Goal: Task Accomplishment & Management: Manage account settings

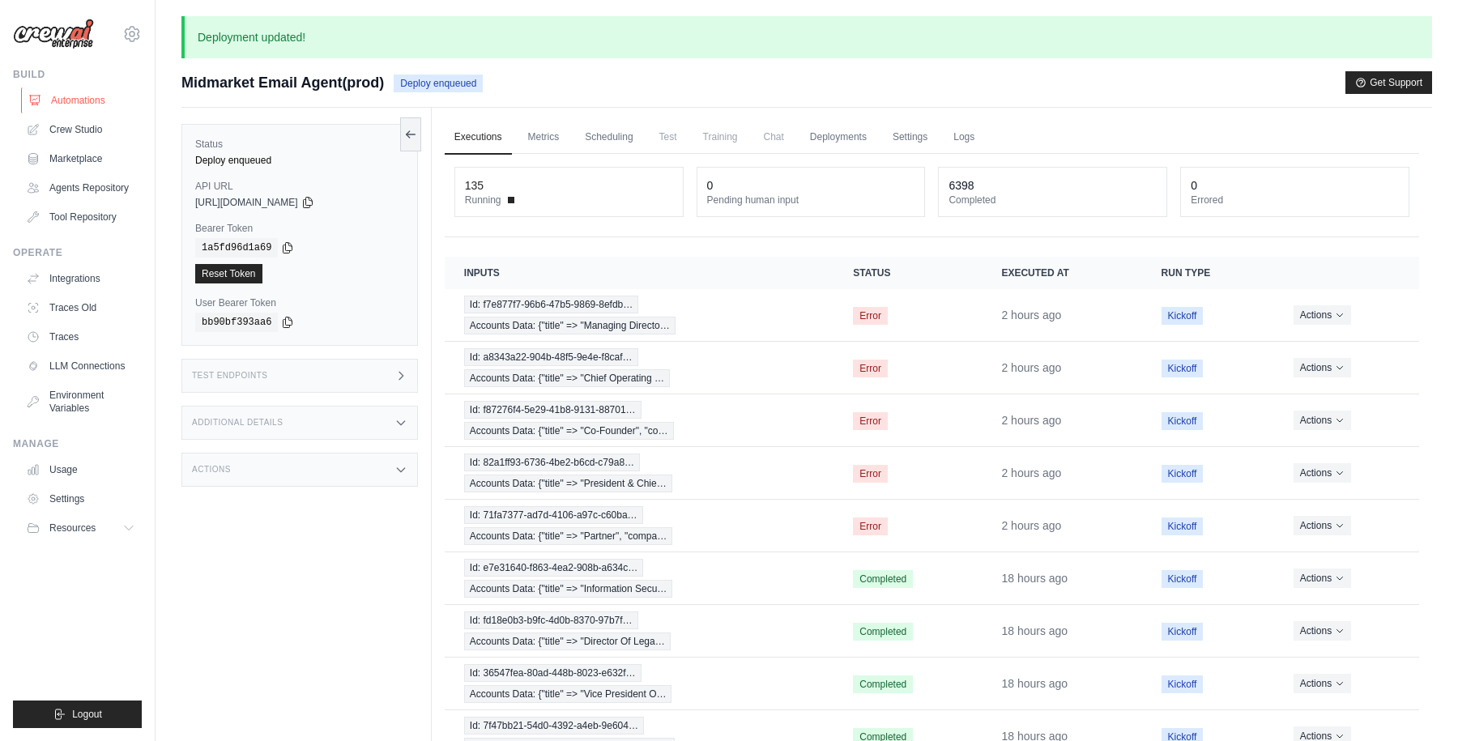
click at [80, 109] on link "Automations" at bounding box center [82, 100] width 122 height 26
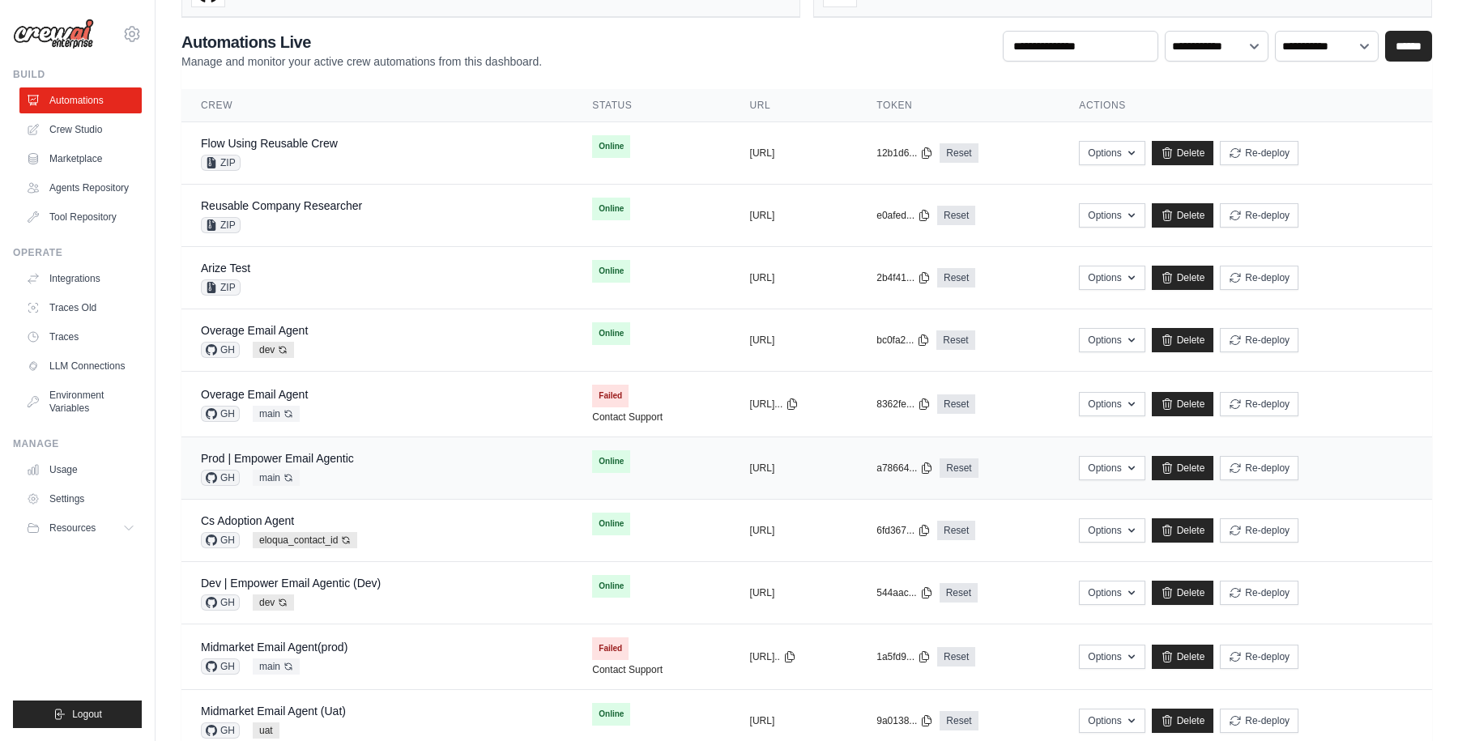
scroll to position [106, 0]
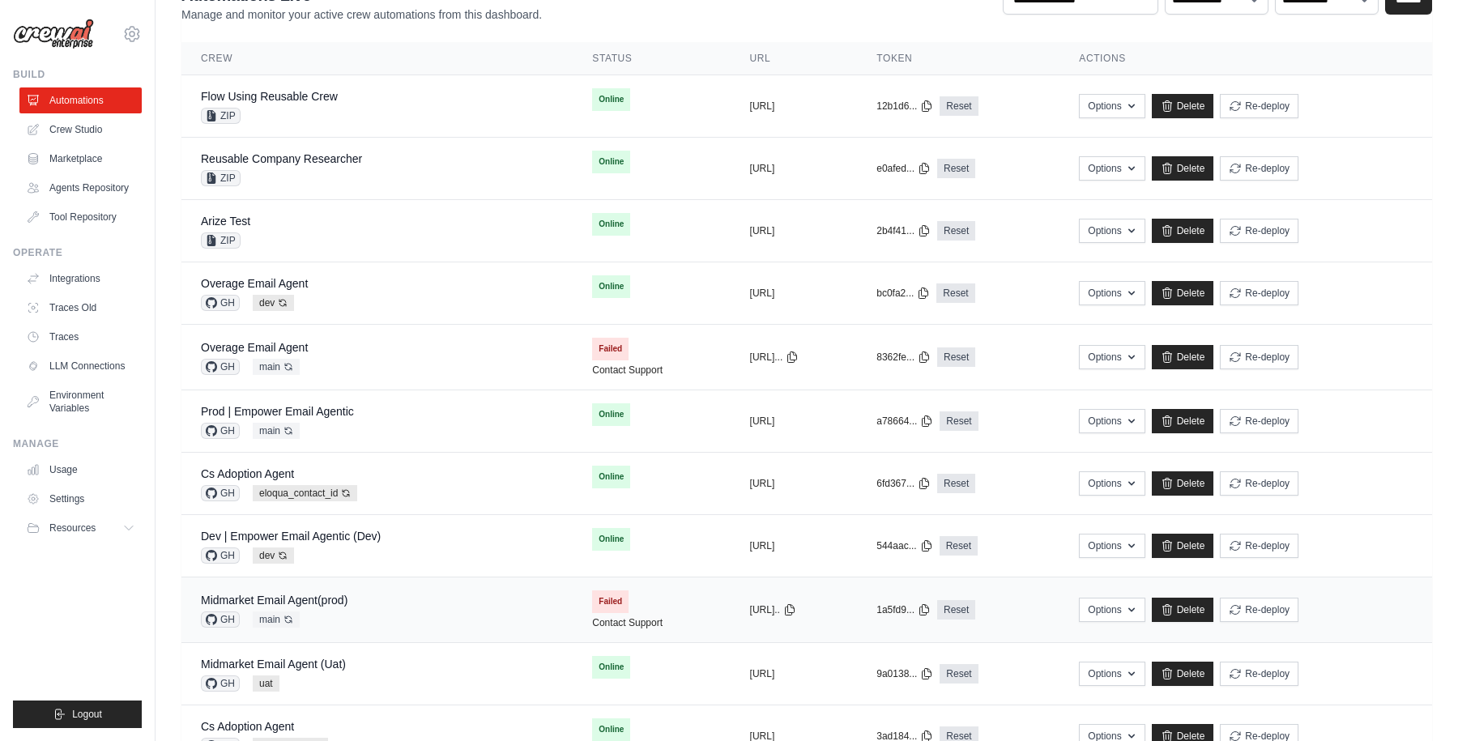
click at [356, 595] on div "Midmarket Email Agent(prod) GH main Auto-deploy enabled" at bounding box center [377, 610] width 352 height 36
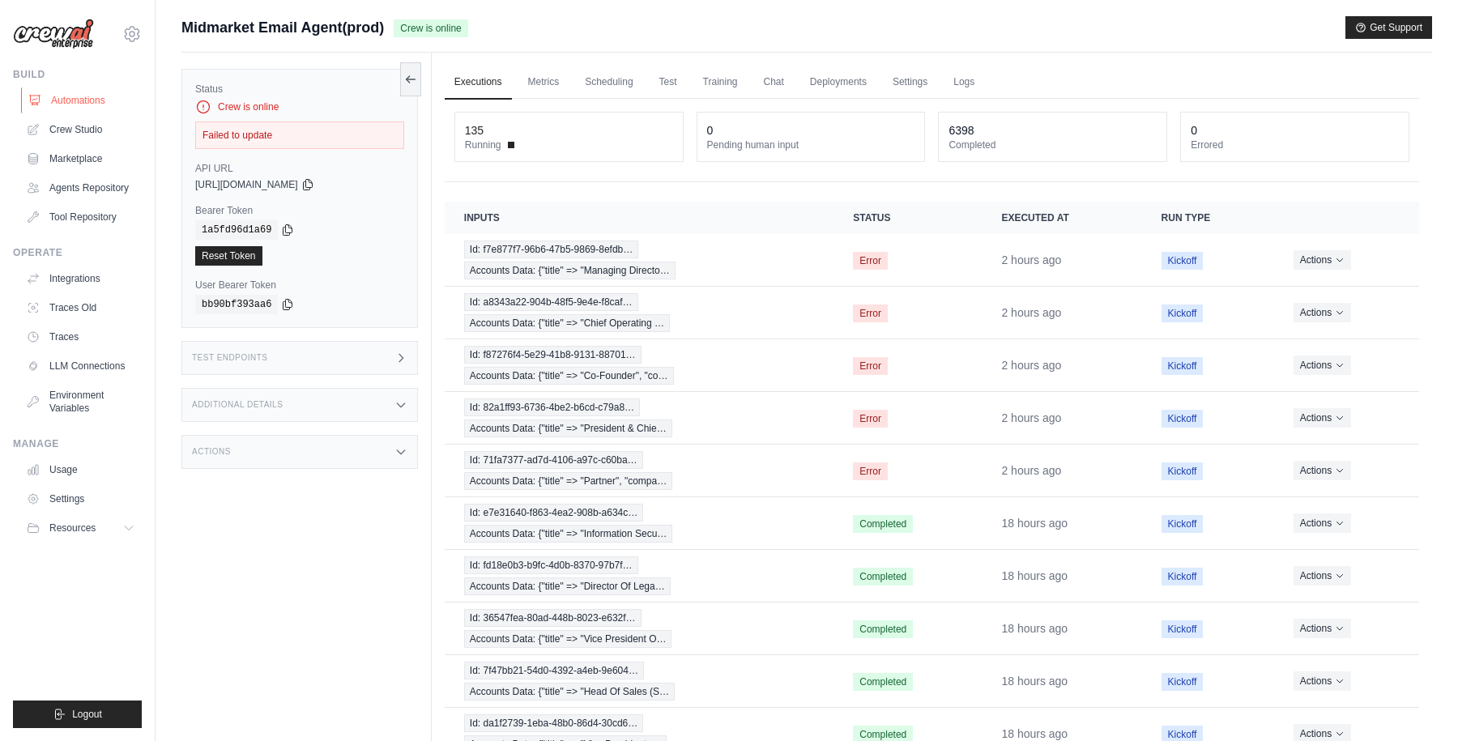
click at [92, 92] on link "Automations" at bounding box center [82, 100] width 122 height 26
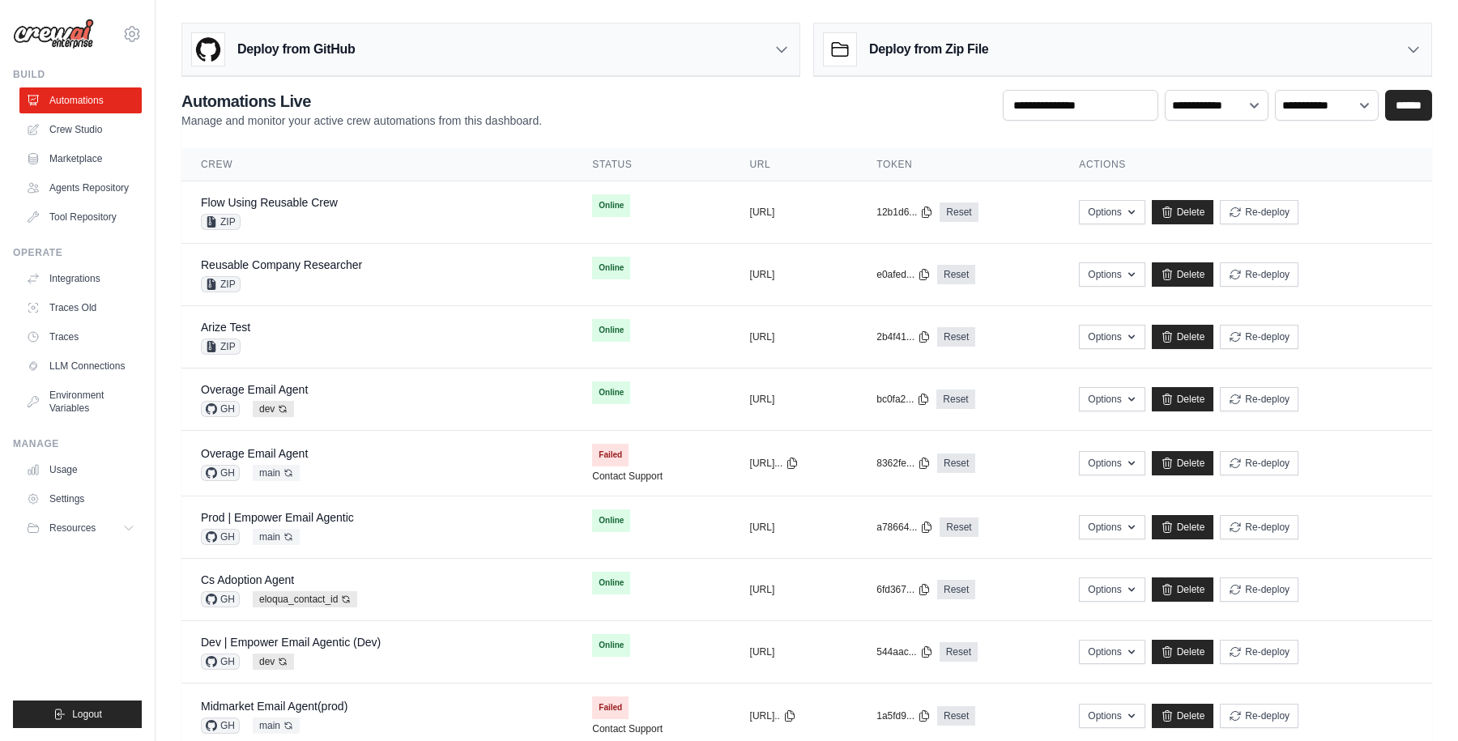
click at [628, 105] on div "**********" at bounding box center [806, 109] width 1251 height 39
click at [746, 121] on div "**********" at bounding box center [806, 109] width 1251 height 39
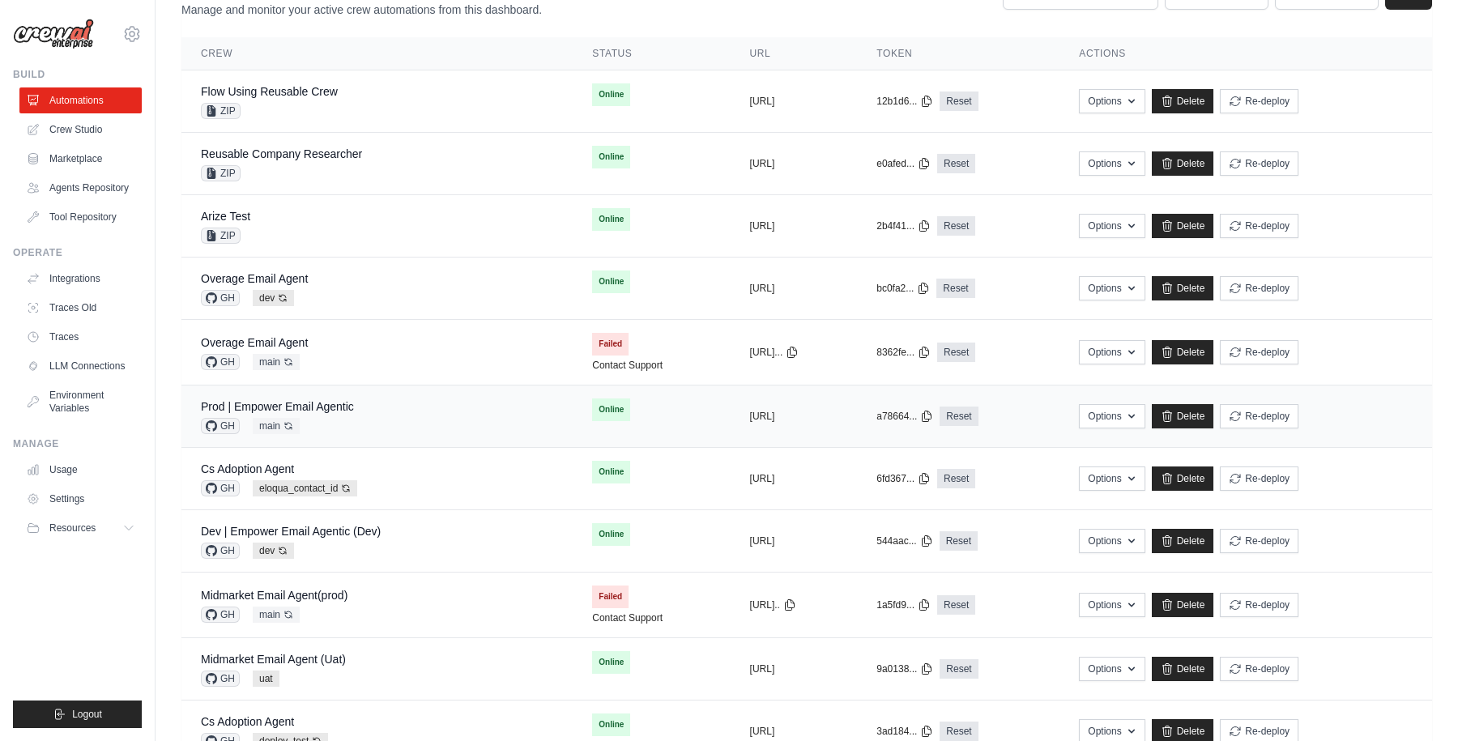
scroll to position [173, 0]
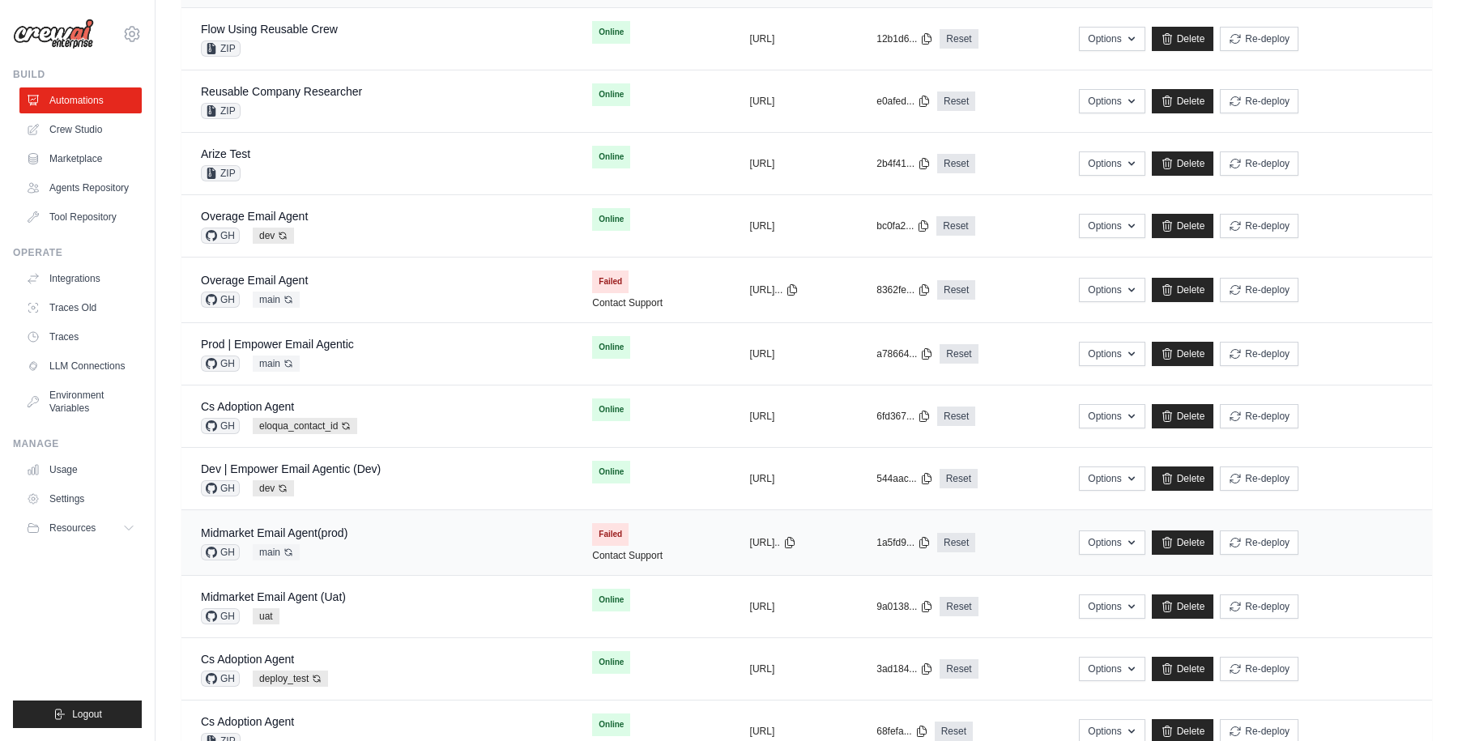
click at [369, 525] on div "Midmarket Email Agent(prod) GH main Auto-deploy enabled" at bounding box center [377, 543] width 352 height 36
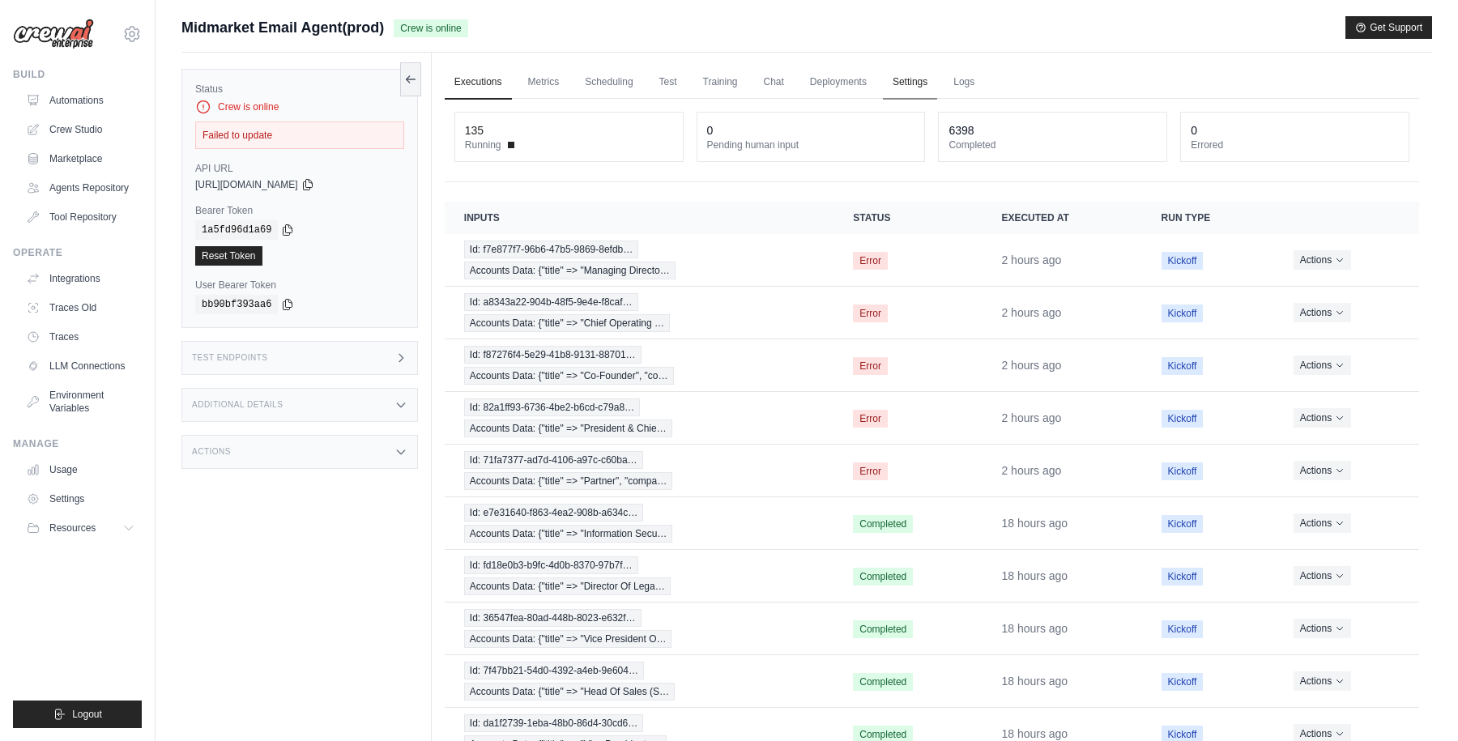
click at [905, 77] on link "Settings" at bounding box center [910, 83] width 54 height 34
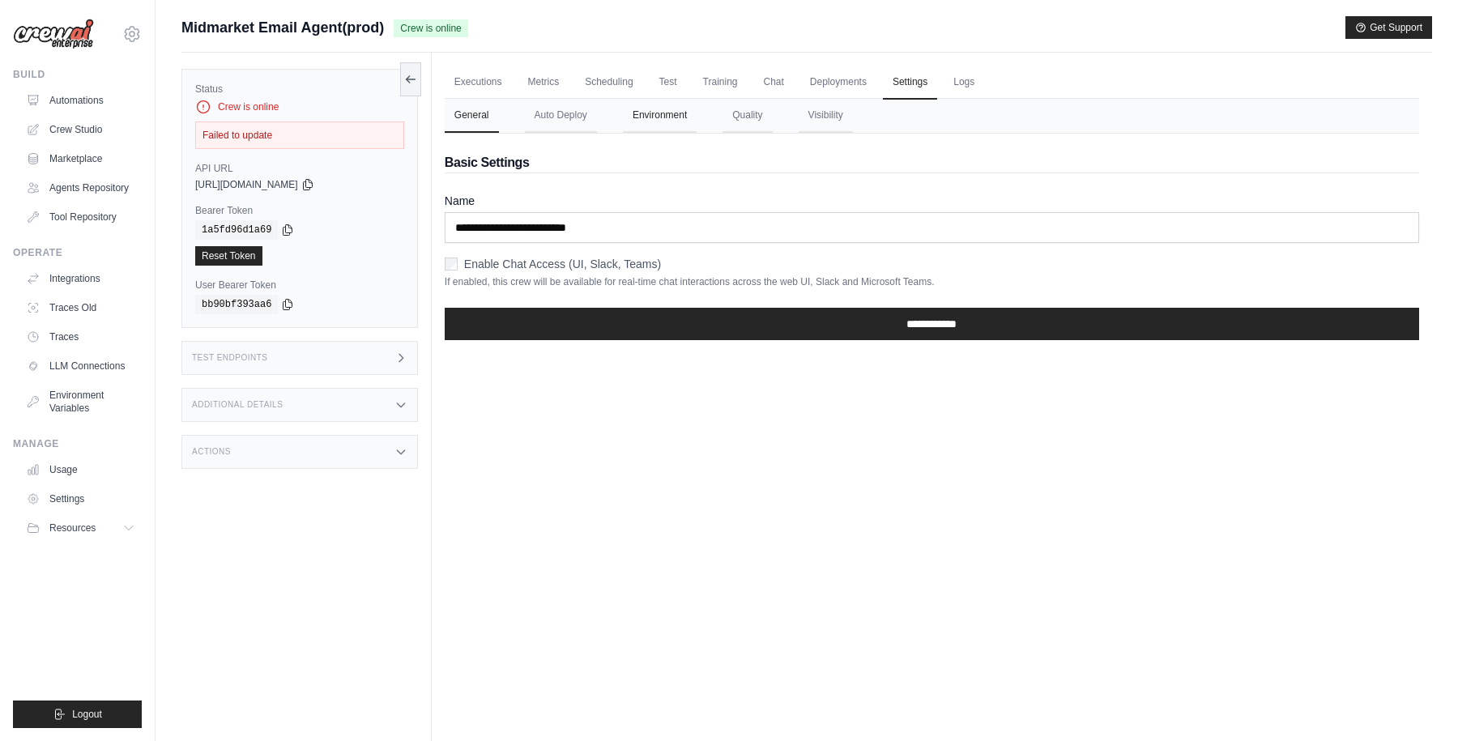
click at [663, 116] on button "Environment" at bounding box center [660, 116] width 74 height 34
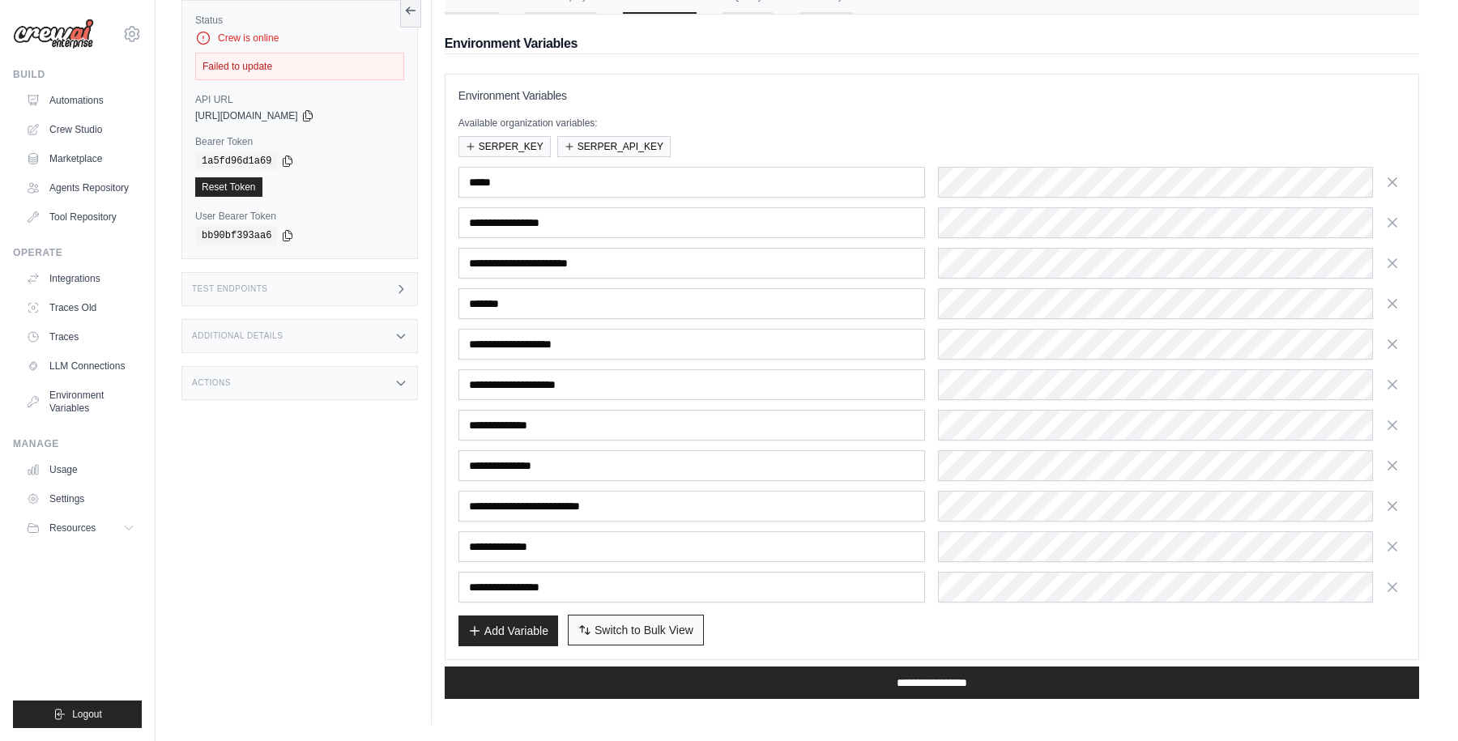
click at [631, 627] on span "Switch to Bulk View" at bounding box center [644, 630] width 99 height 16
type textarea "**********"
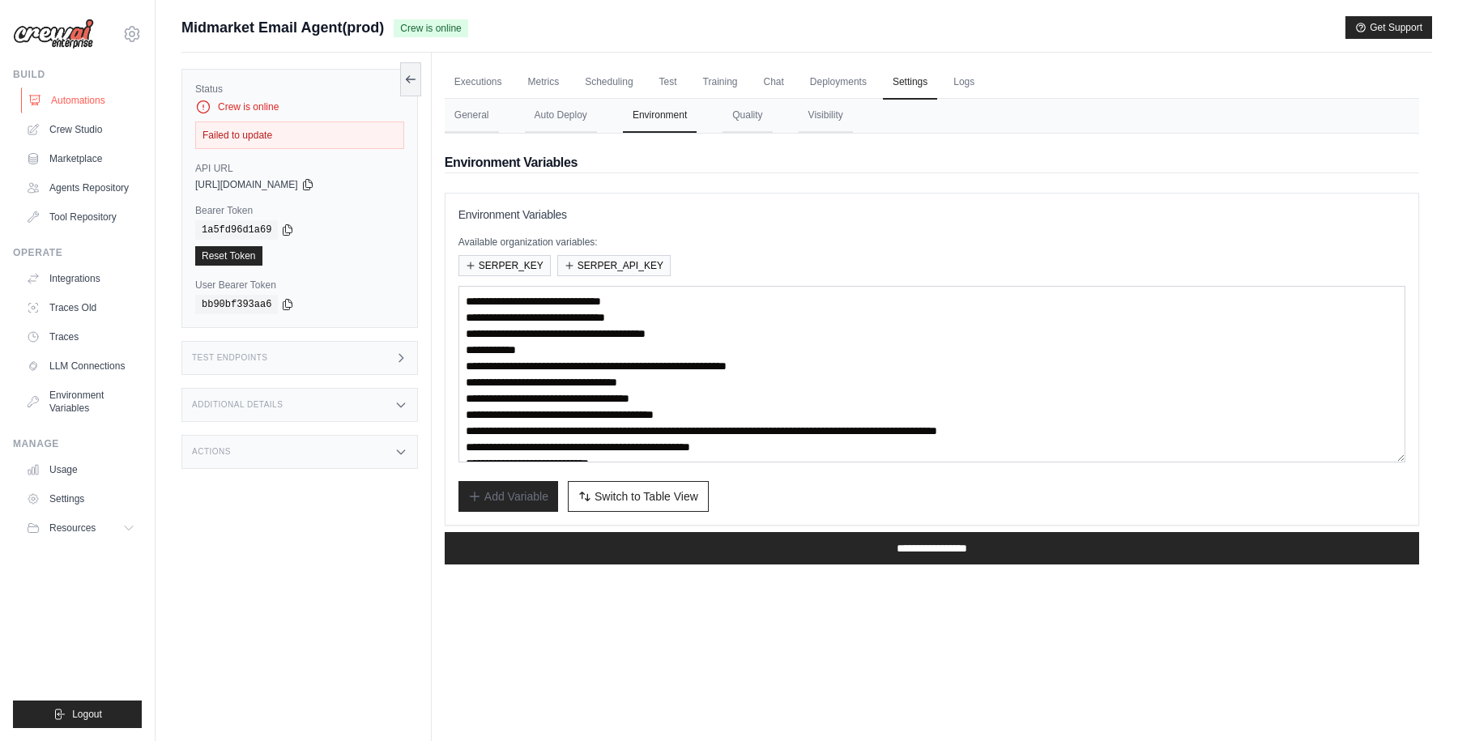
click at [75, 100] on link "Automations" at bounding box center [82, 100] width 122 height 26
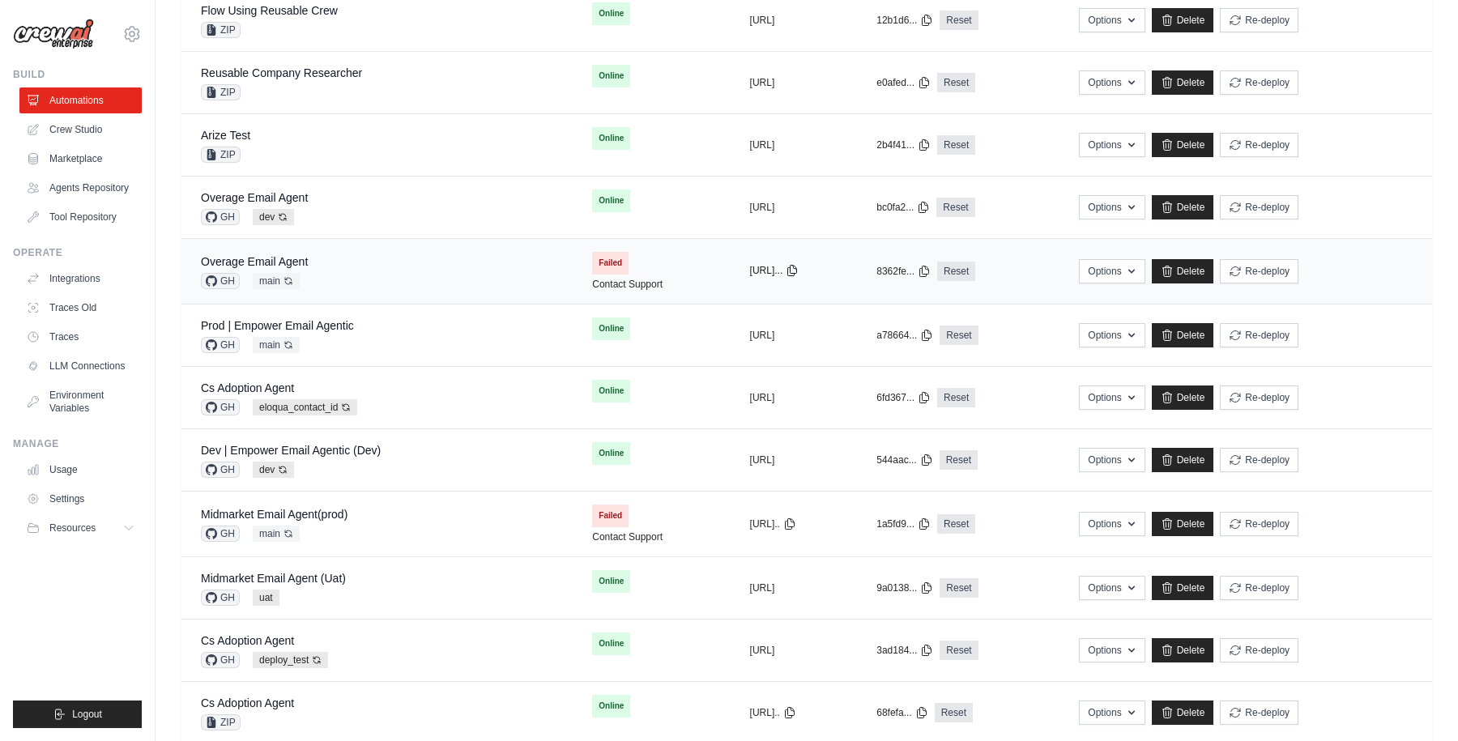
scroll to position [319, 0]
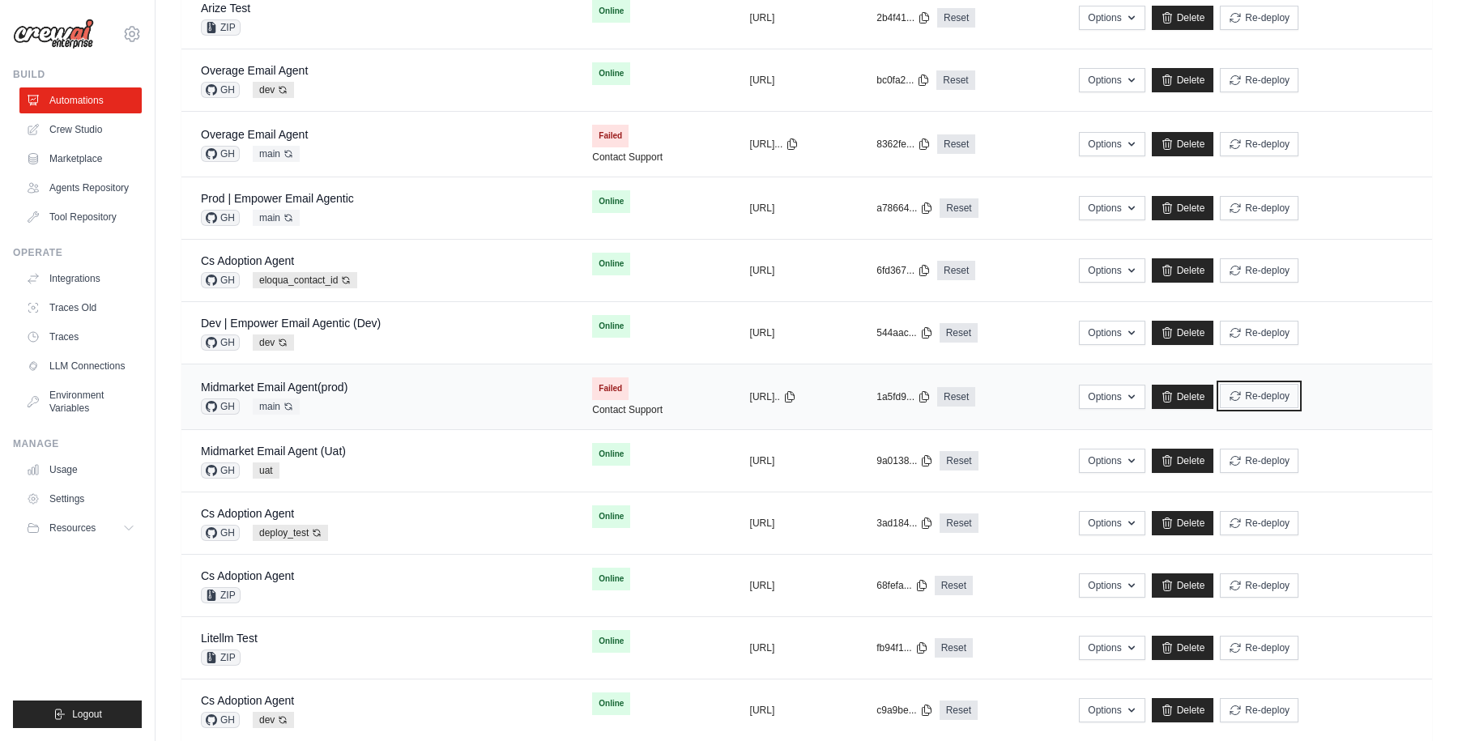
click at [1299, 395] on button "Re-deploy" at bounding box center [1259, 396] width 79 height 24
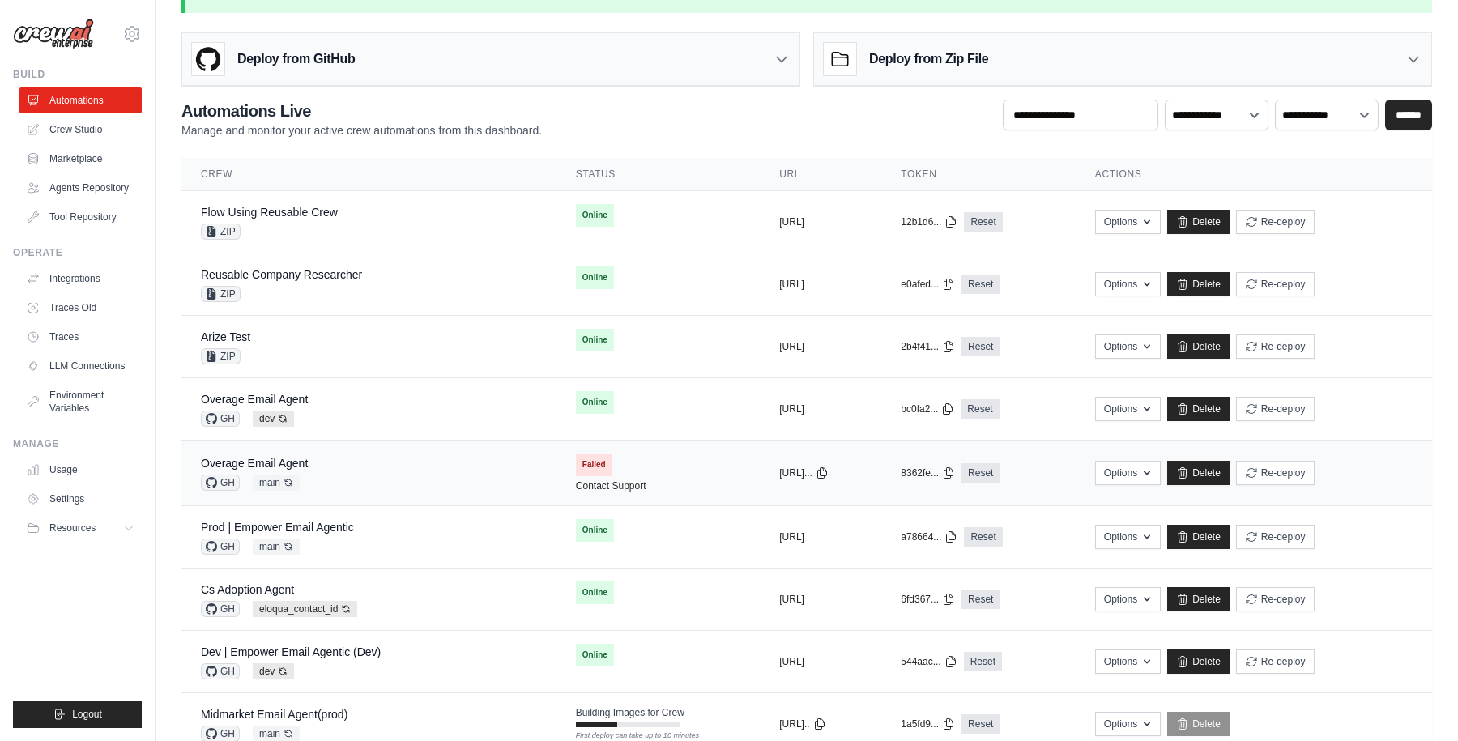
scroll to position [0, 0]
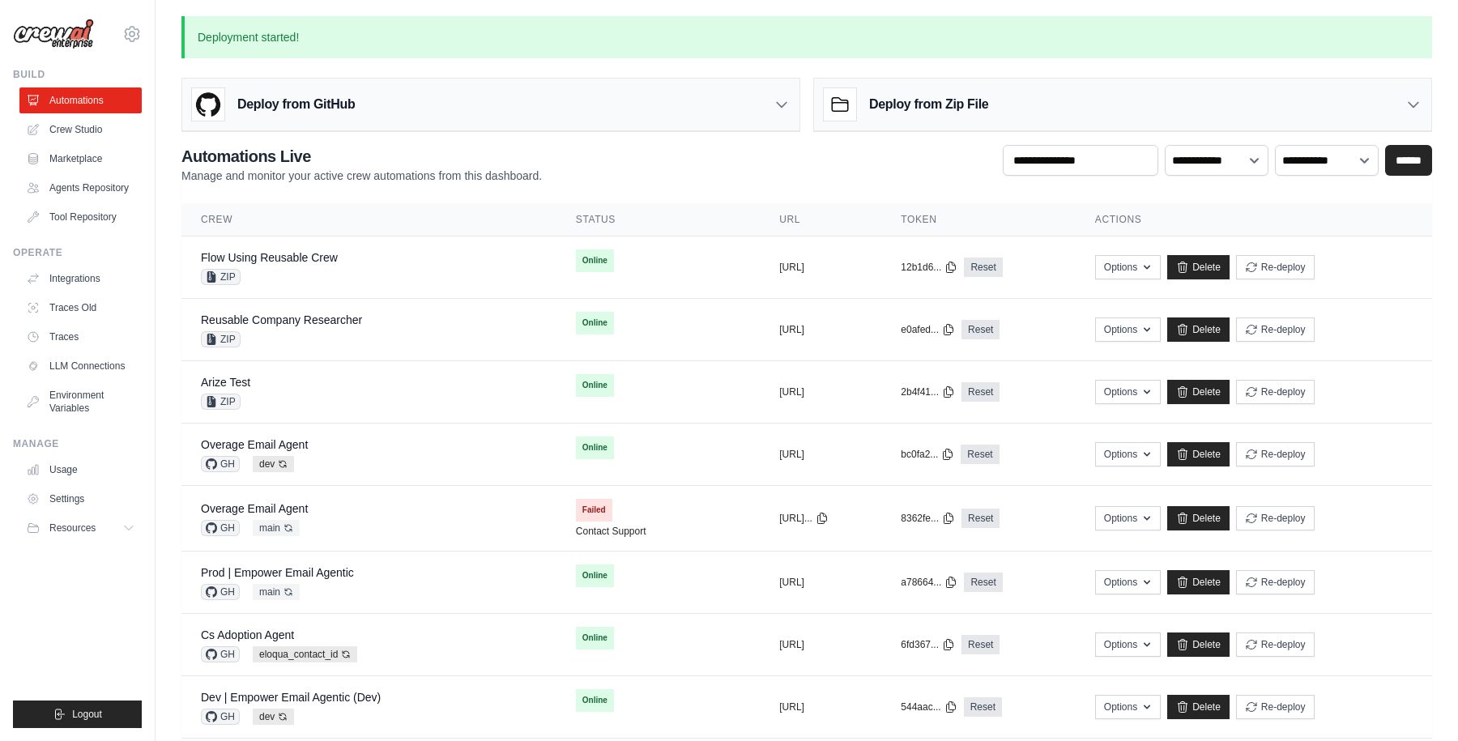
click at [562, 170] on div "**********" at bounding box center [806, 164] width 1251 height 39
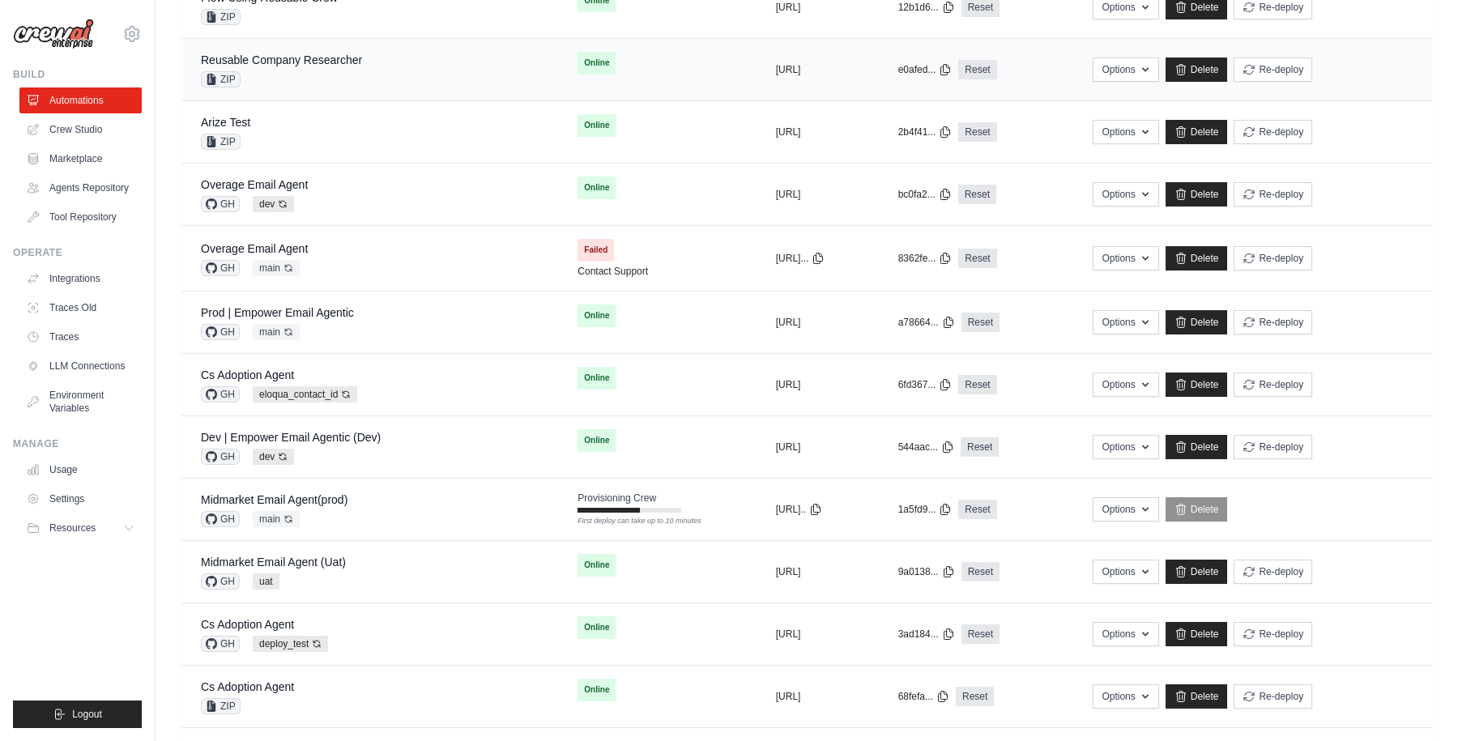
scroll to position [301, 0]
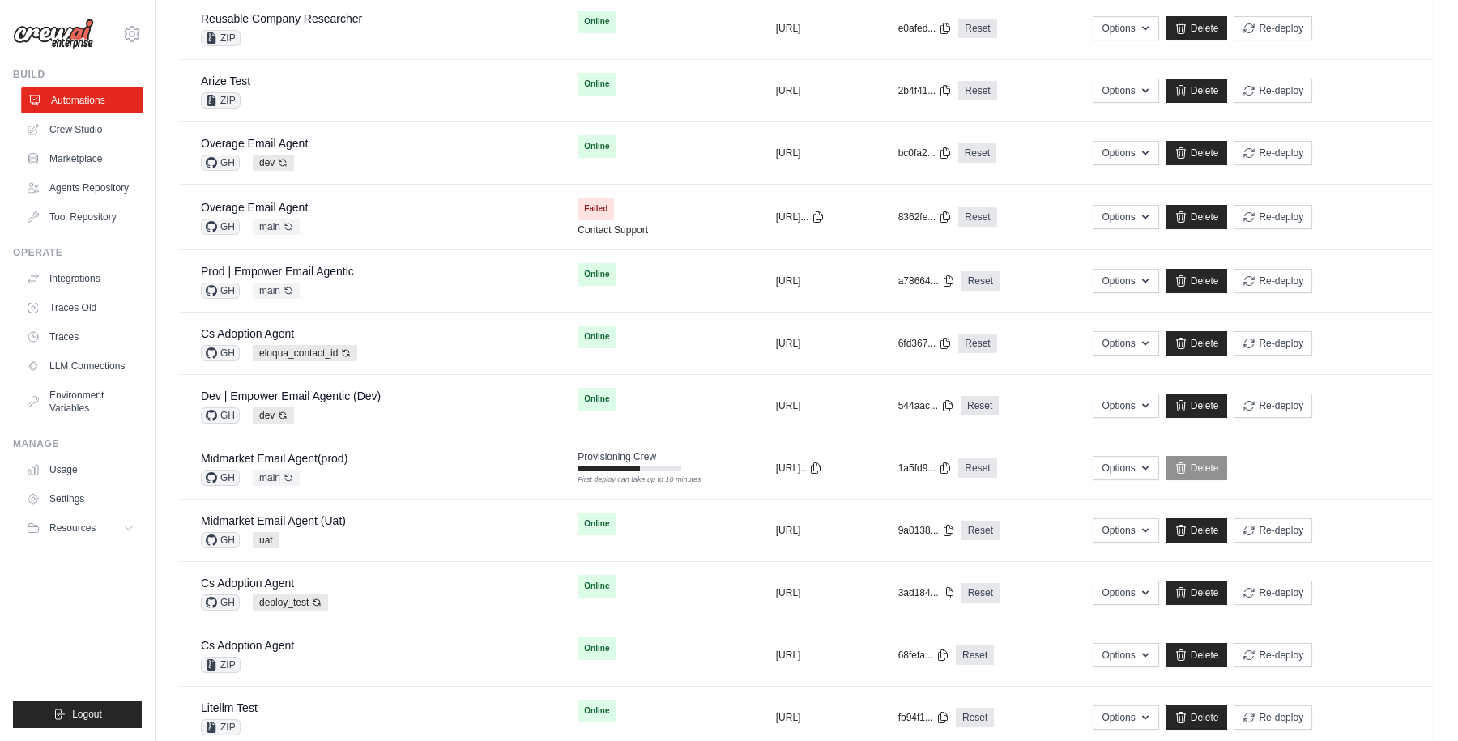
click at [90, 102] on link "Automations" at bounding box center [82, 100] width 122 height 26
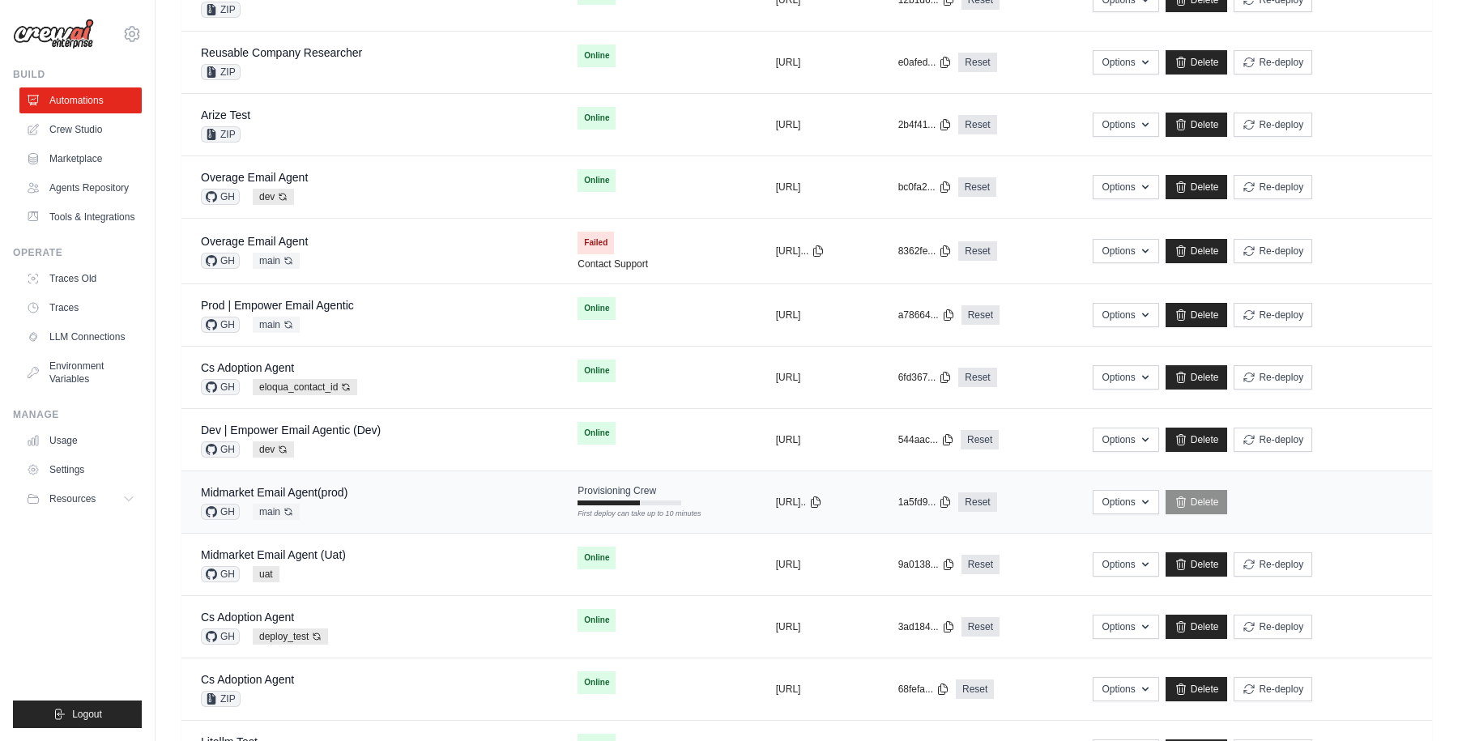
click at [352, 491] on div "Midmarket Email Agent(prod) GH main Auto-deploy enabled" at bounding box center [370, 502] width 338 height 36
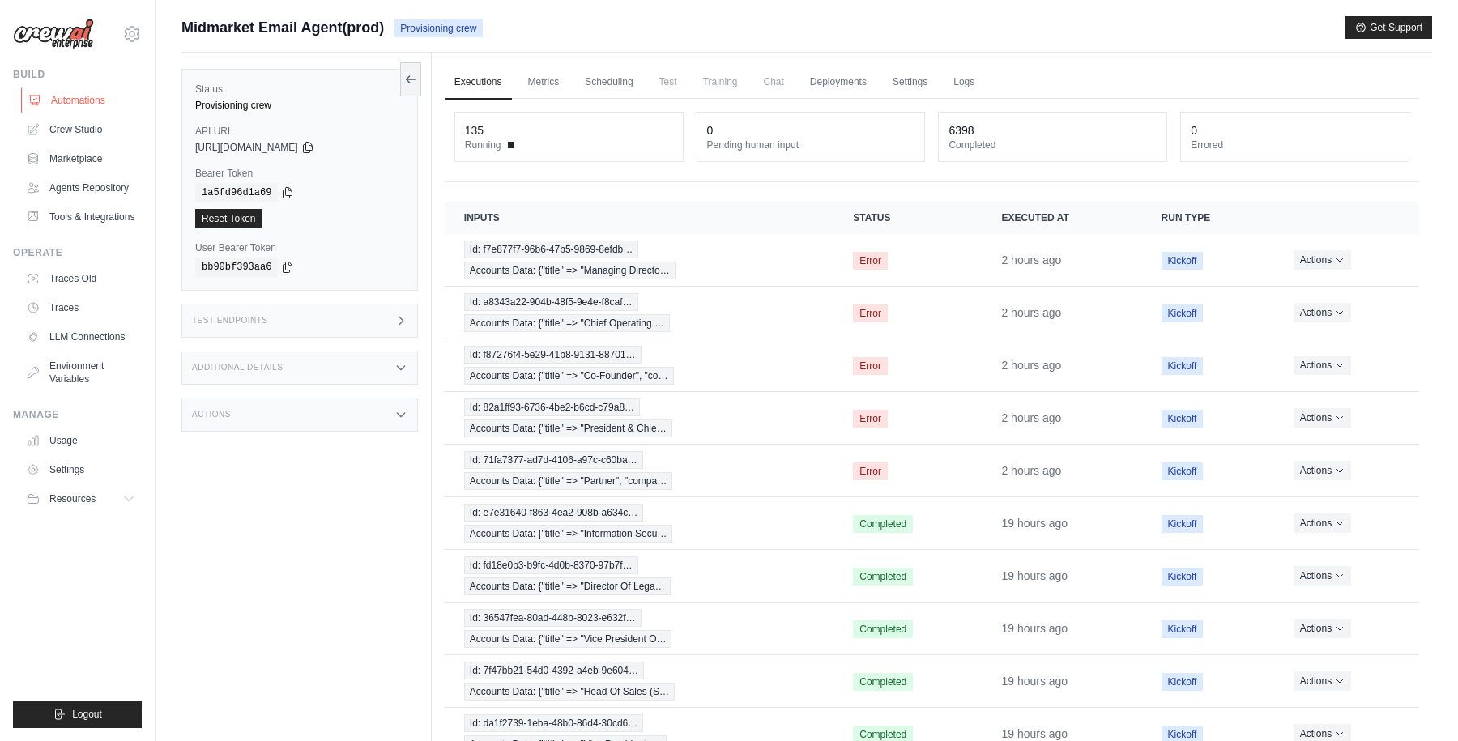
click at [87, 99] on link "Automations" at bounding box center [82, 100] width 122 height 26
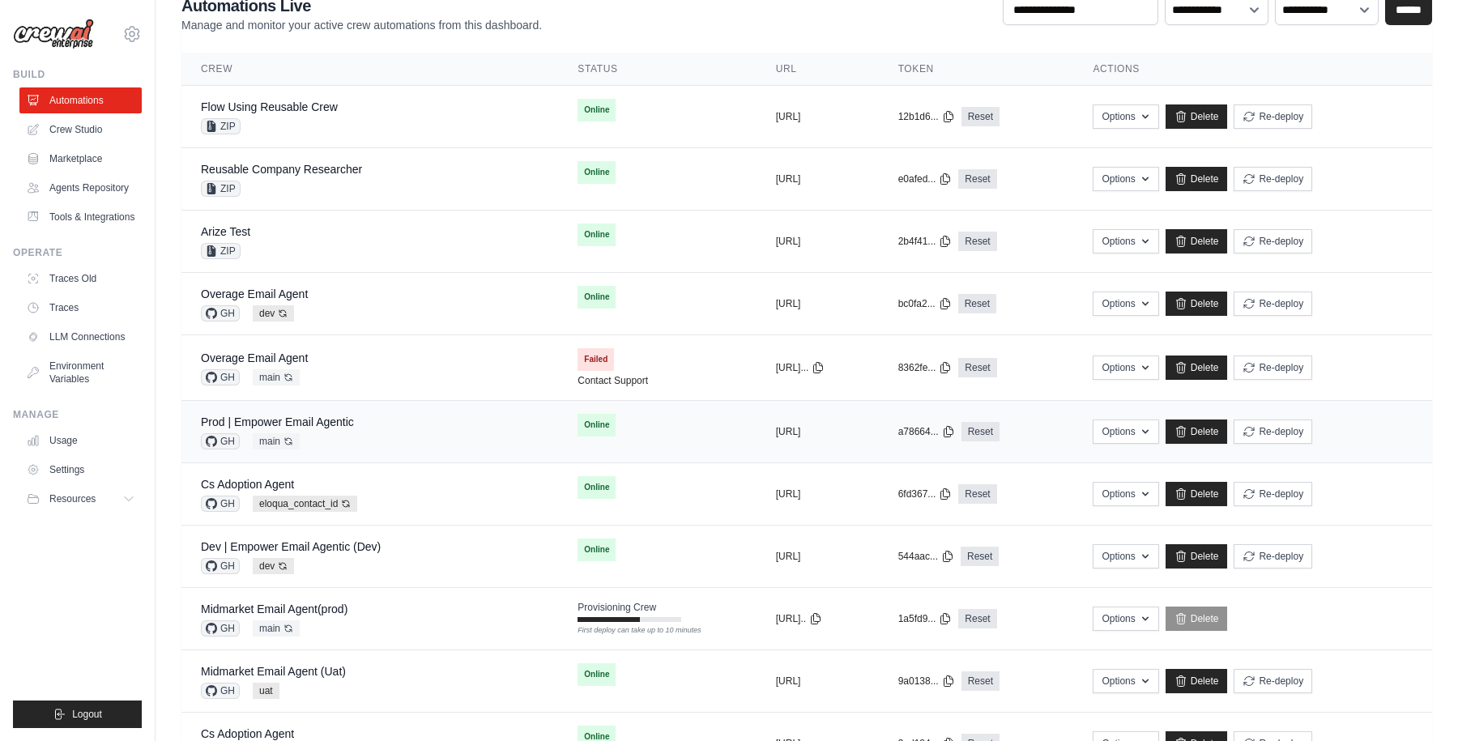
scroll to position [189, 0]
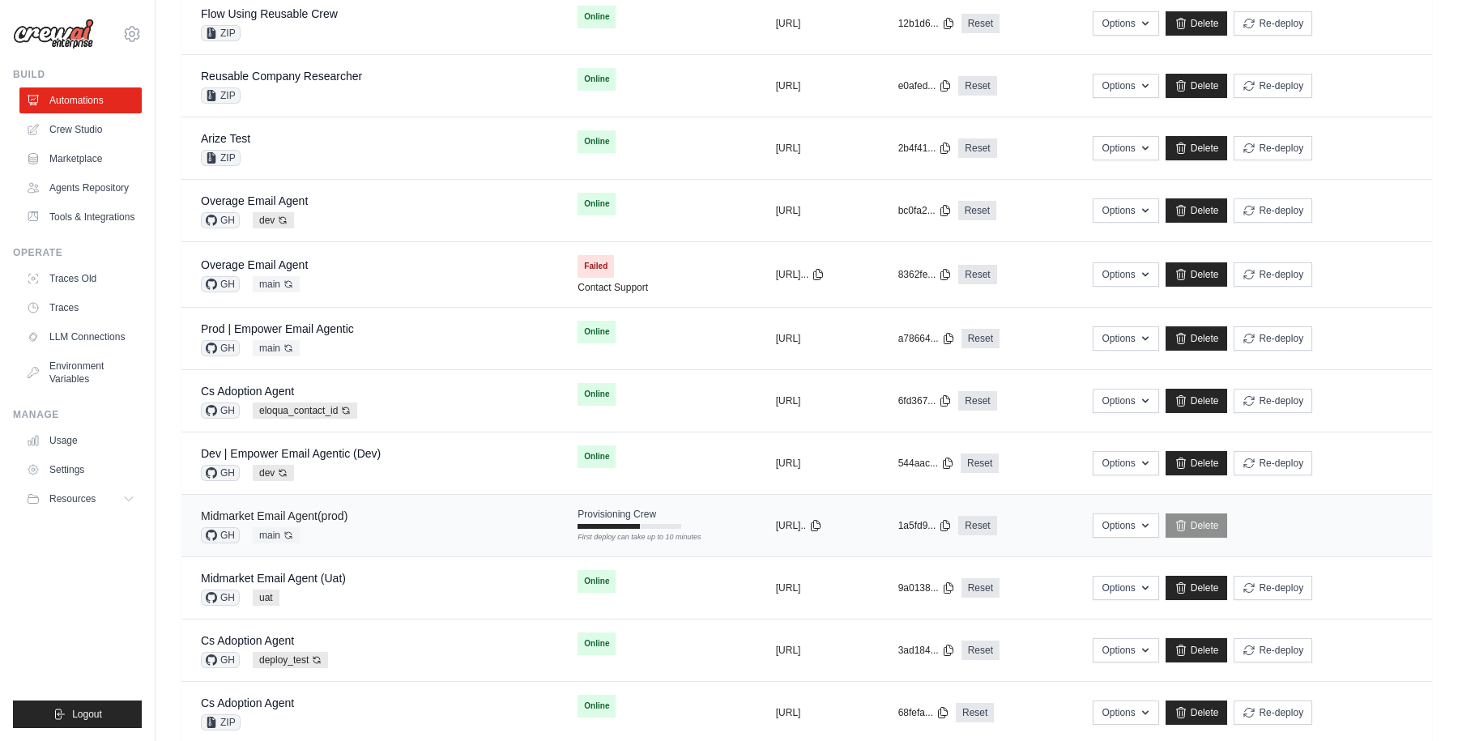
click at [335, 510] on link "Midmarket Email Agent(prod)" at bounding box center [274, 516] width 147 height 13
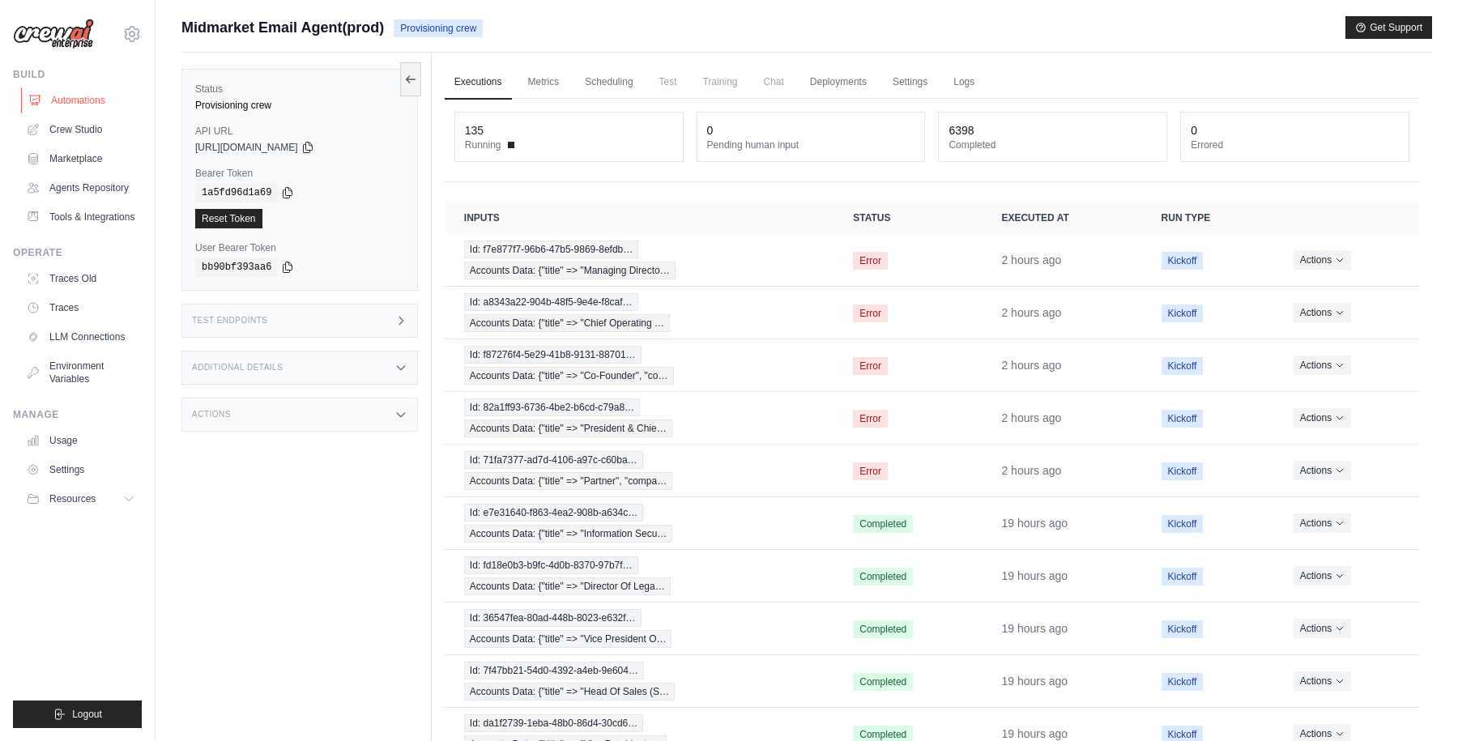
click at [89, 100] on link "Automations" at bounding box center [82, 100] width 122 height 26
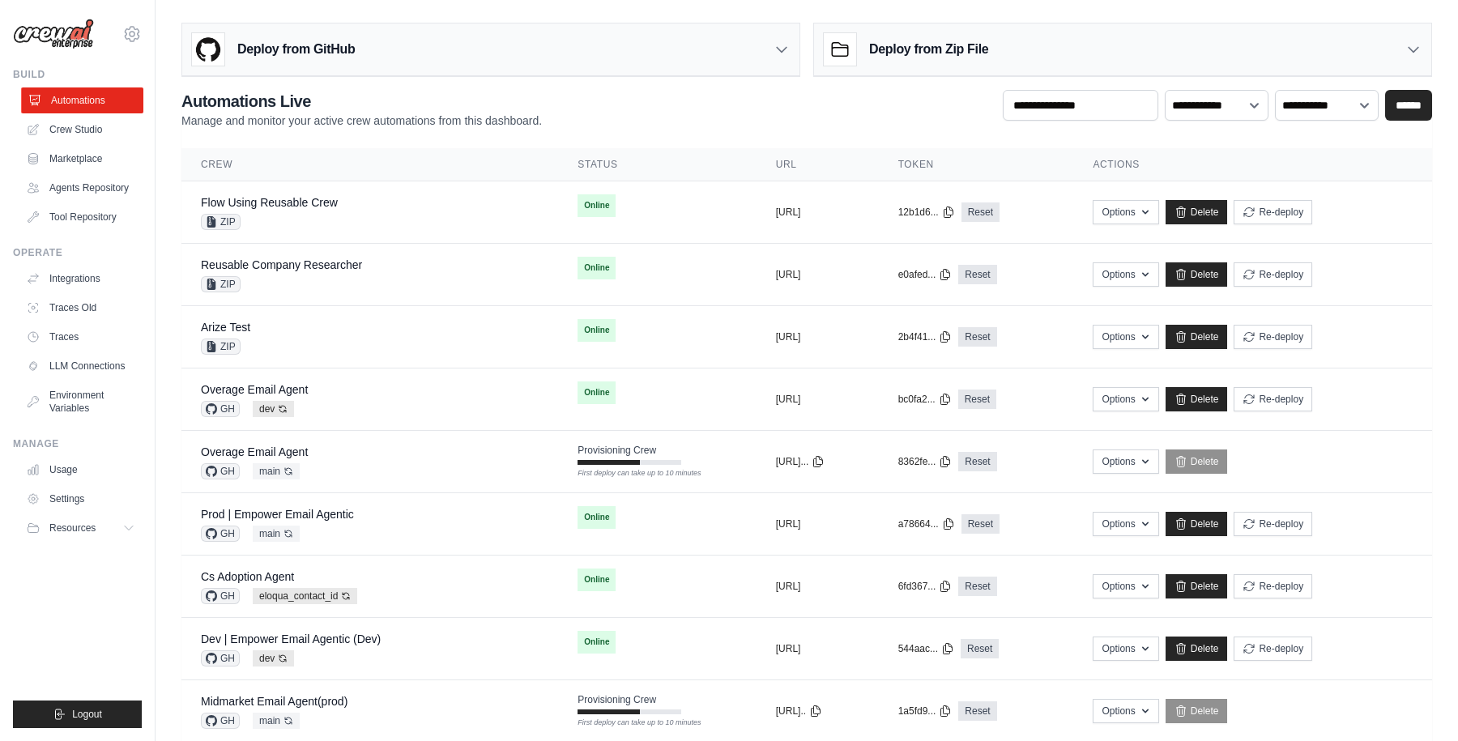
click at [99, 100] on link "Automations" at bounding box center [82, 100] width 122 height 26
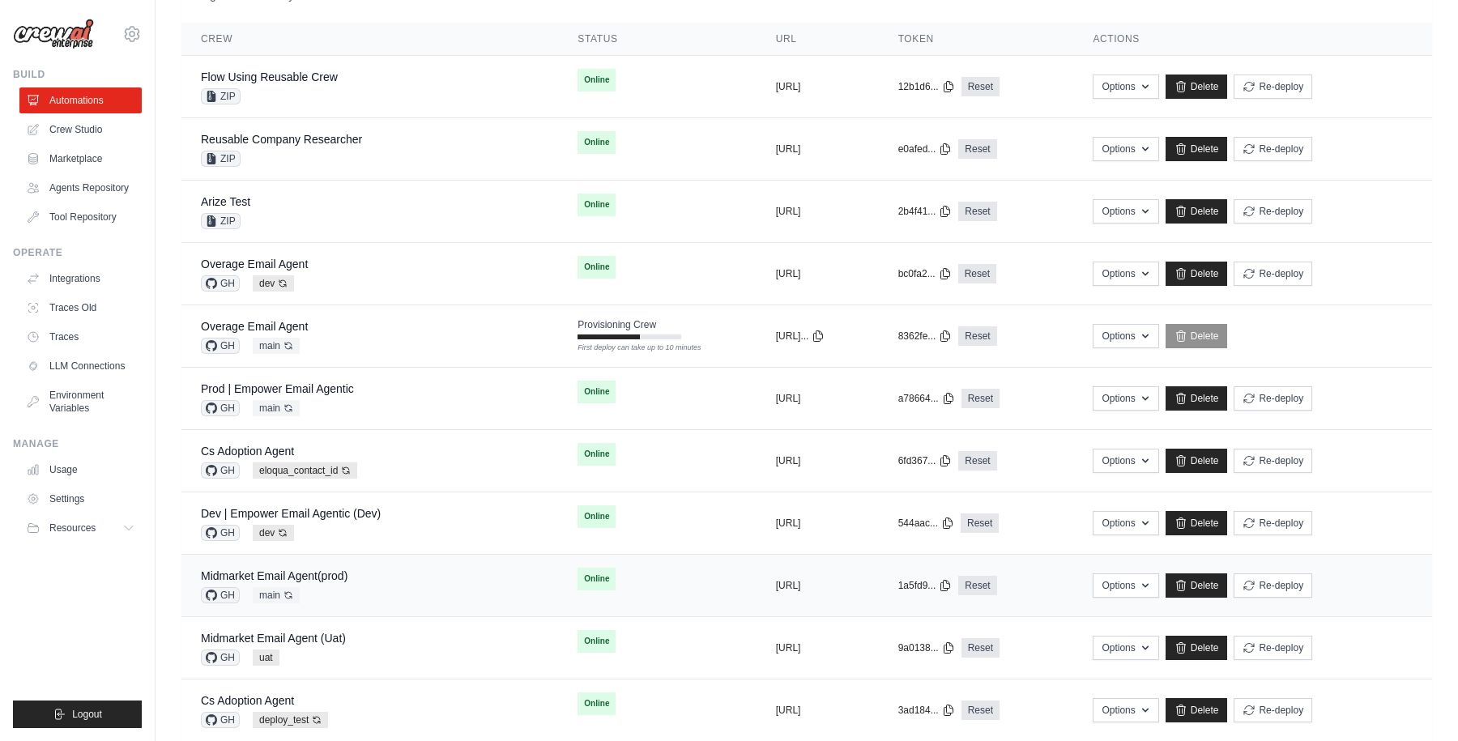
scroll to position [75, 0]
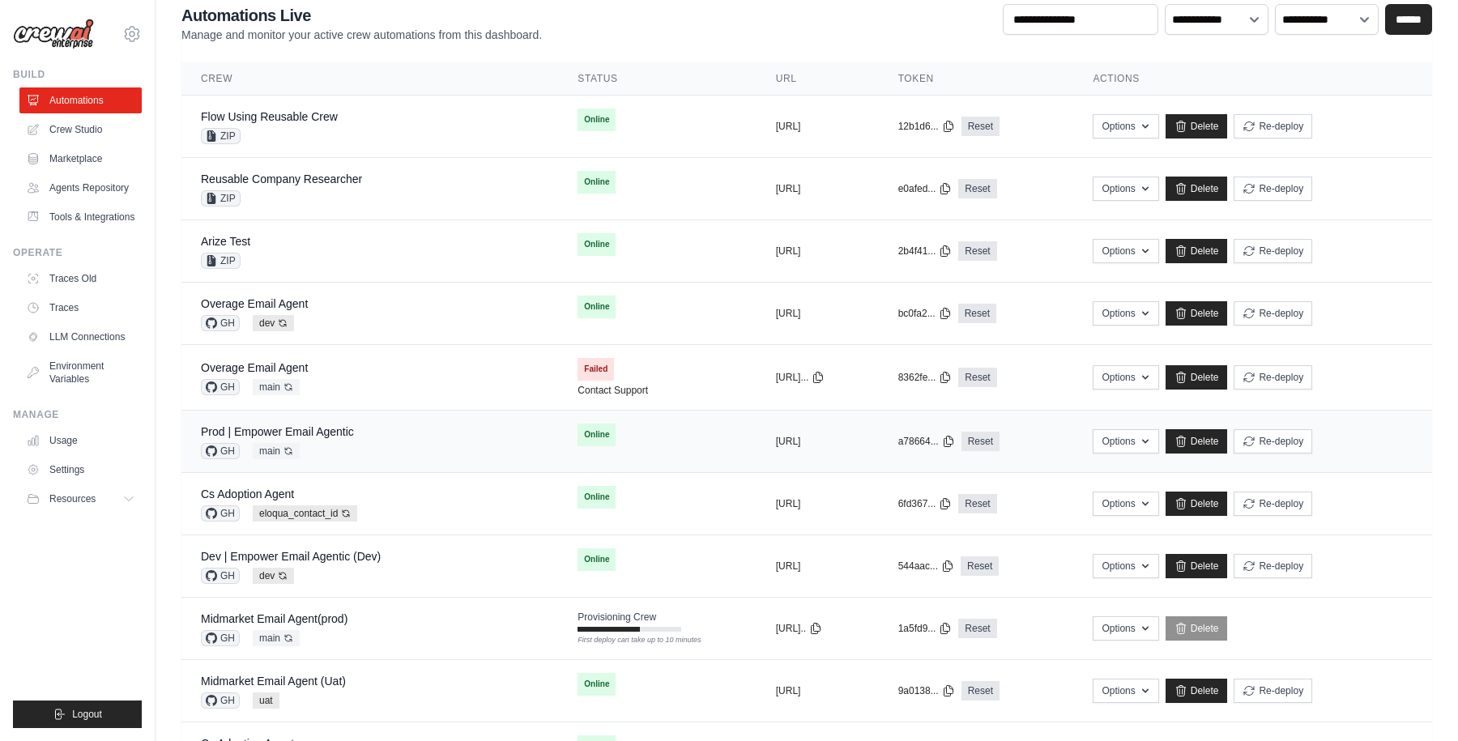
scroll to position [174, 0]
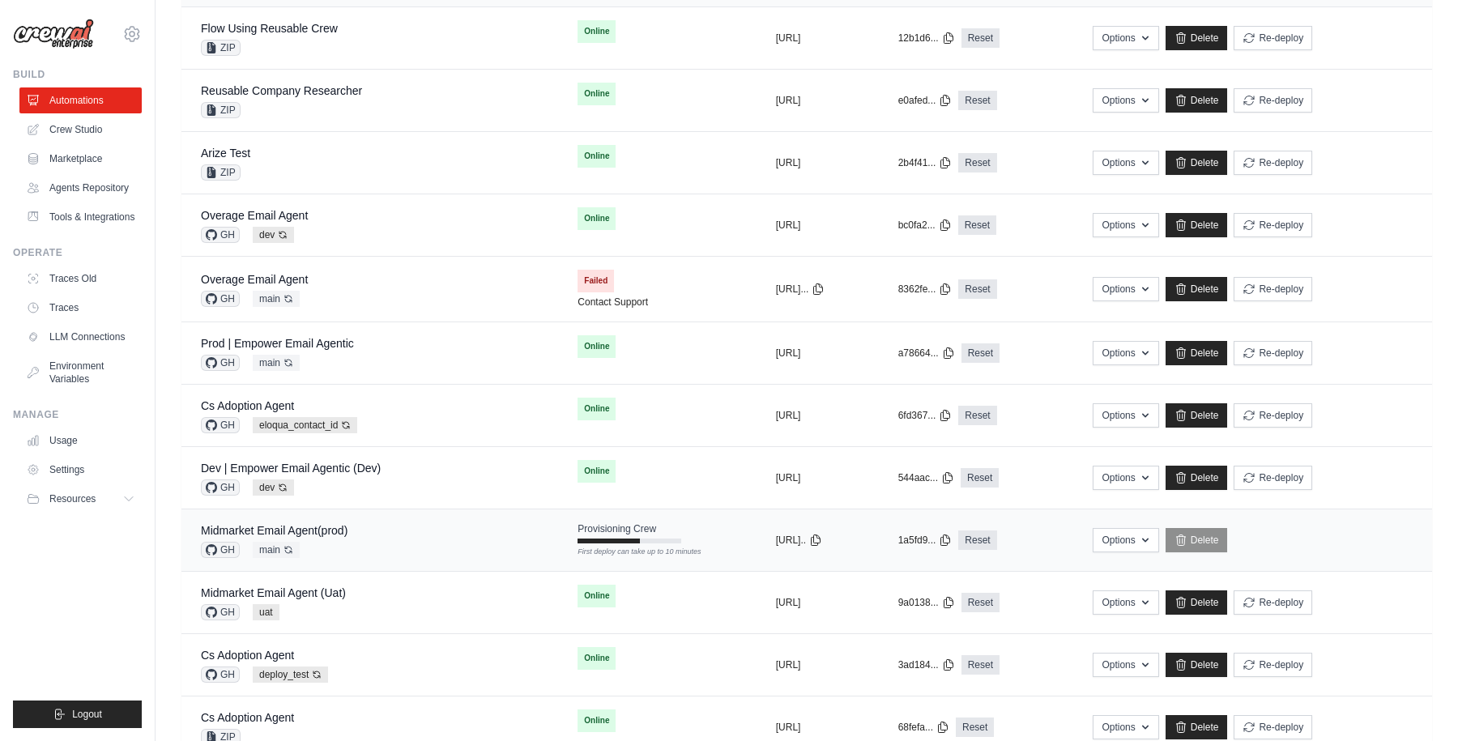
click at [406, 535] on div "Midmarket Email Agent(prod) GH main Auto-deploy enabled" at bounding box center [370, 541] width 338 height 36
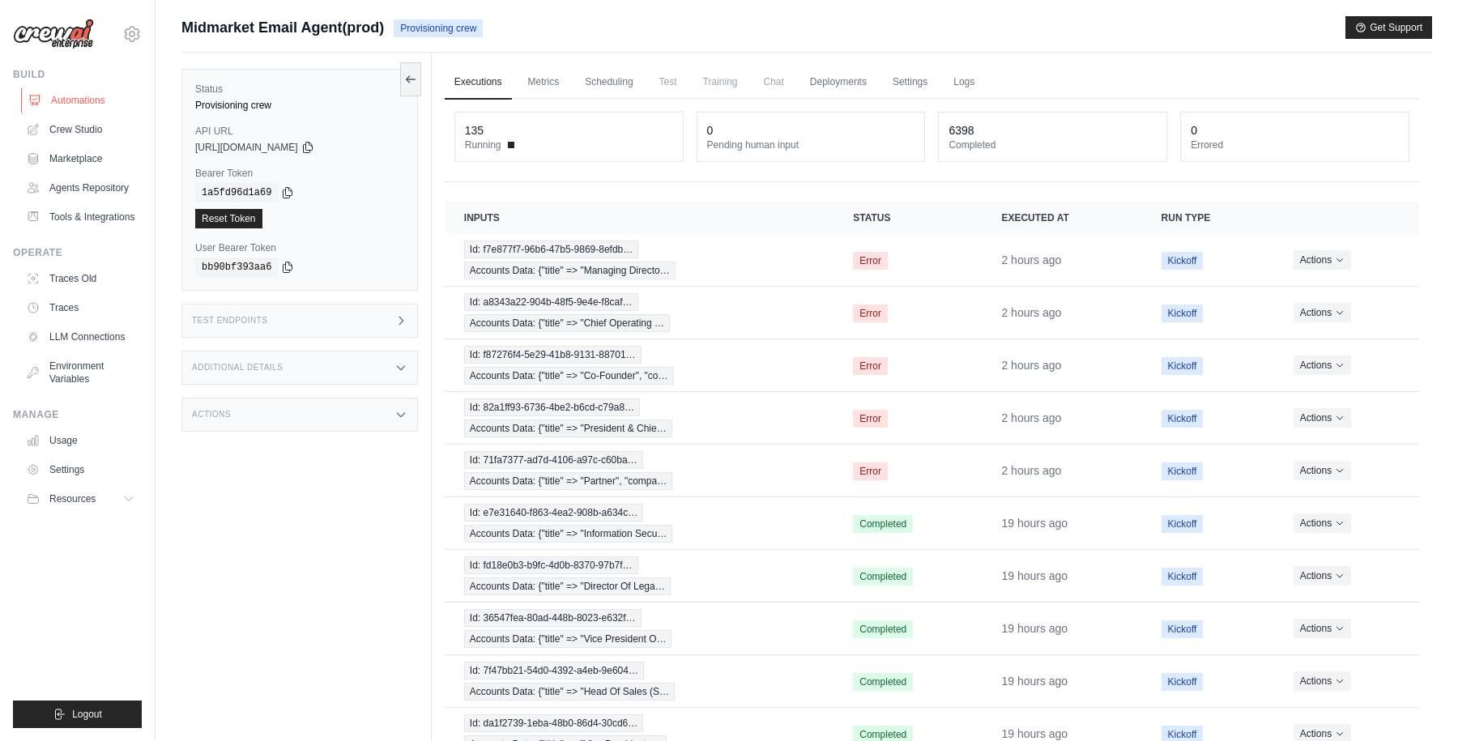
click at [81, 100] on link "Automations" at bounding box center [82, 100] width 122 height 26
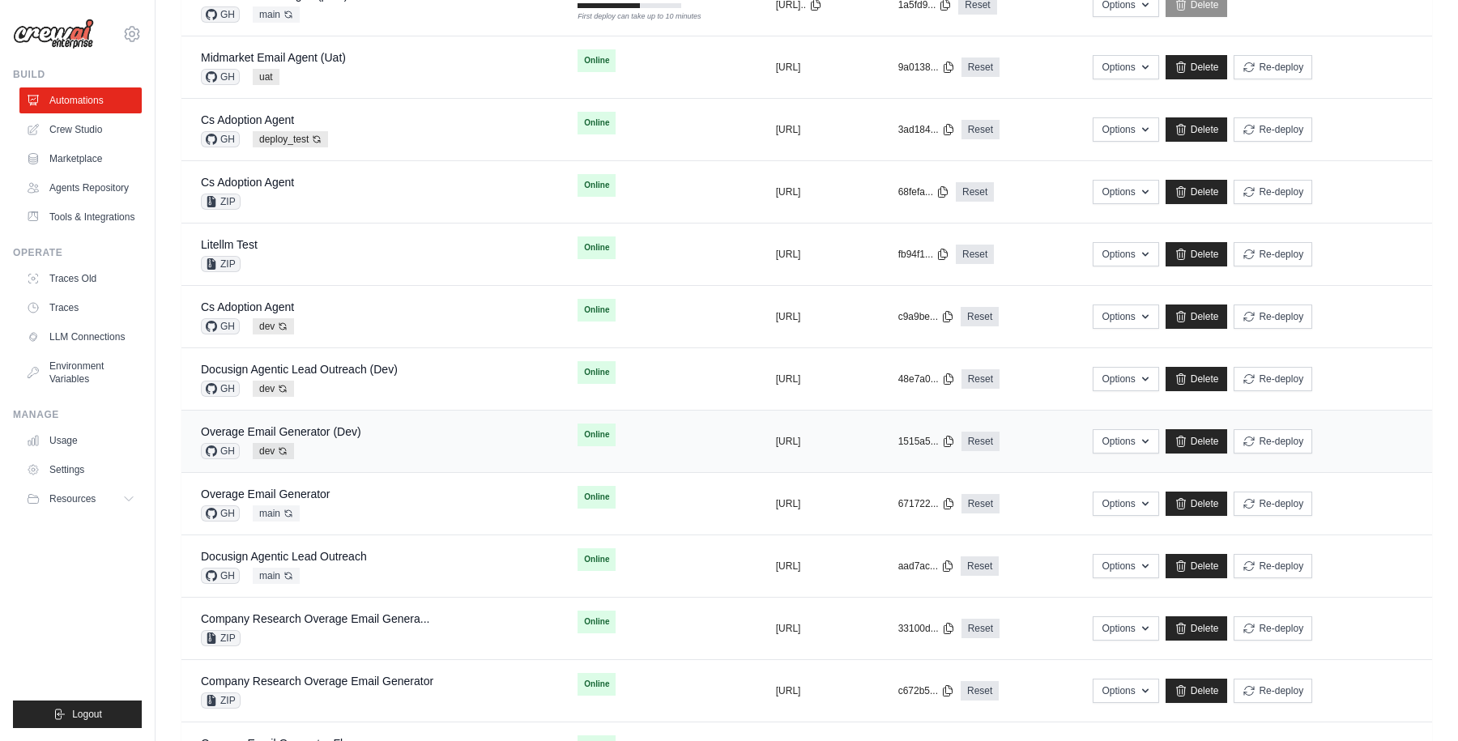
scroll to position [732, 0]
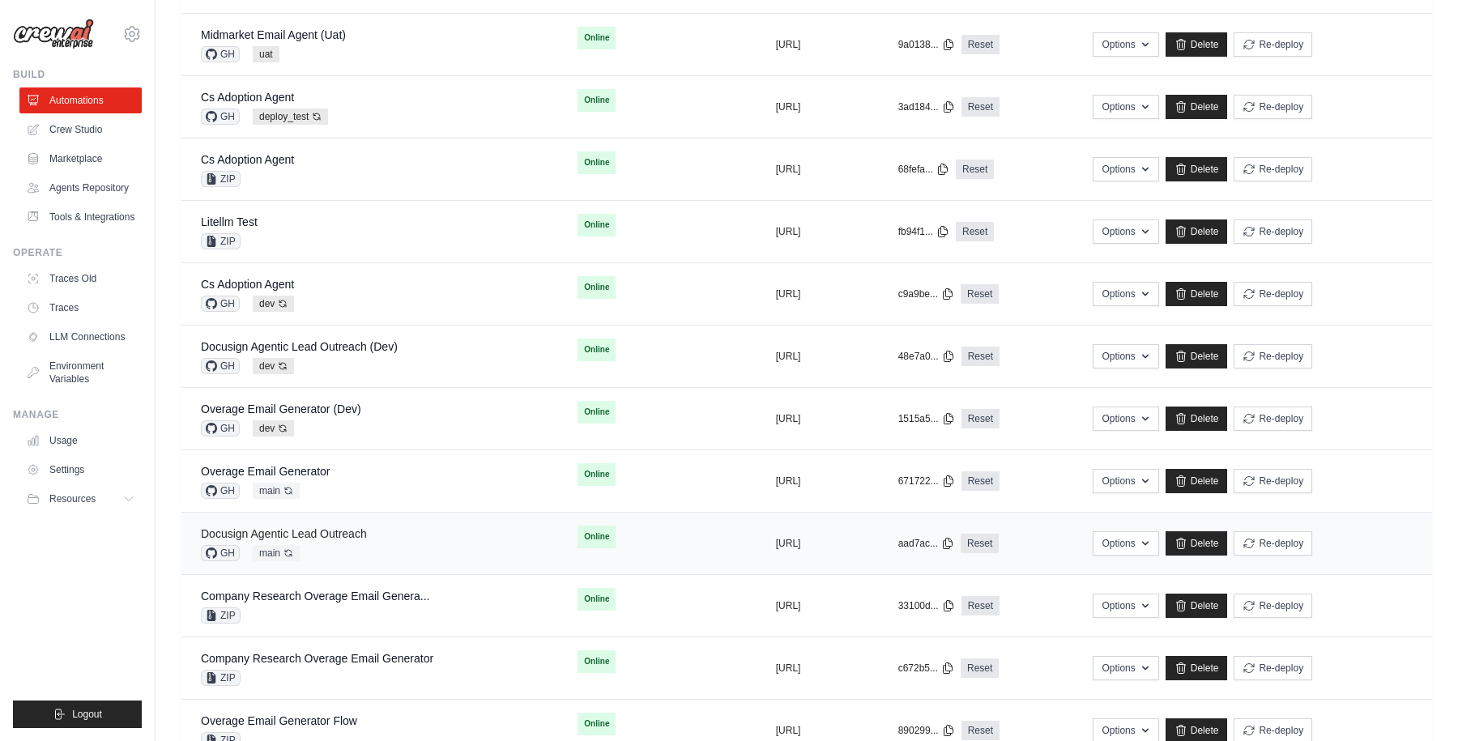
click at [318, 534] on link "Docusign Agentic Lead Outreach" at bounding box center [284, 533] width 166 height 13
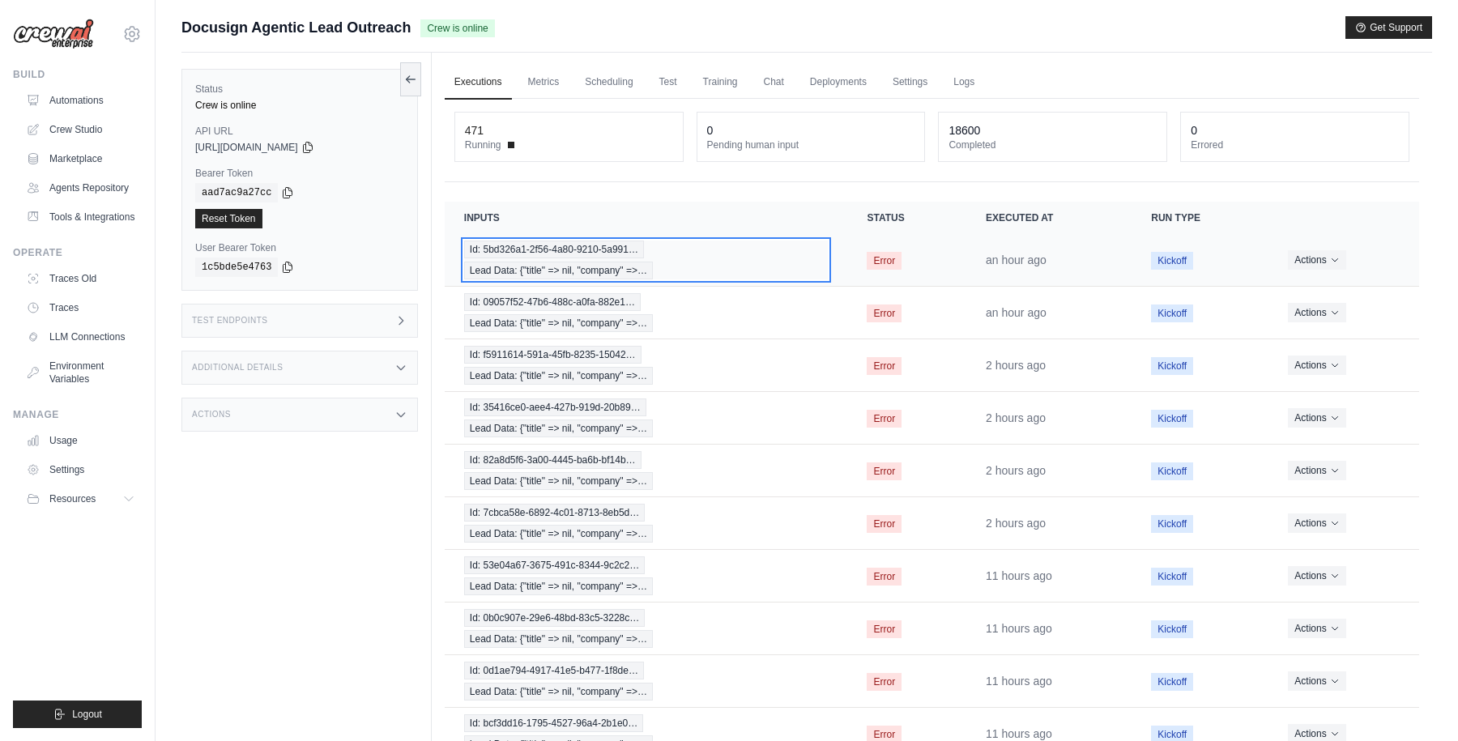
click at [730, 256] on div "Id: 5bd326a1-2f56-4a80-9210-5a991… Lead Data: {"title" => nil, "company" =>…" at bounding box center [646, 260] width 365 height 39
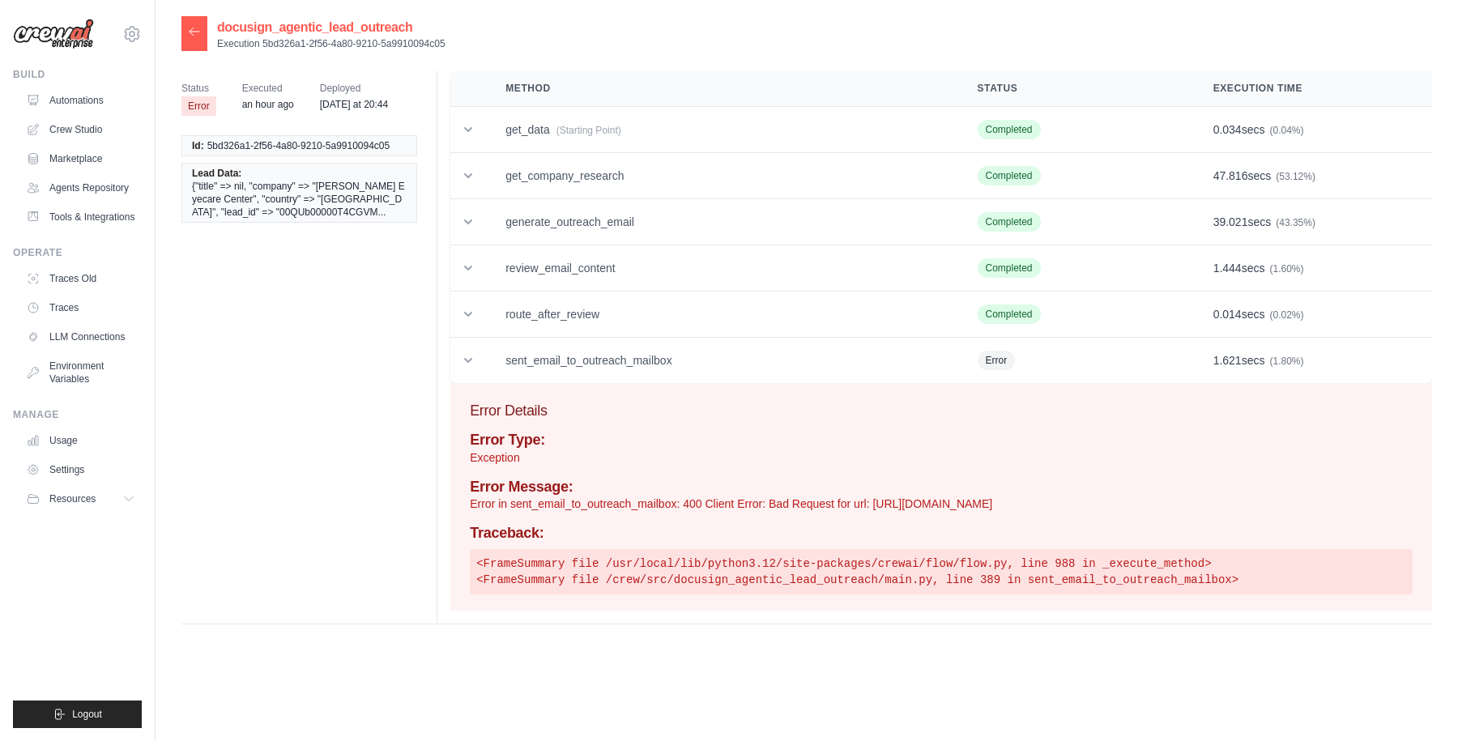
click at [188, 32] on icon at bounding box center [194, 31] width 13 height 13
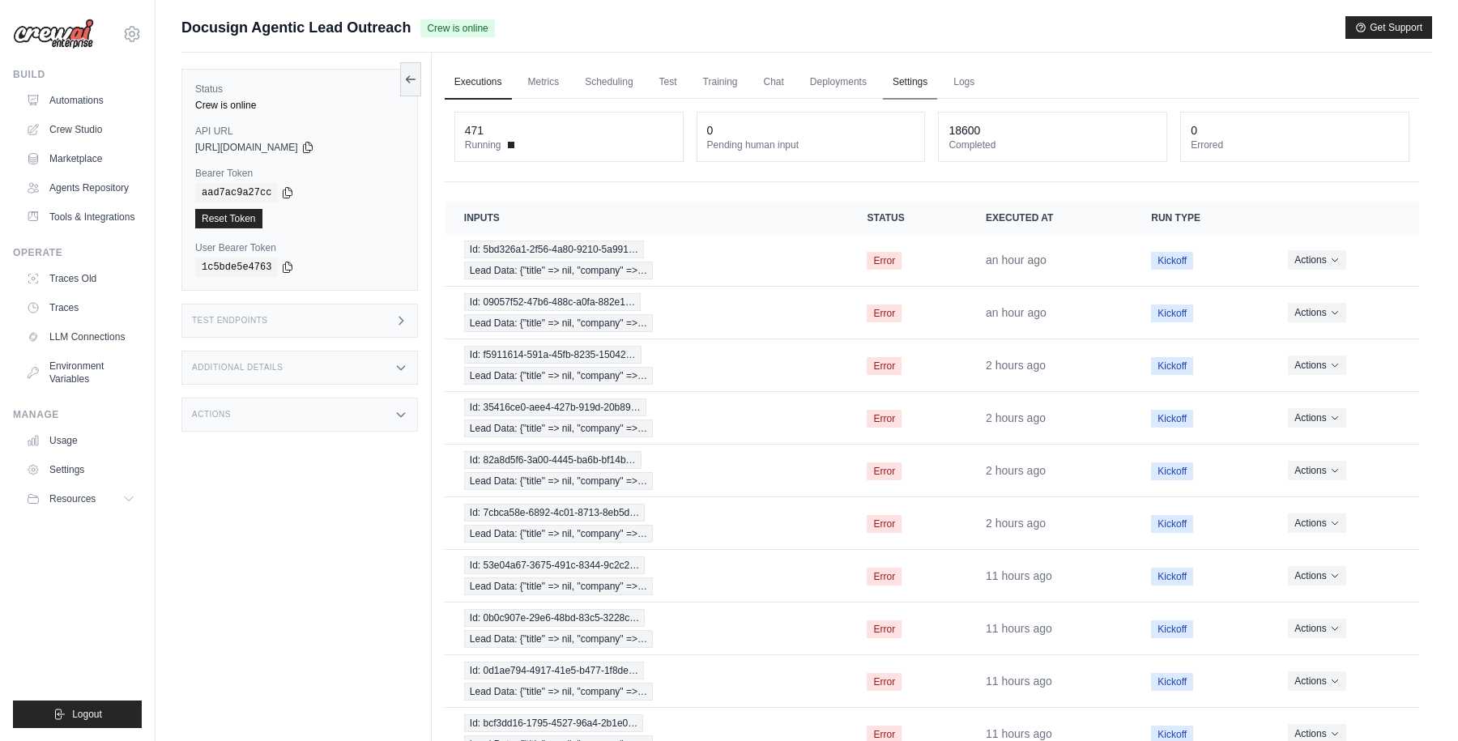
click at [907, 79] on link "Settings" at bounding box center [910, 83] width 54 height 34
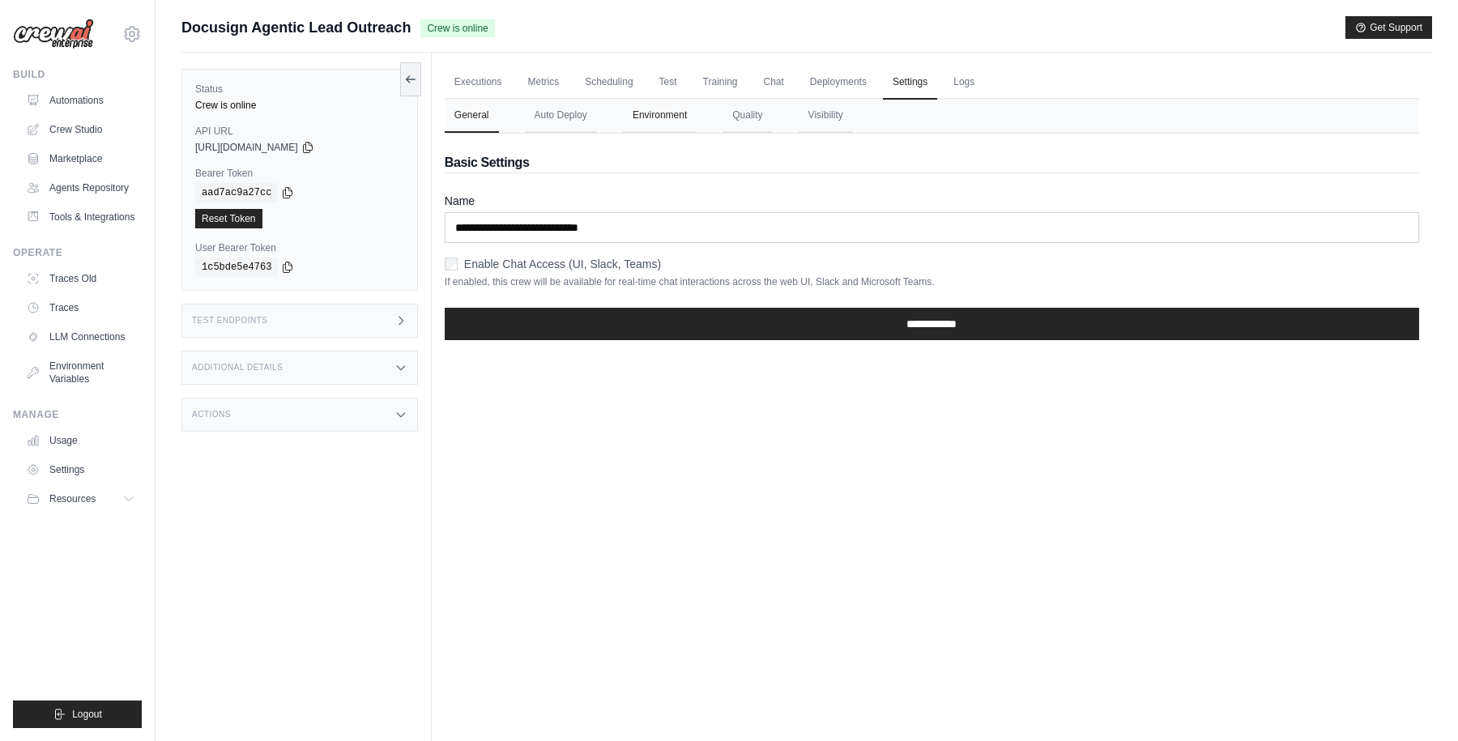
click at [661, 118] on button "Environment" at bounding box center [660, 116] width 74 height 34
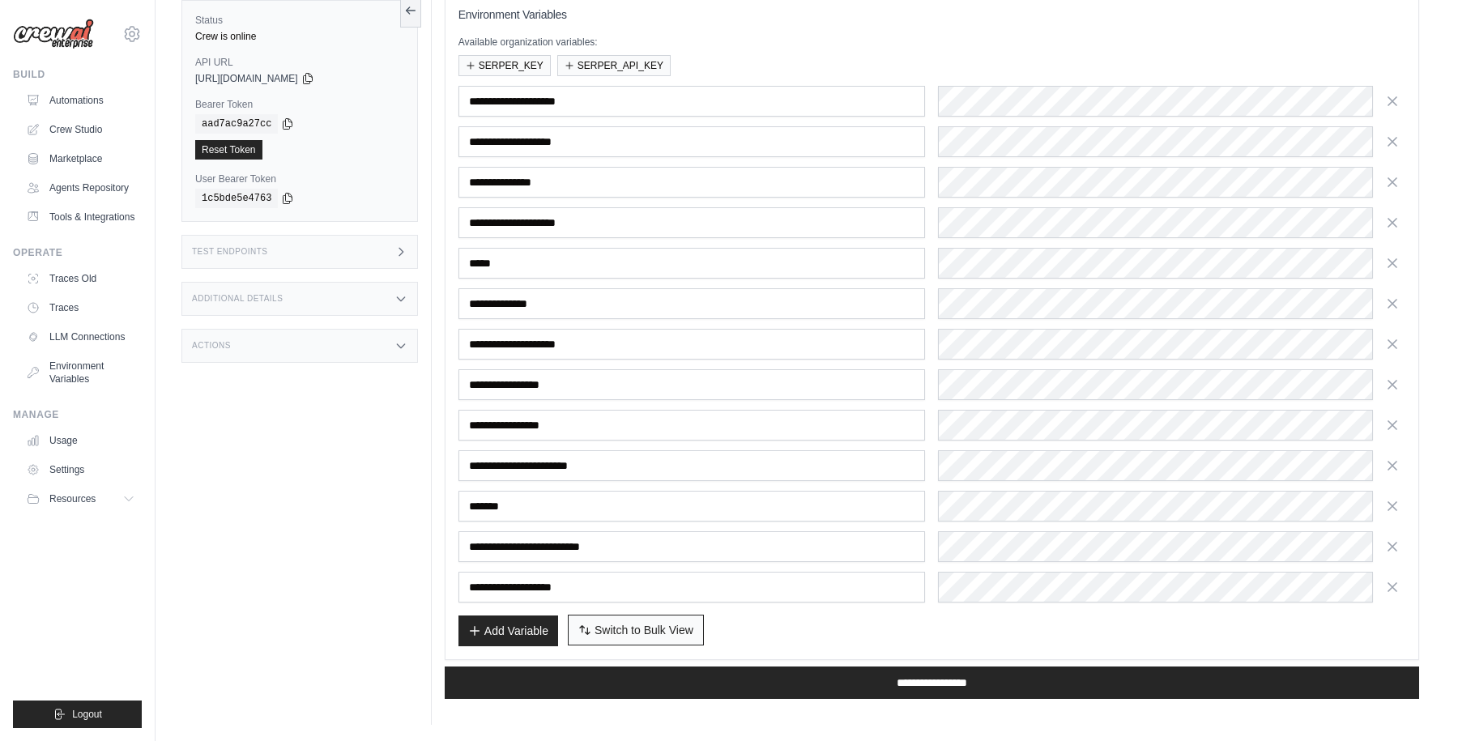
click at [625, 635] on span "Switch to Bulk View" at bounding box center [644, 630] width 99 height 16
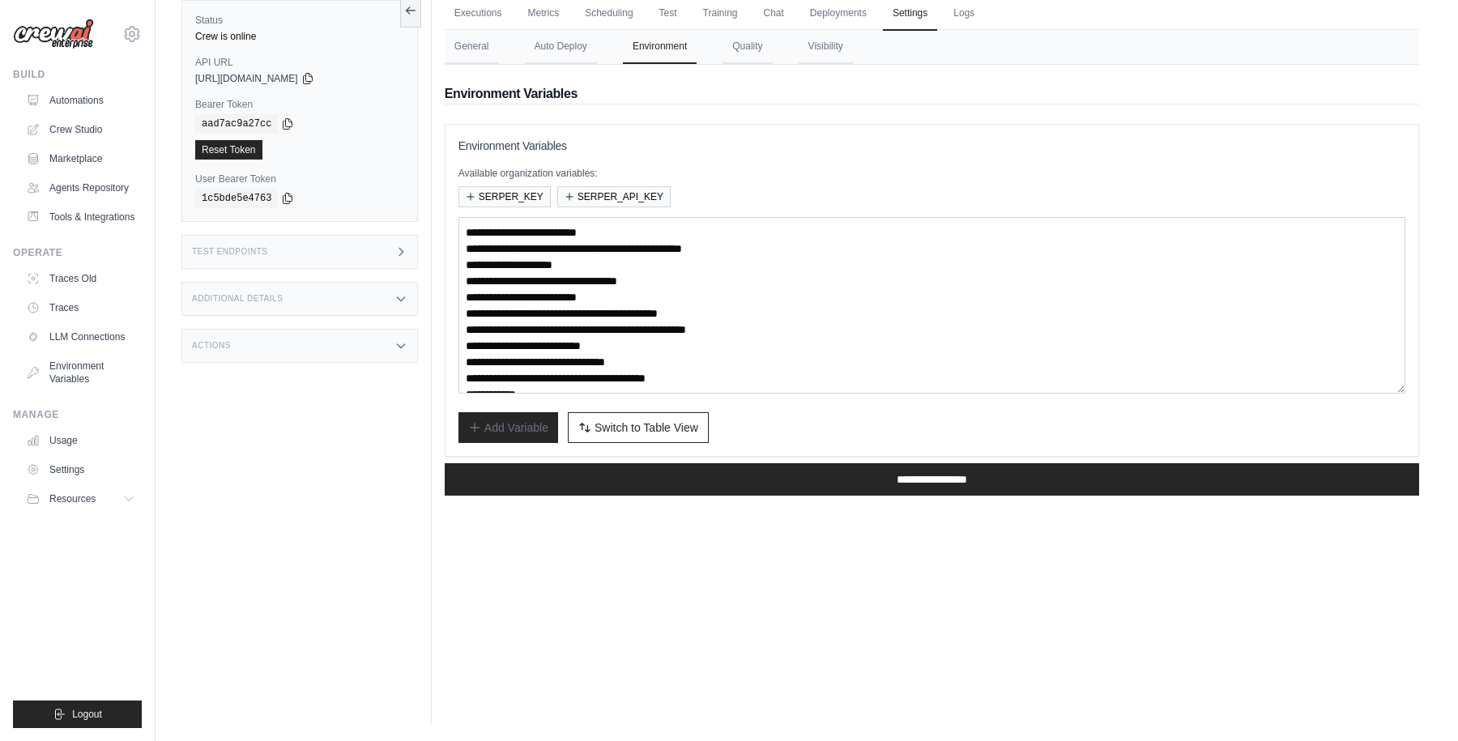
scroll to position [49, 0]
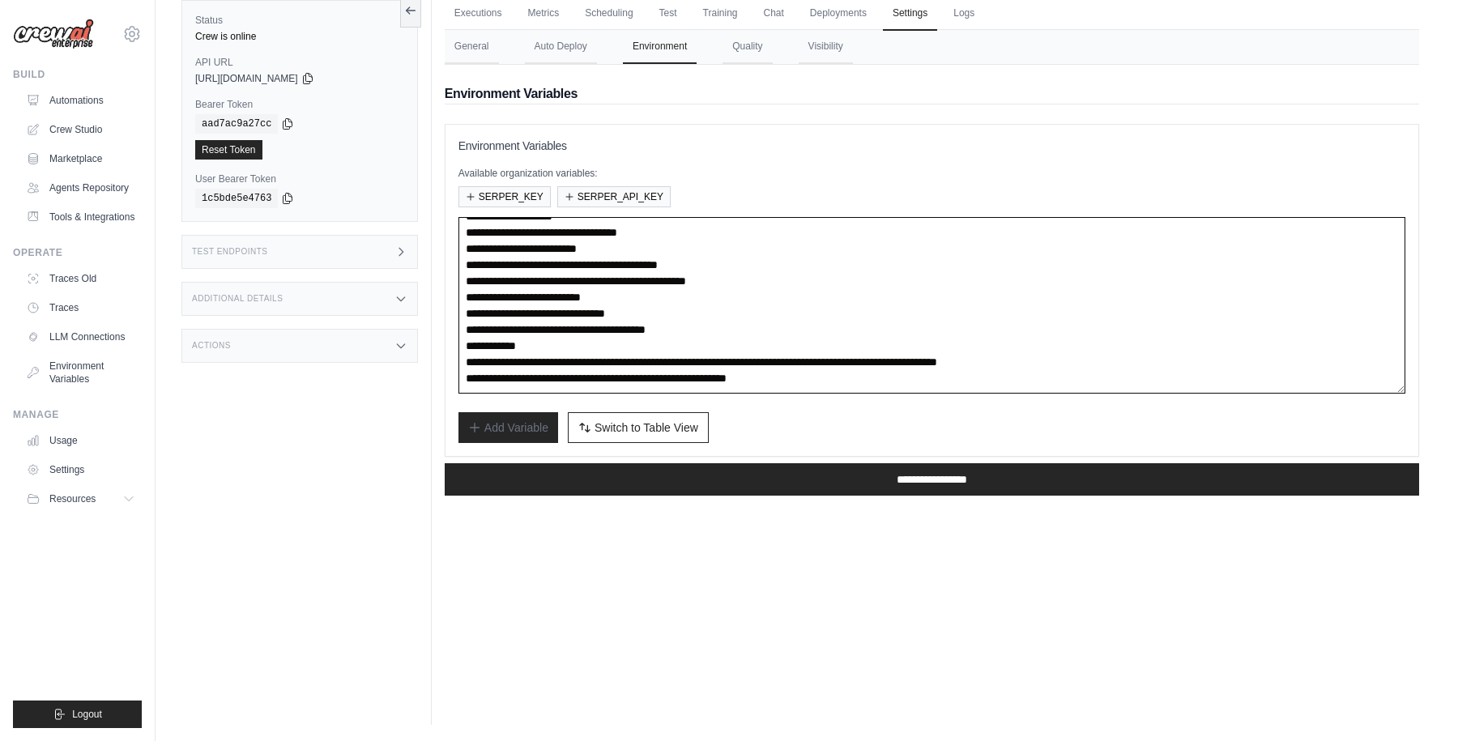
drag, startPoint x: 612, startPoint y: 378, endPoint x: 917, endPoint y: 379, distance: 305.4
click at [917, 379] on textarea "**********" at bounding box center [932, 305] width 947 height 177
paste textarea
type textarea "**********"
click at [877, 415] on div "Add Variable Switch to Bulk View Switch to Table View" at bounding box center [932, 427] width 947 height 31
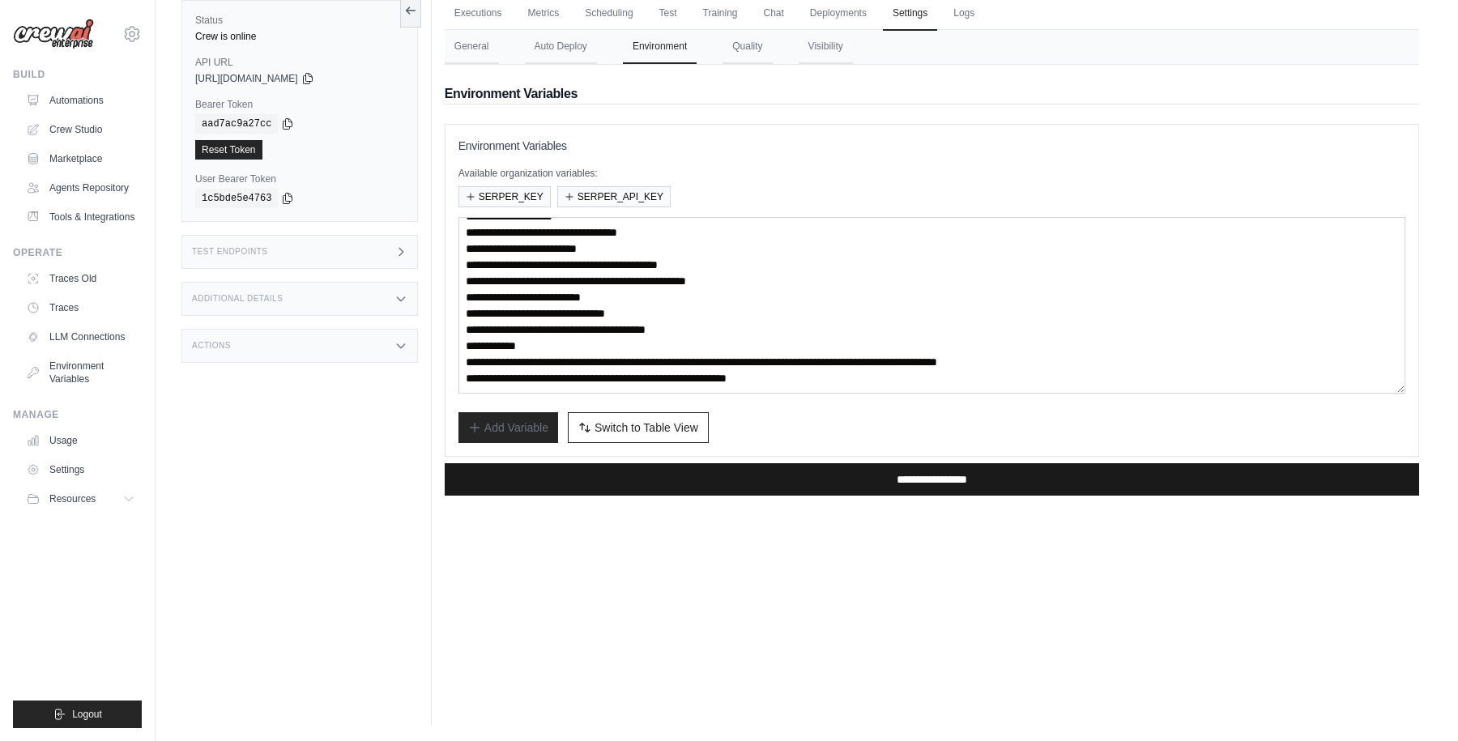
click at [904, 486] on input "**********" at bounding box center [932, 479] width 975 height 32
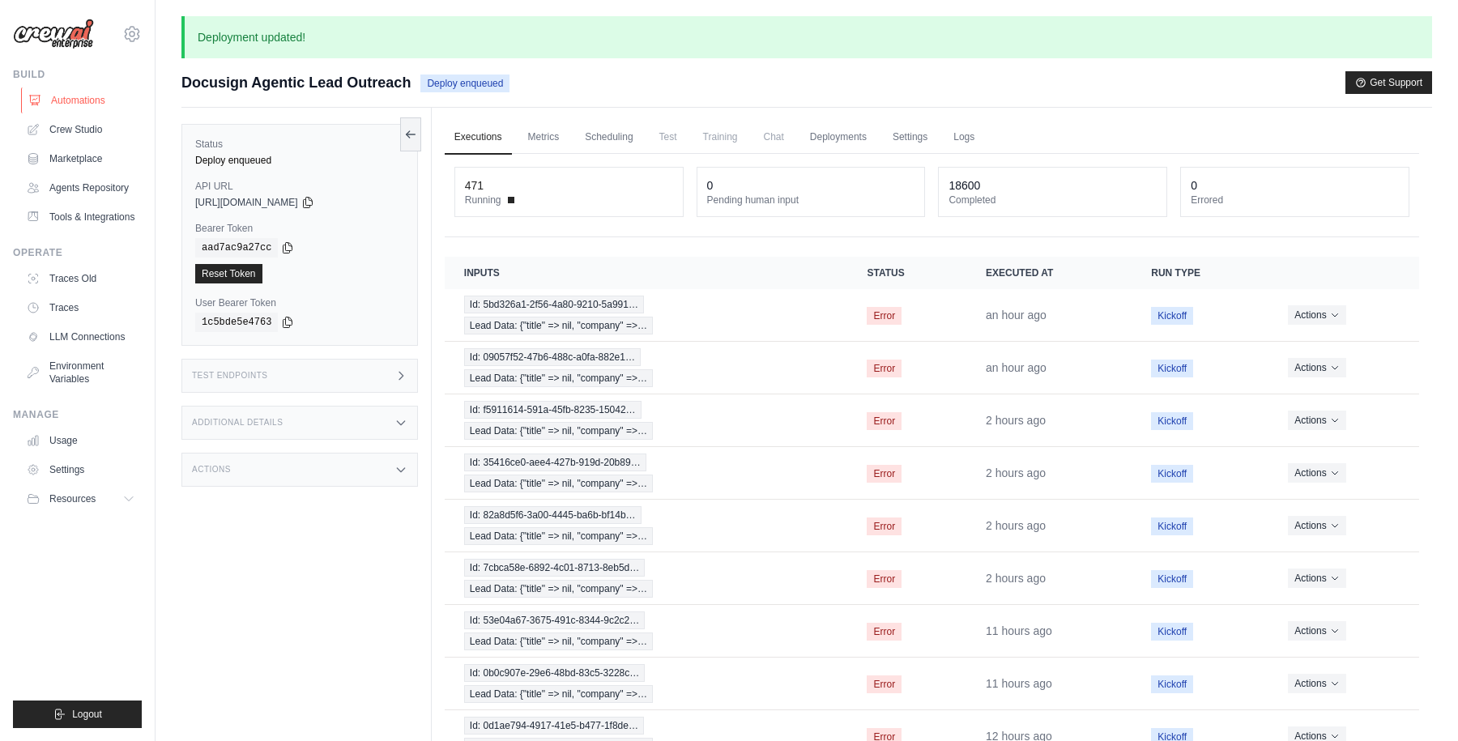
click at [69, 96] on link "Automations" at bounding box center [82, 100] width 122 height 26
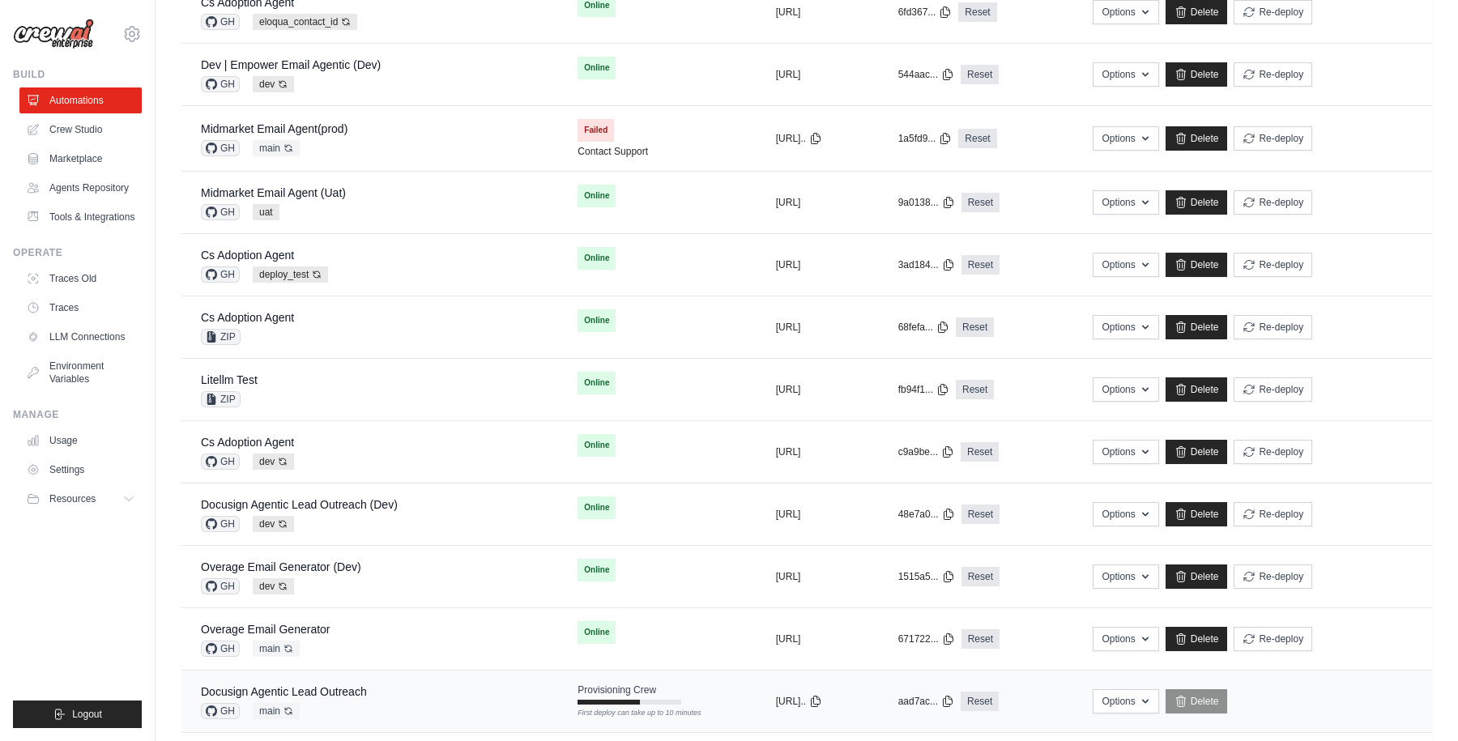
scroll to position [428, 0]
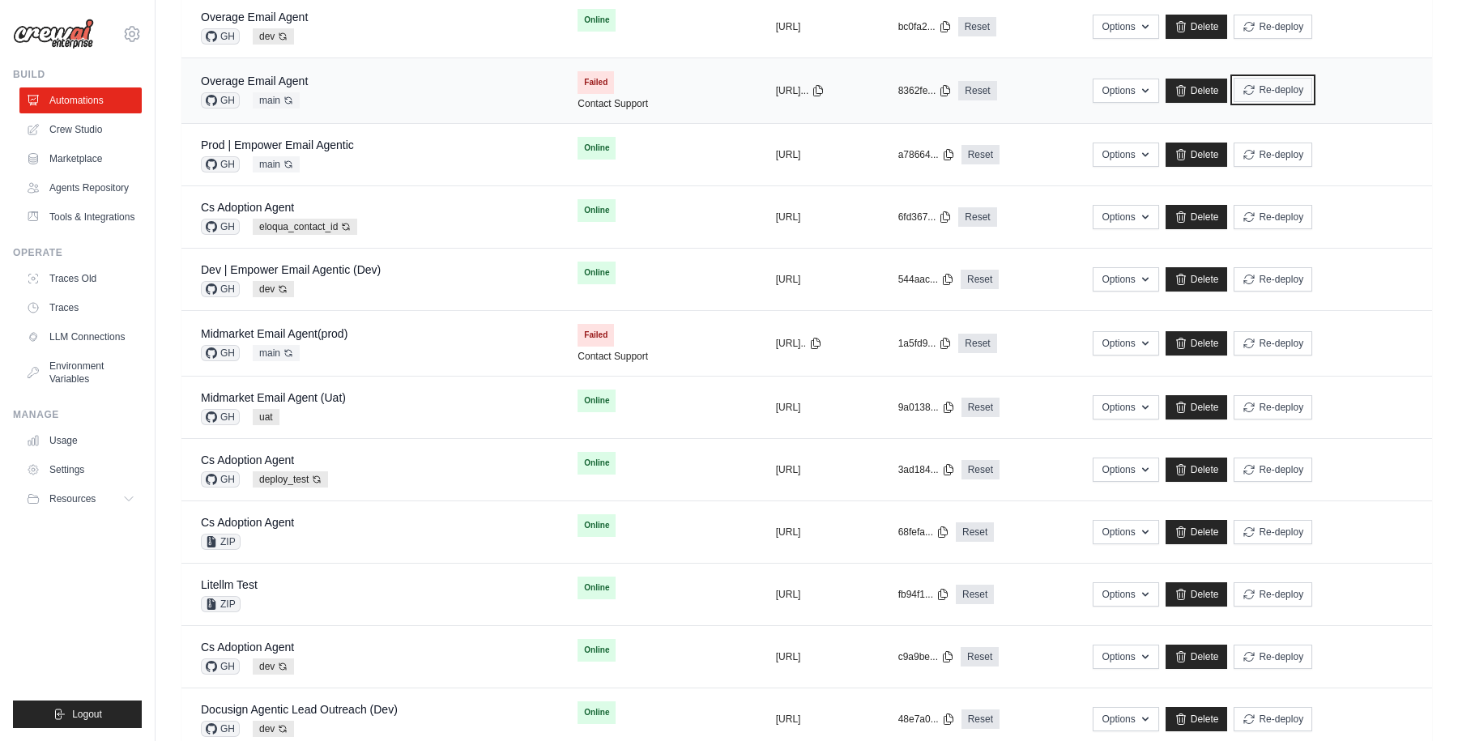
click at [1311, 85] on button "Re-deploy" at bounding box center [1273, 90] width 79 height 24
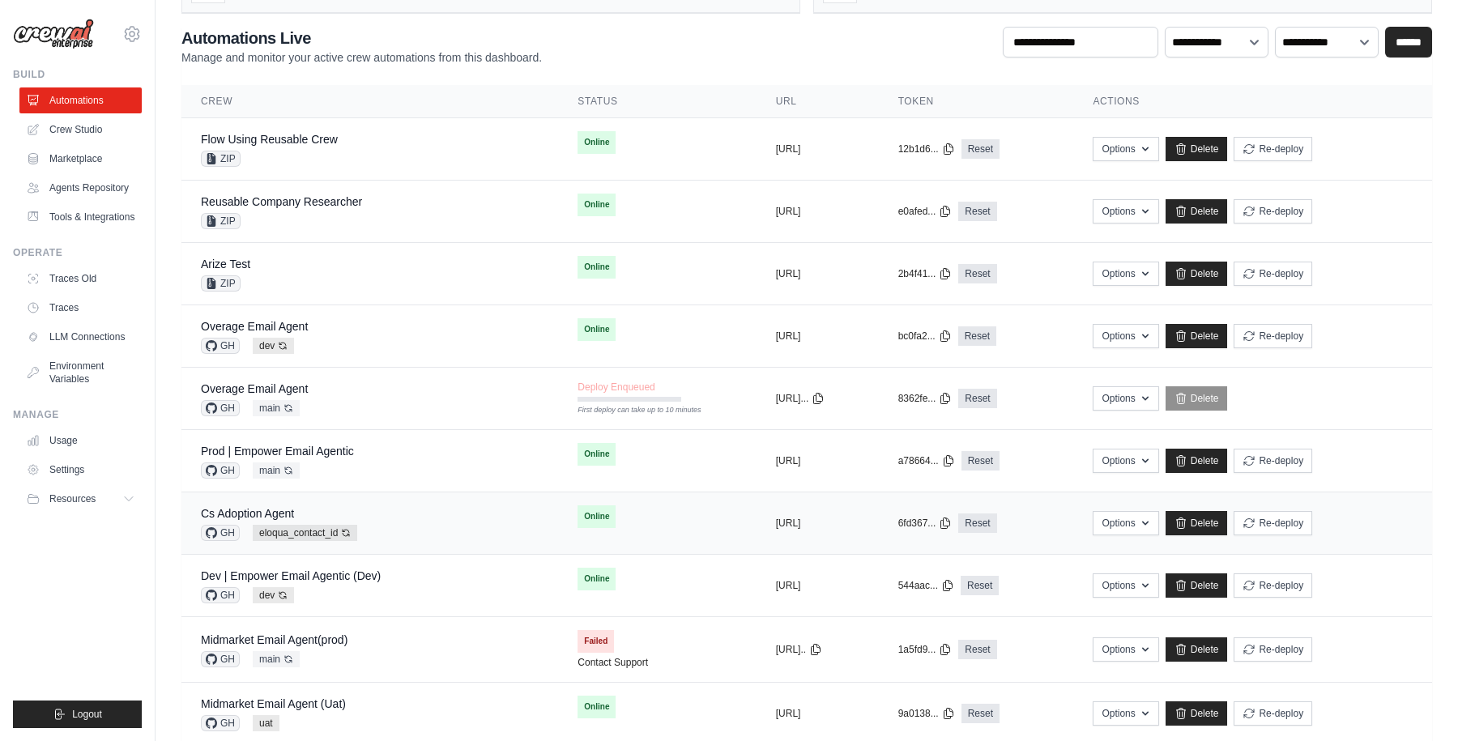
scroll to position [0, 0]
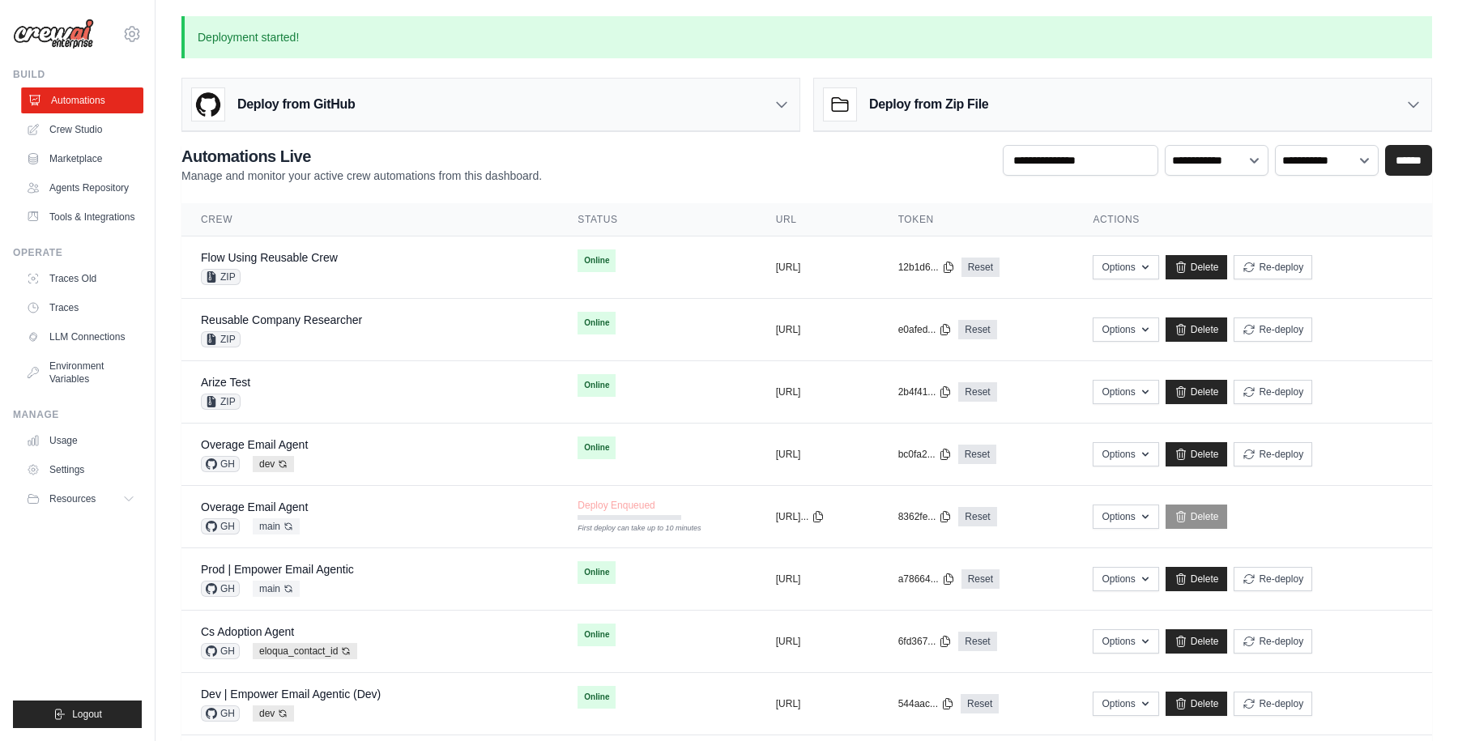
click at [86, 95] on link "Automations" at bounding box center [82, 100] width 122 height 26
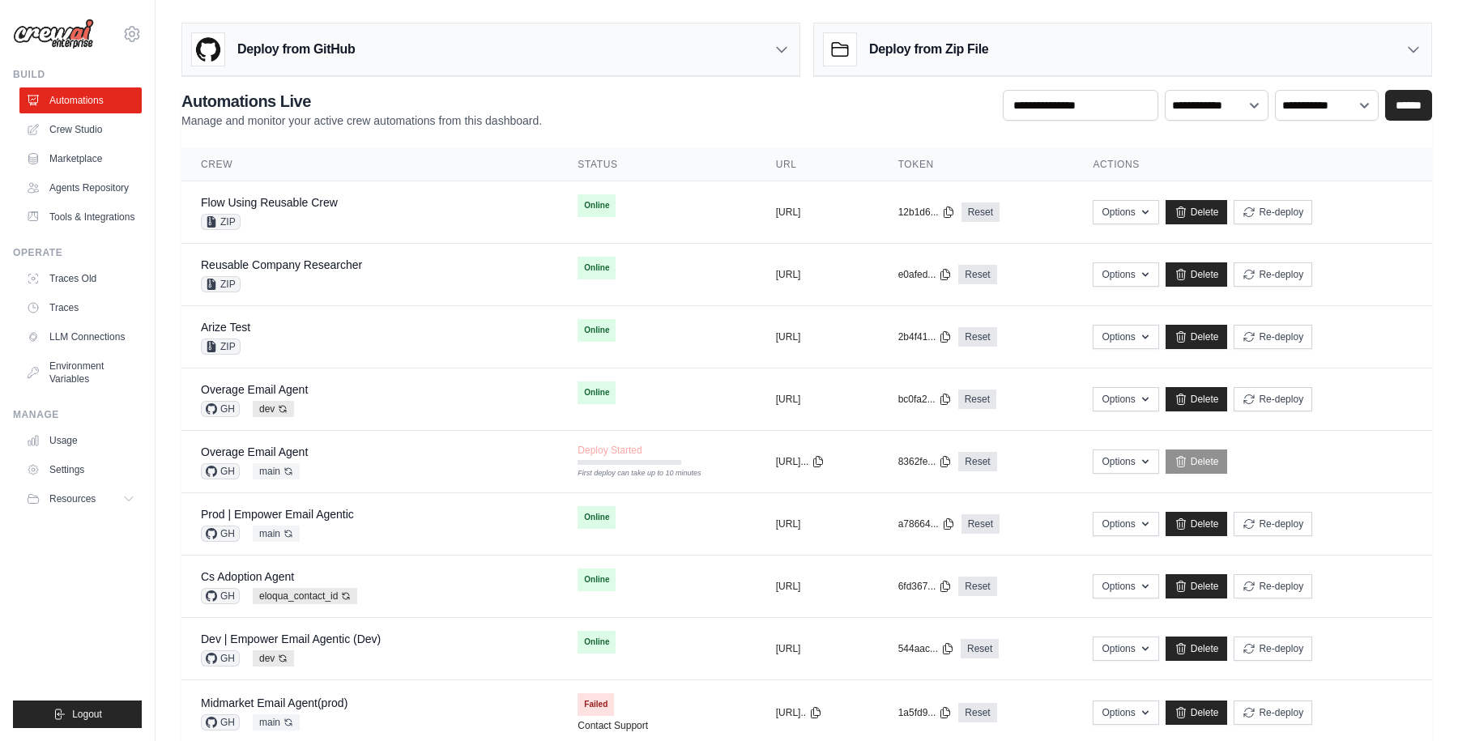
click at [774, 109] on div "**********" at bounding box center [806, 109] width 1251 height 39
click at [94, 105] on link "Automations" at bounding box center [82, 100] width 122 height 26
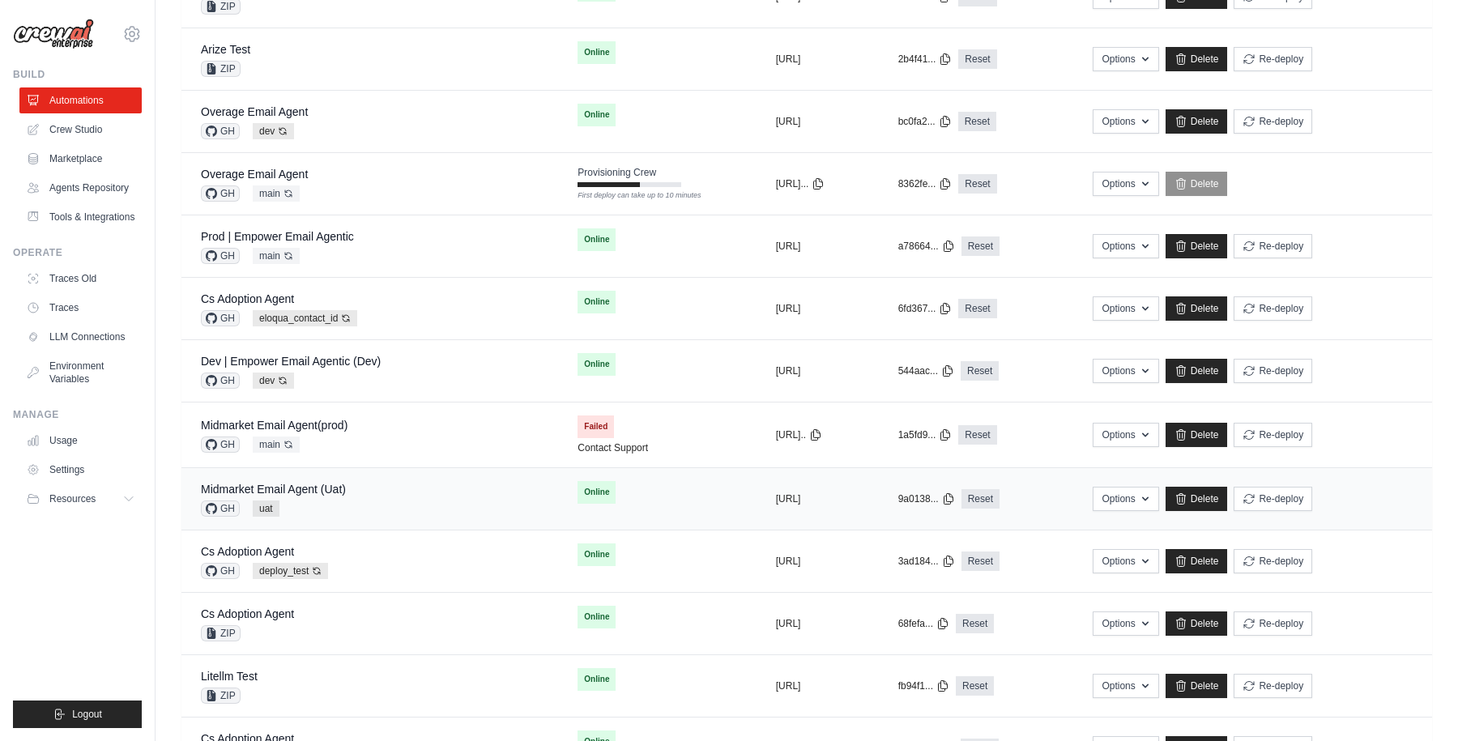
scroll to position [126, 0]
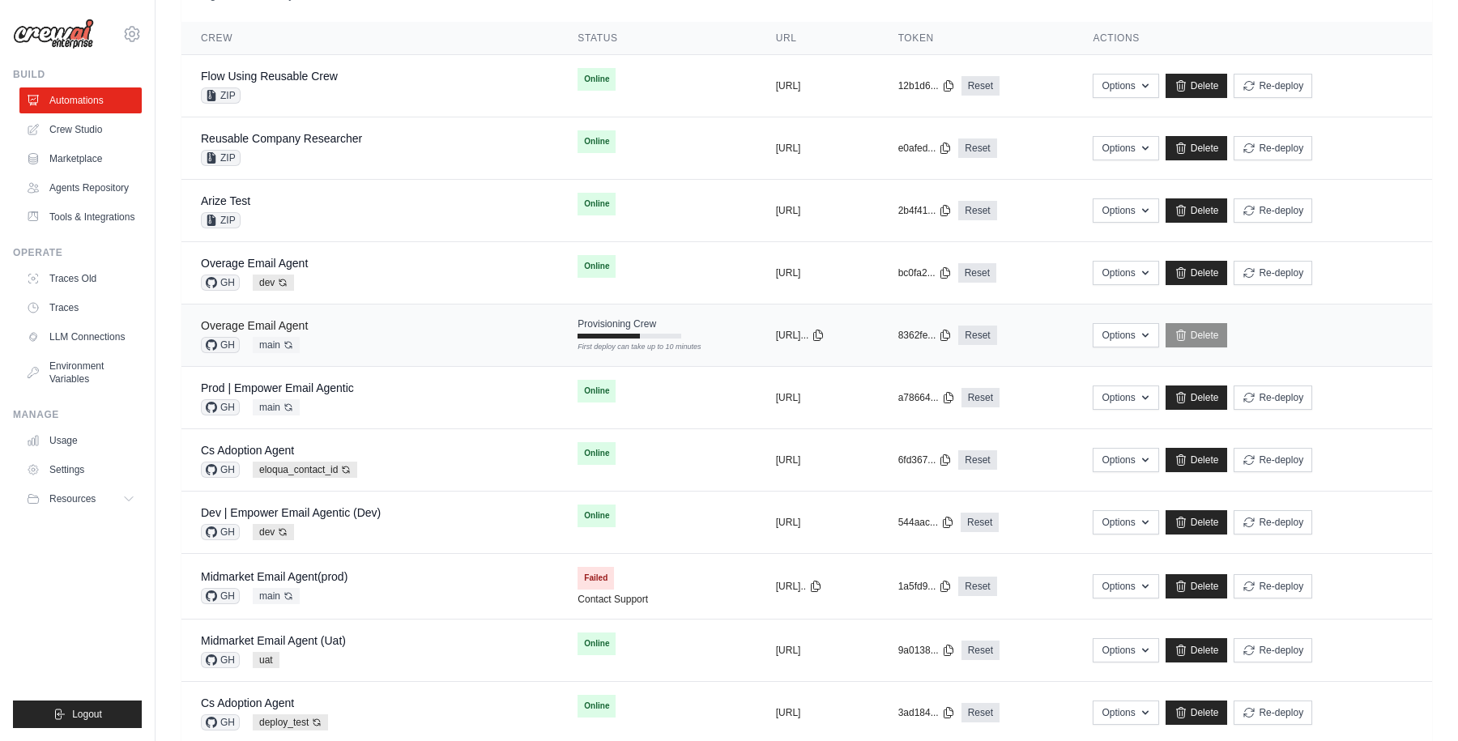
click at [289, 326] on link "Overage Email Agent" at bounding box center [254, 325] width 107 height 13
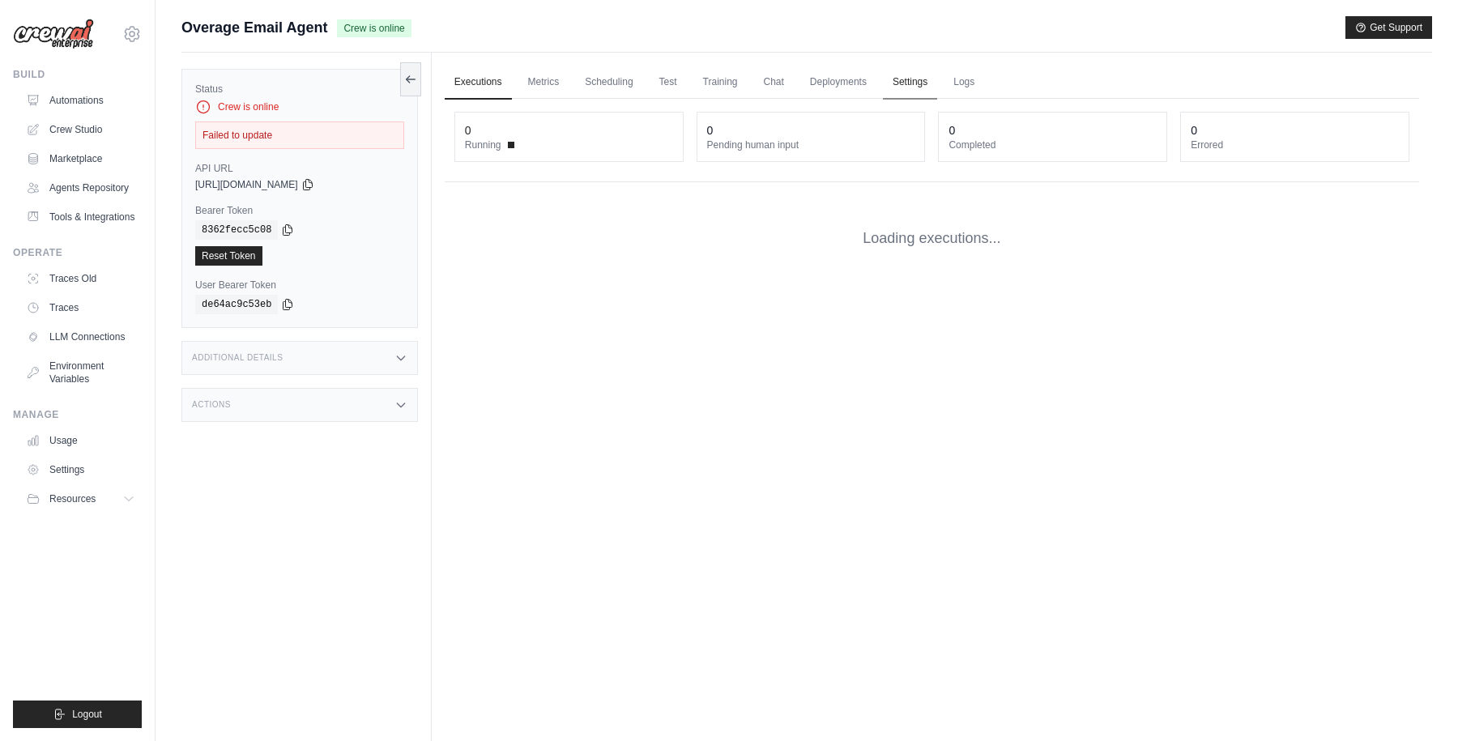
click at [907, 83] on link "Settings" at bounding box center [910, 83] width 54 height 34
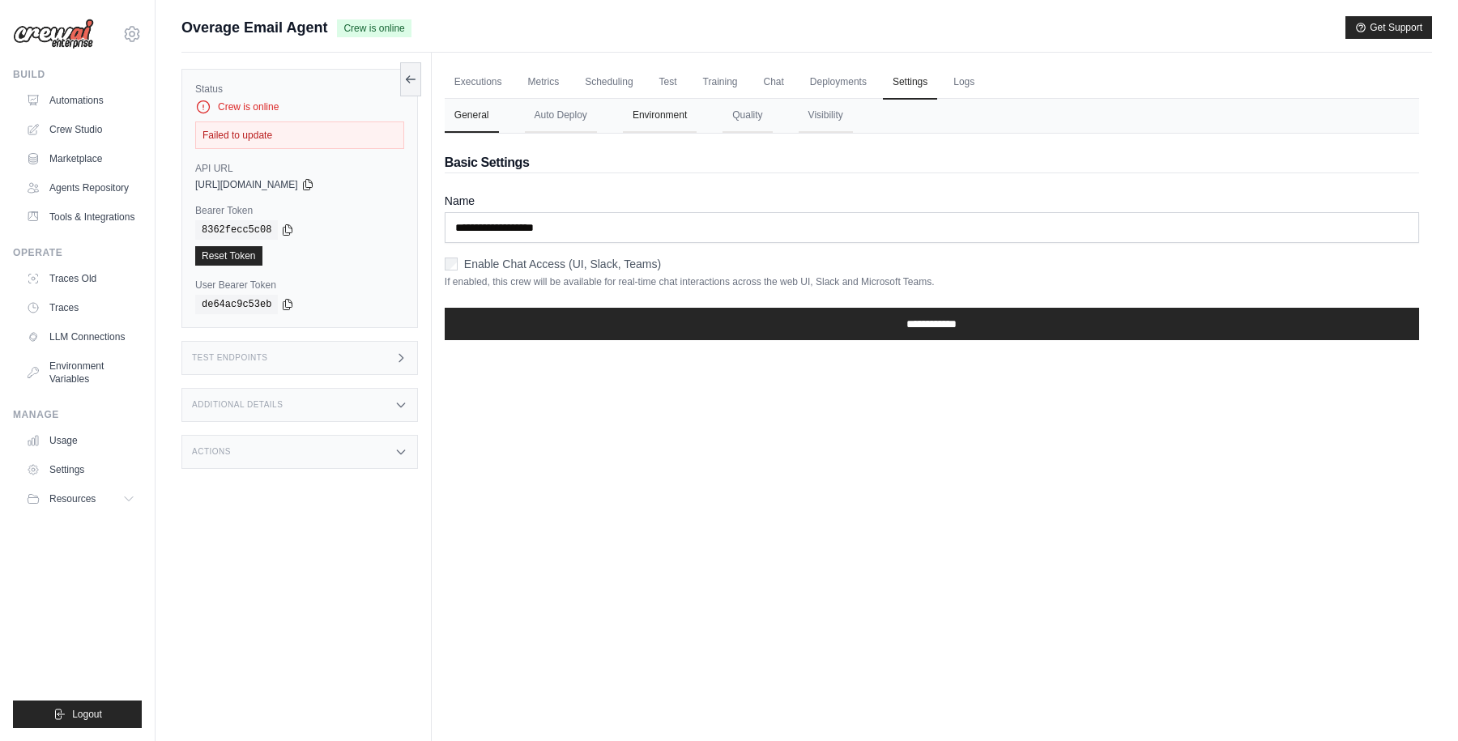
click at [672, 113] on button "Environment" at bounding box center [660, 116] width 74 height 34
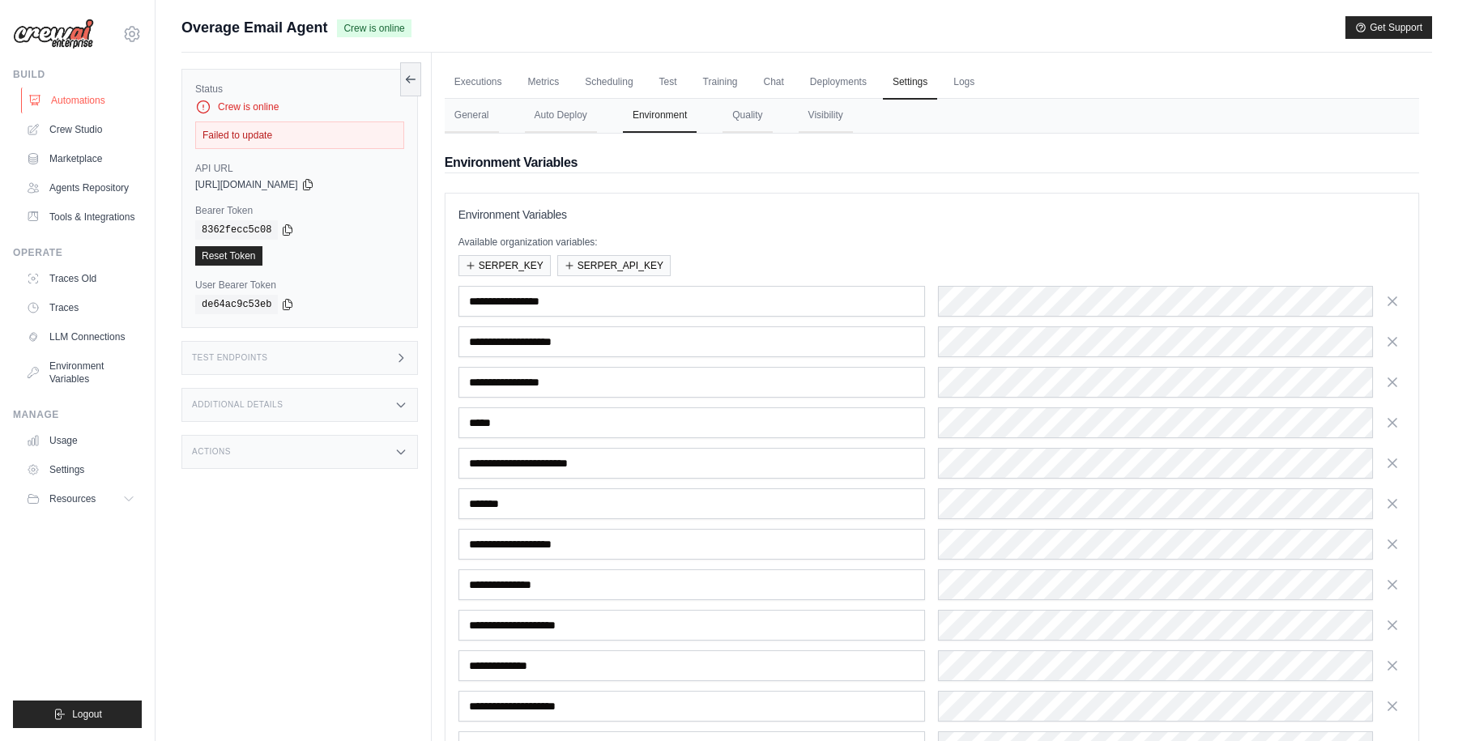
click at [85, 101] on link "Automations" at bounding box center [82, 100] width 122 height 26
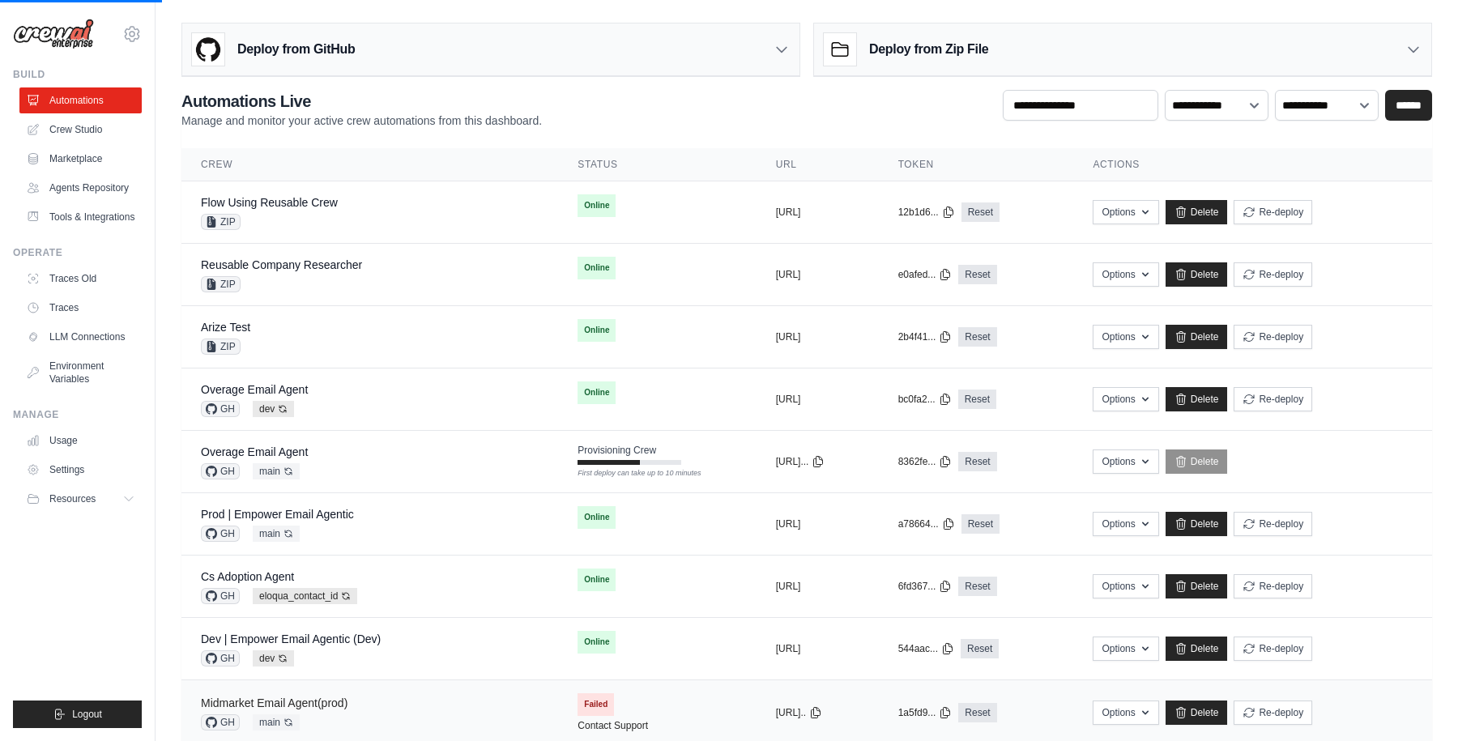
click at [339, 709] on link "Midmarket Email Agent(prod)" at bounding box center [274, 703] width 147 height 13
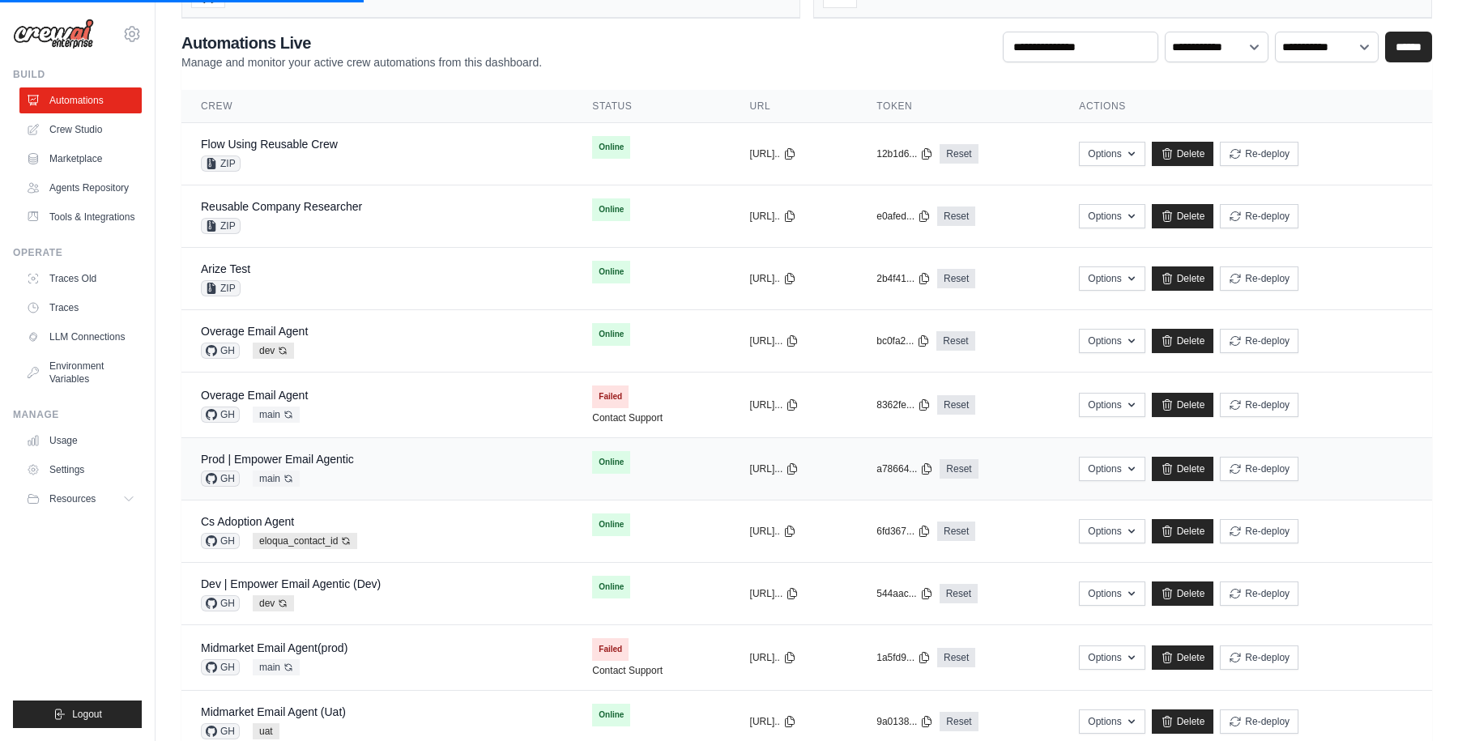
scroll to position [121, 0]
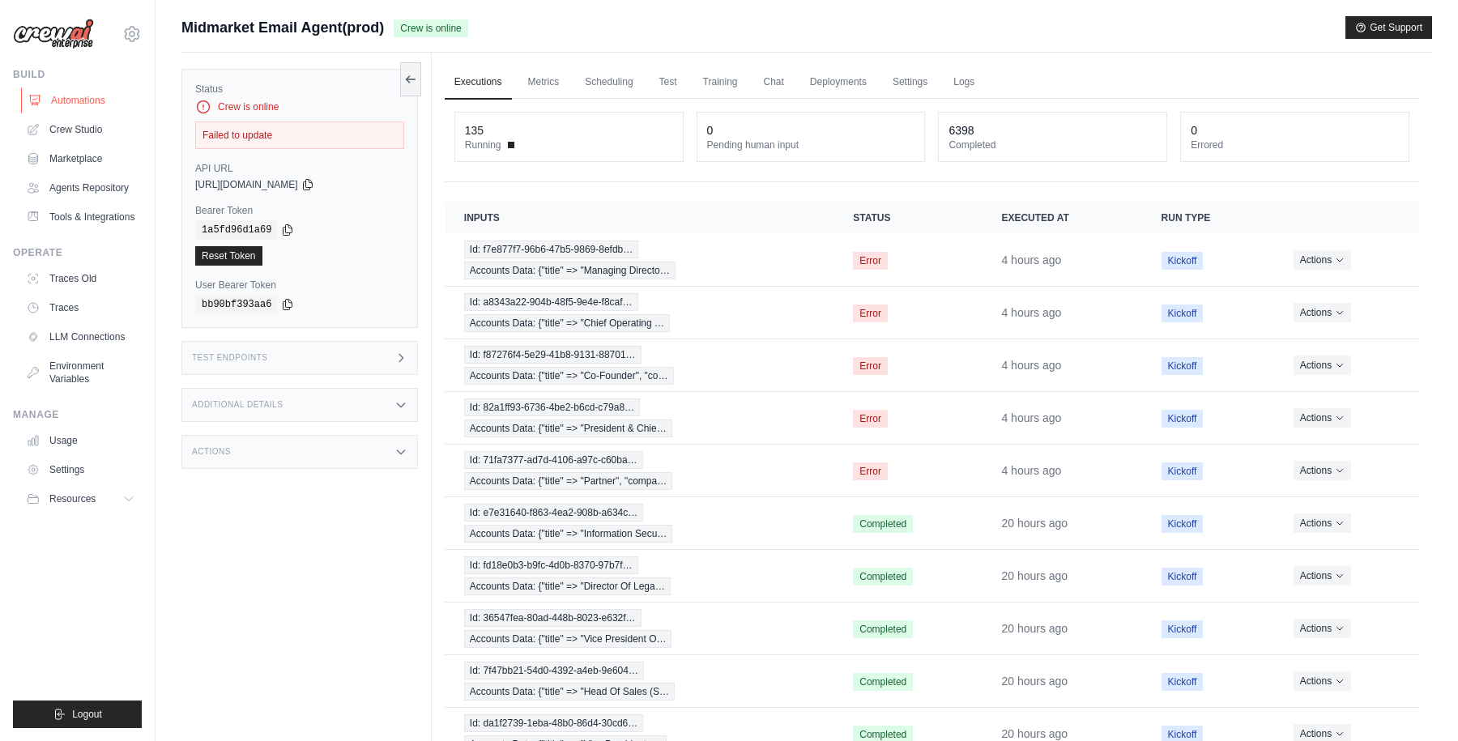
click at [79, 95] on link "Automations" at bounding box center [82, 100] width 122 height 26
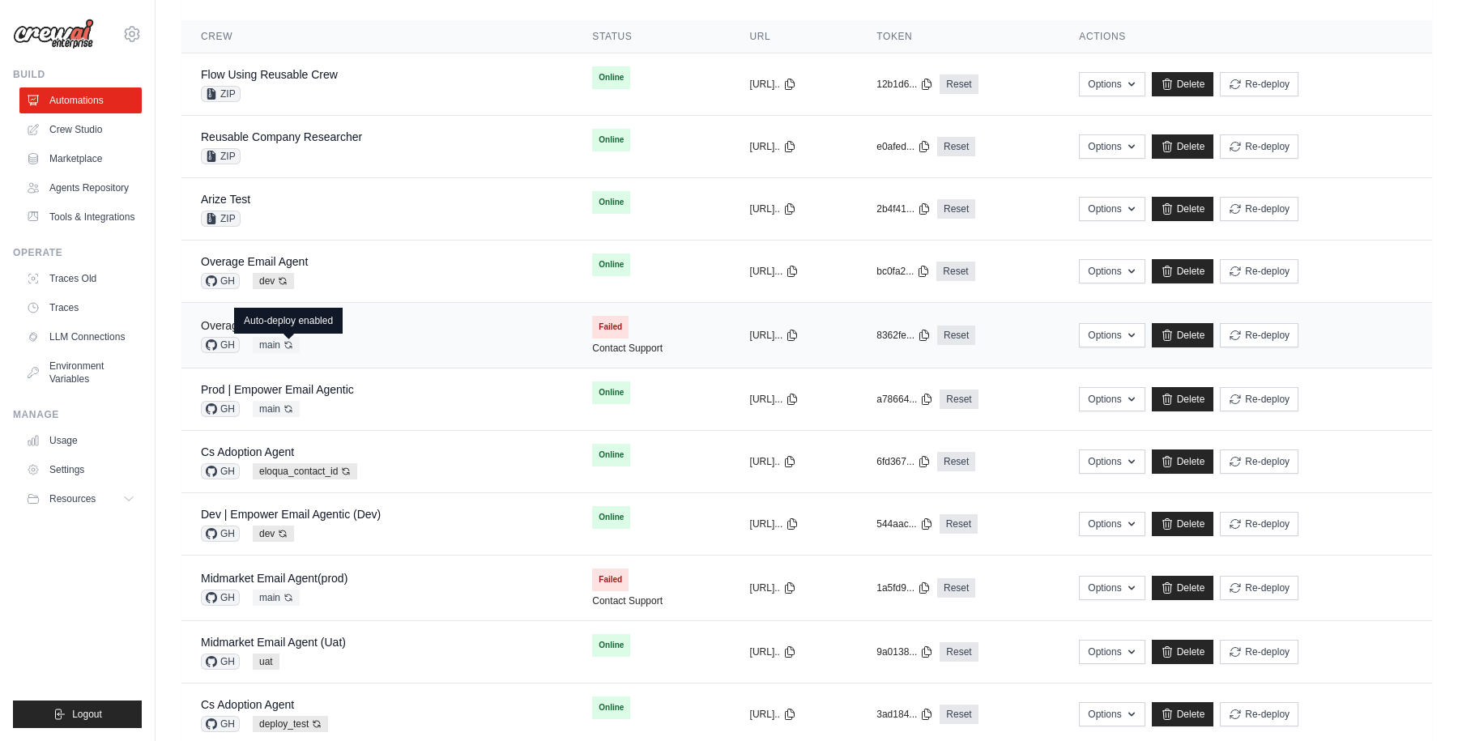
scroll to position [130, 0]
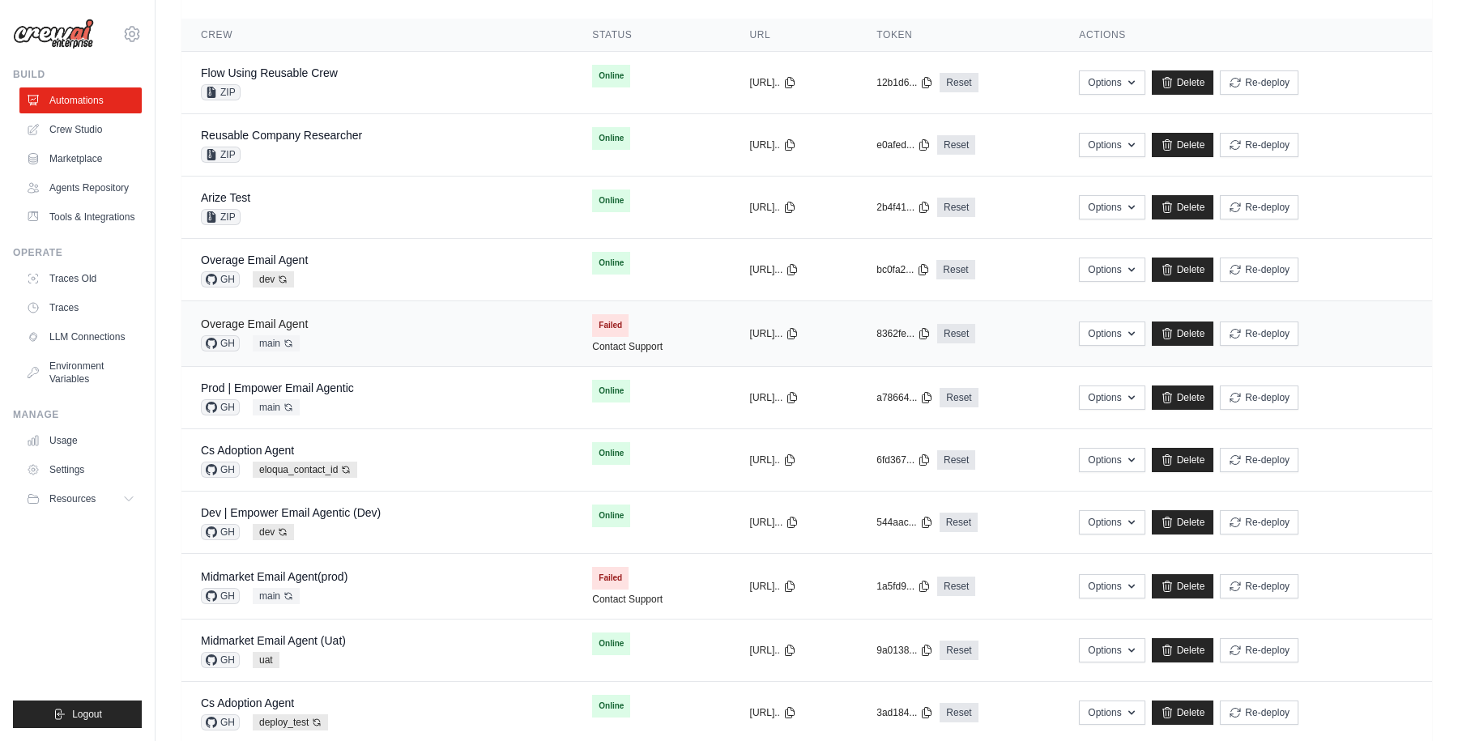
click at [288, 322] on link "Overage Email Agent" at bounding box center [254, 324] width 107 height 13
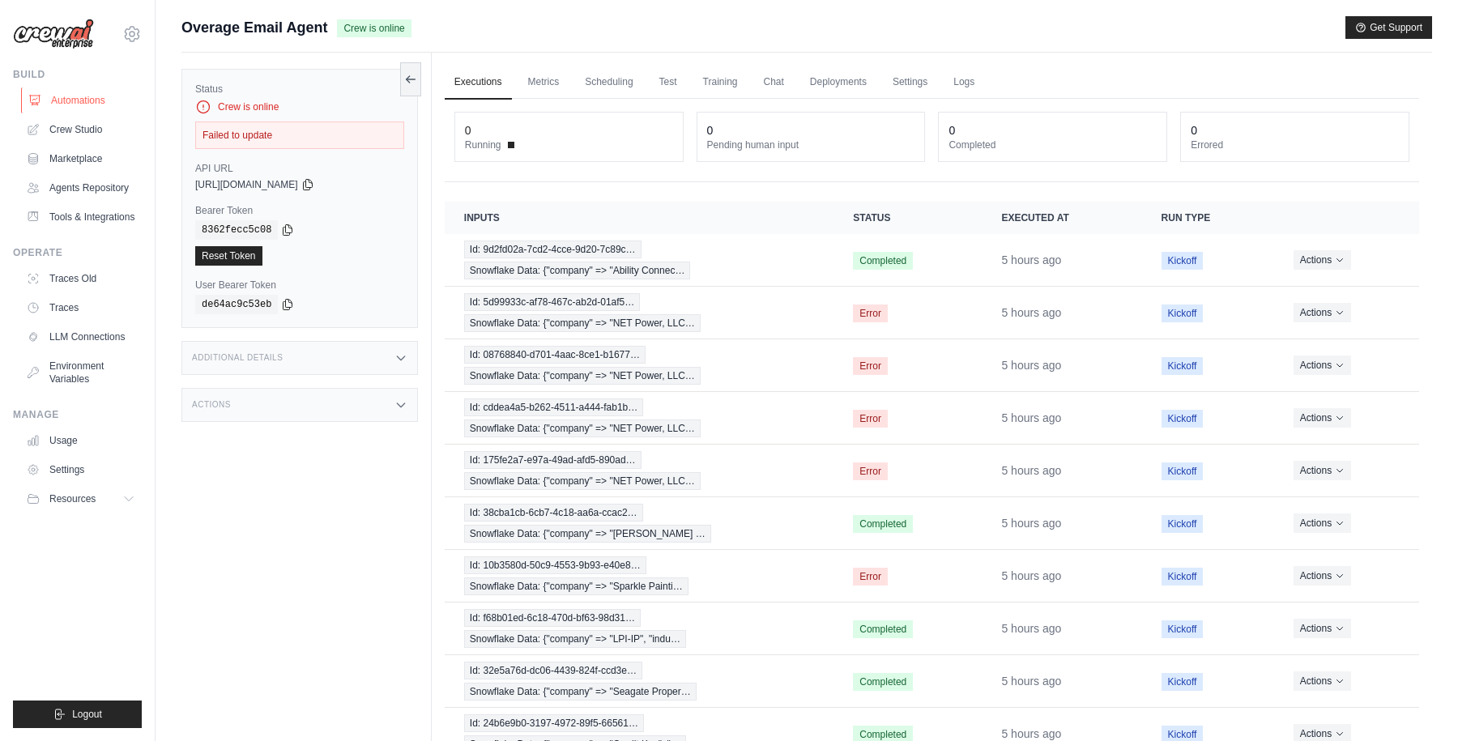
click at [88, 92] on link "Automations" at bounding box center [82, 100] width 122 height 26
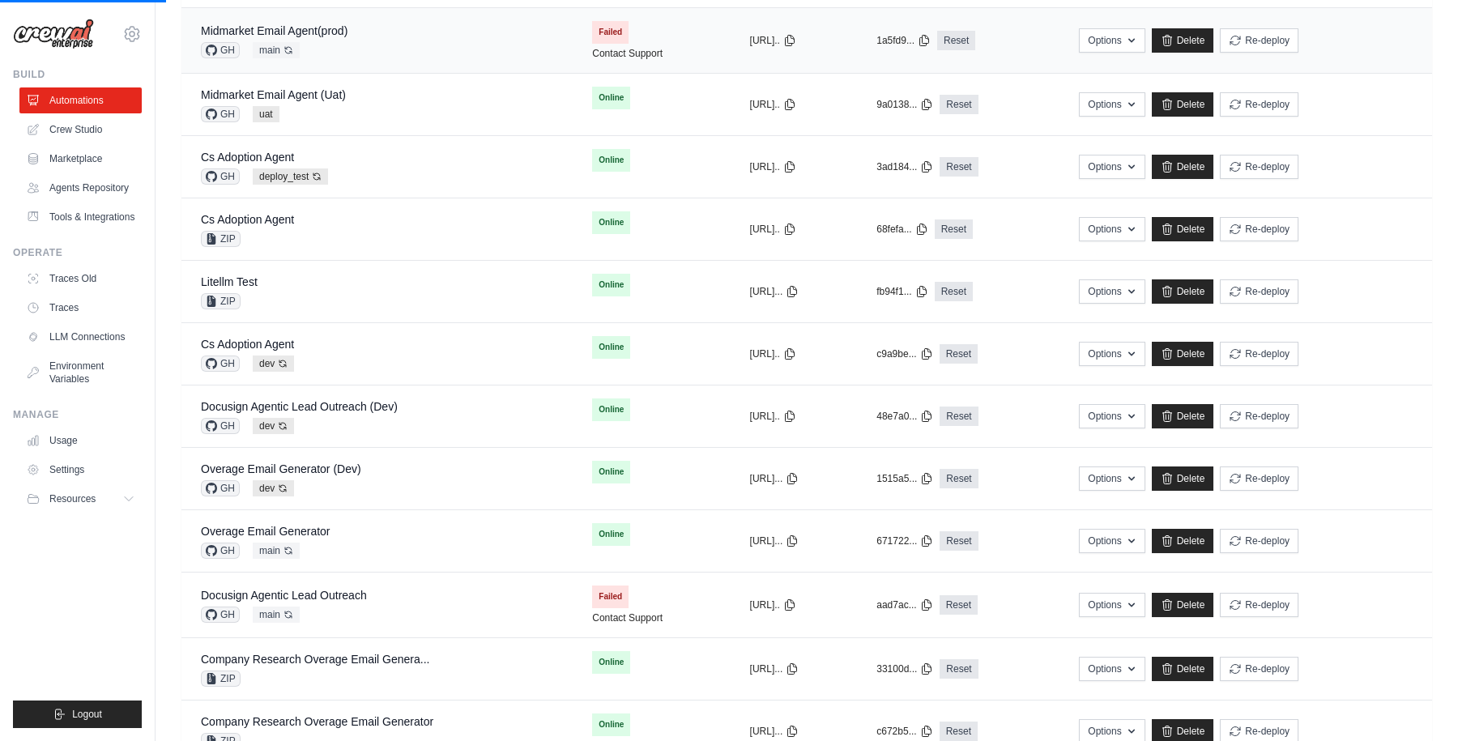
scroll to position [715, 0]
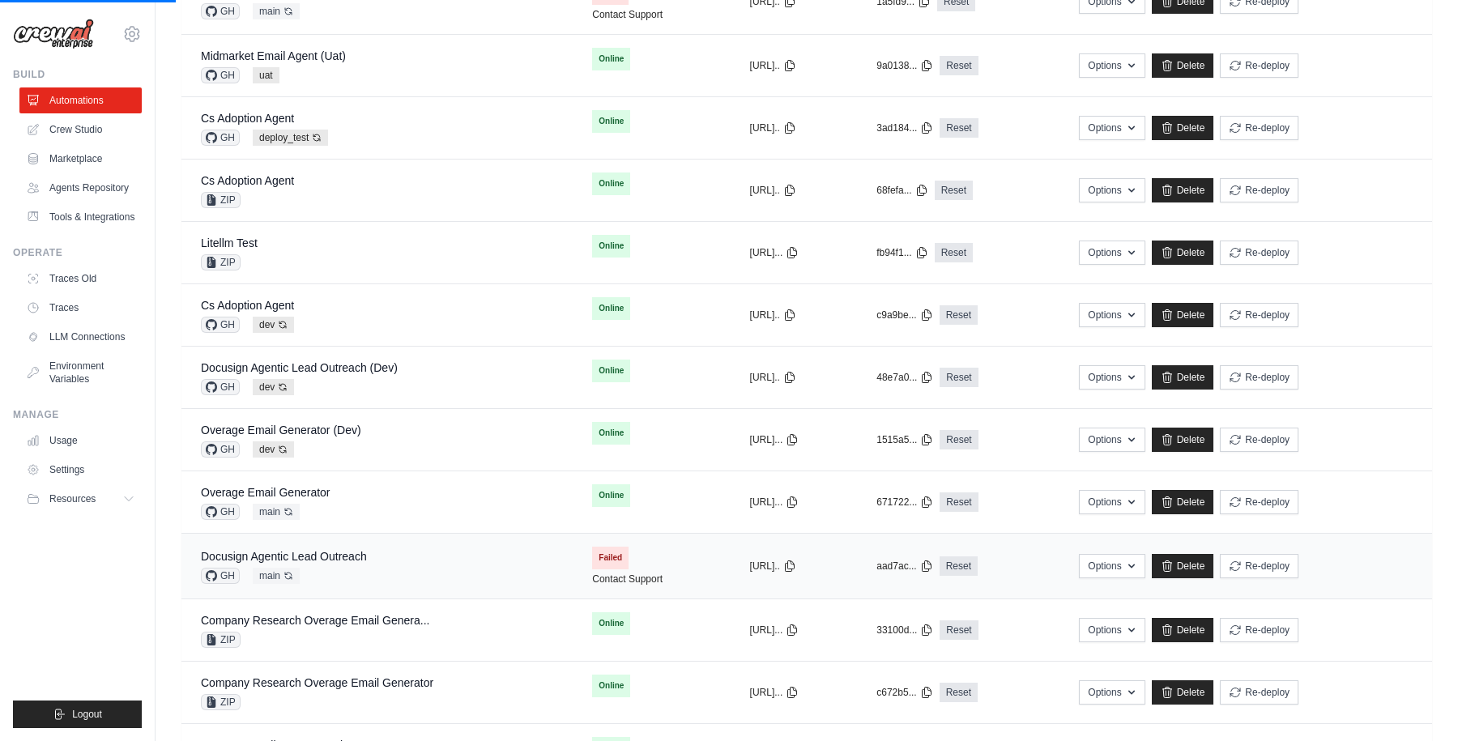
click at [390, 546] on td "Docusign Agentic Lead Outreach GH main Auto-deploy enabled" at bounding box center [376, 567] width 391 height 66
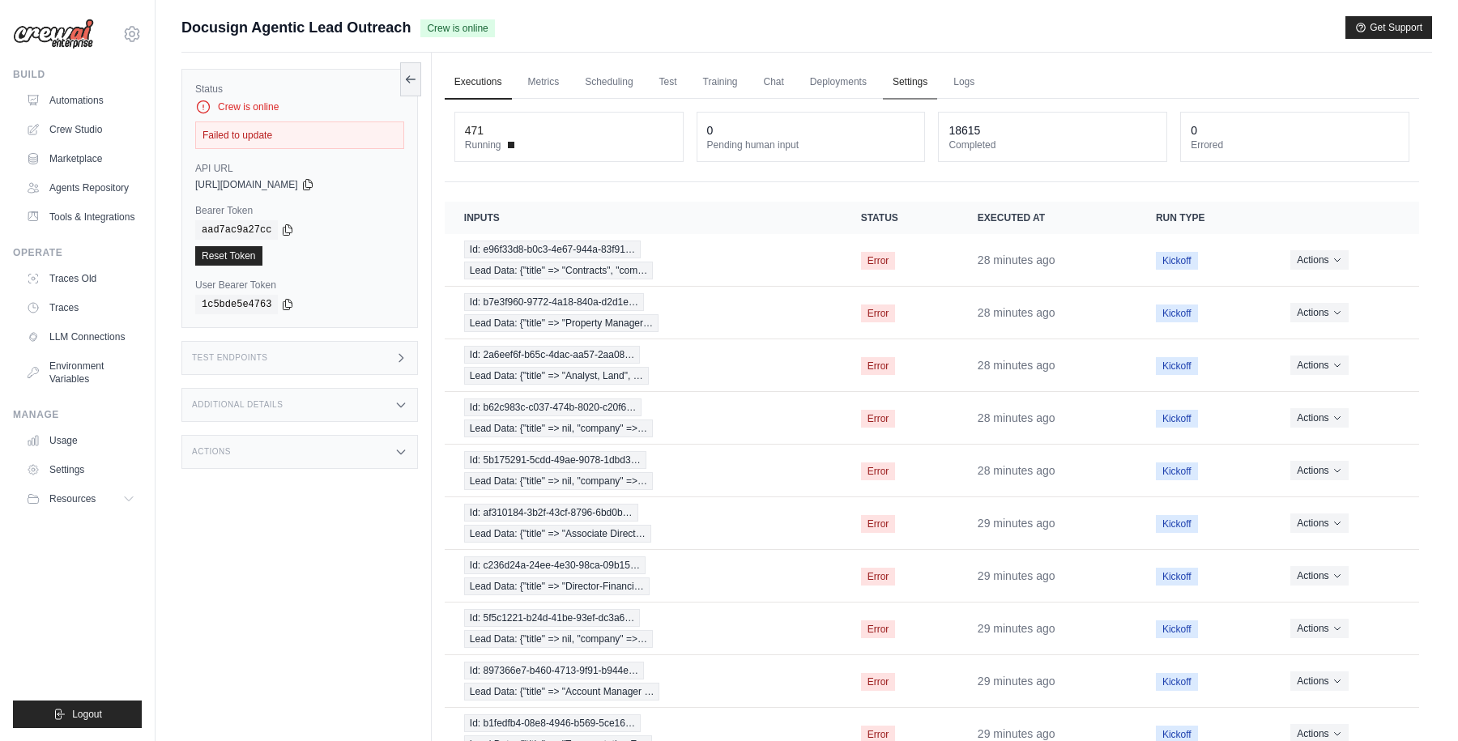
click at [921, 80] on link "Settings" at bounding box center [910, 83] width 54 height 34
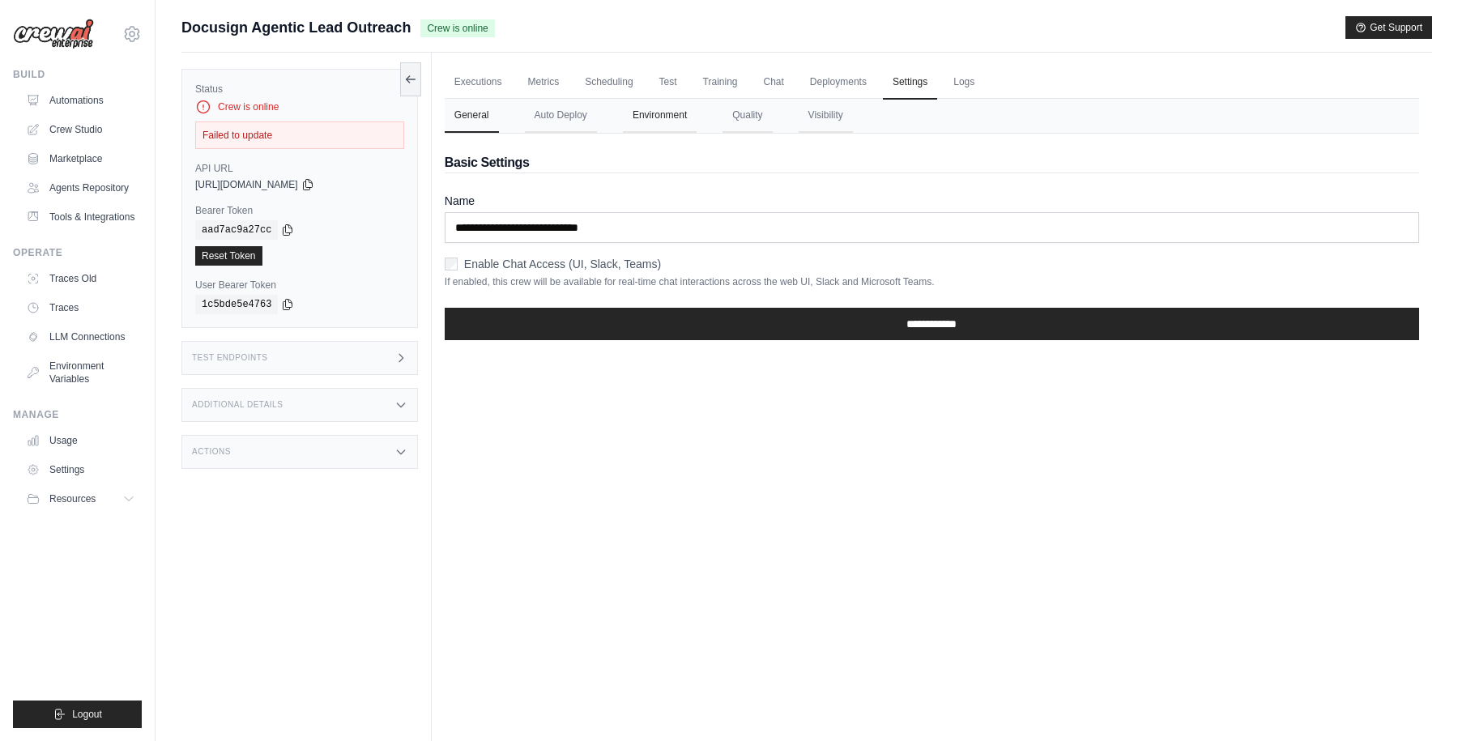
click at [669, 116] on button "Environment" at bounding box center [660, 116] width 74 height 34
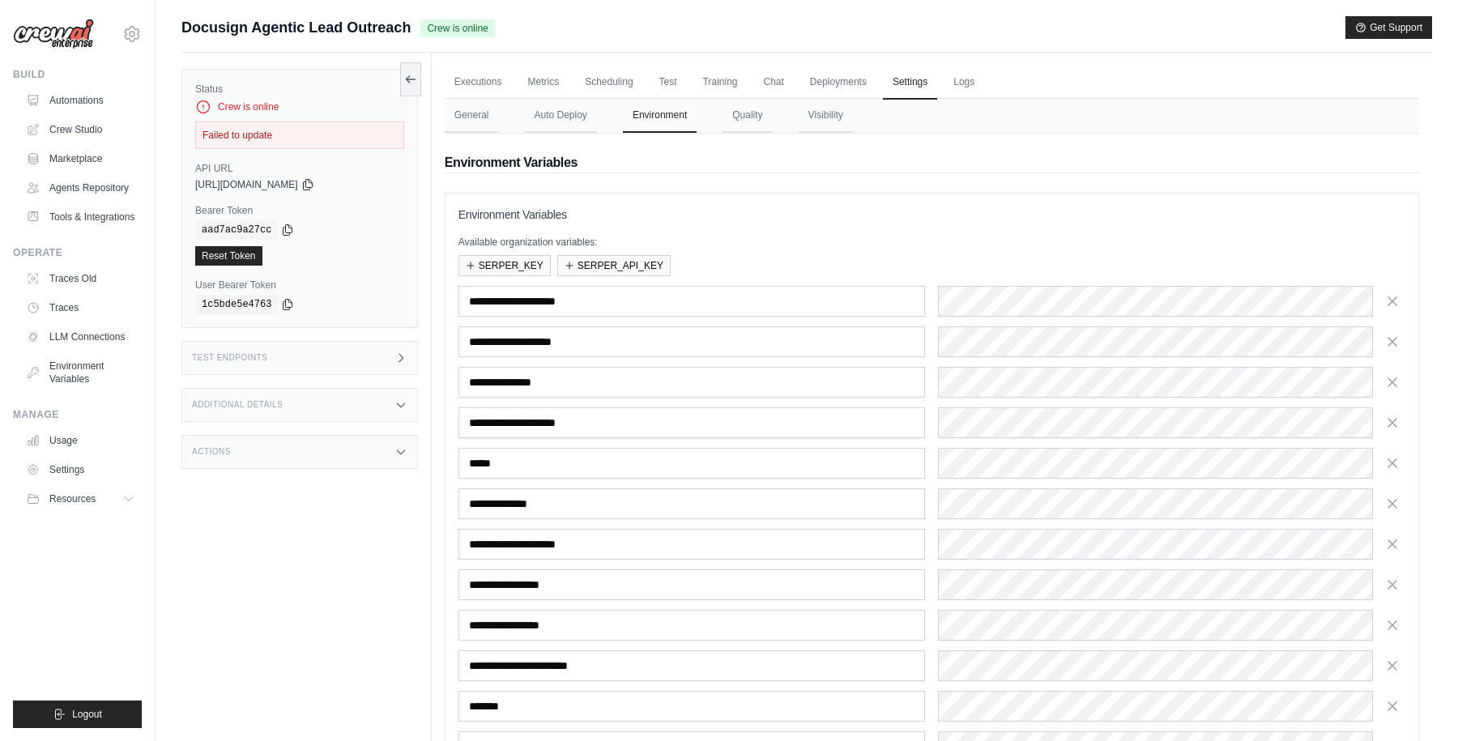
scroll to position [200, 0]
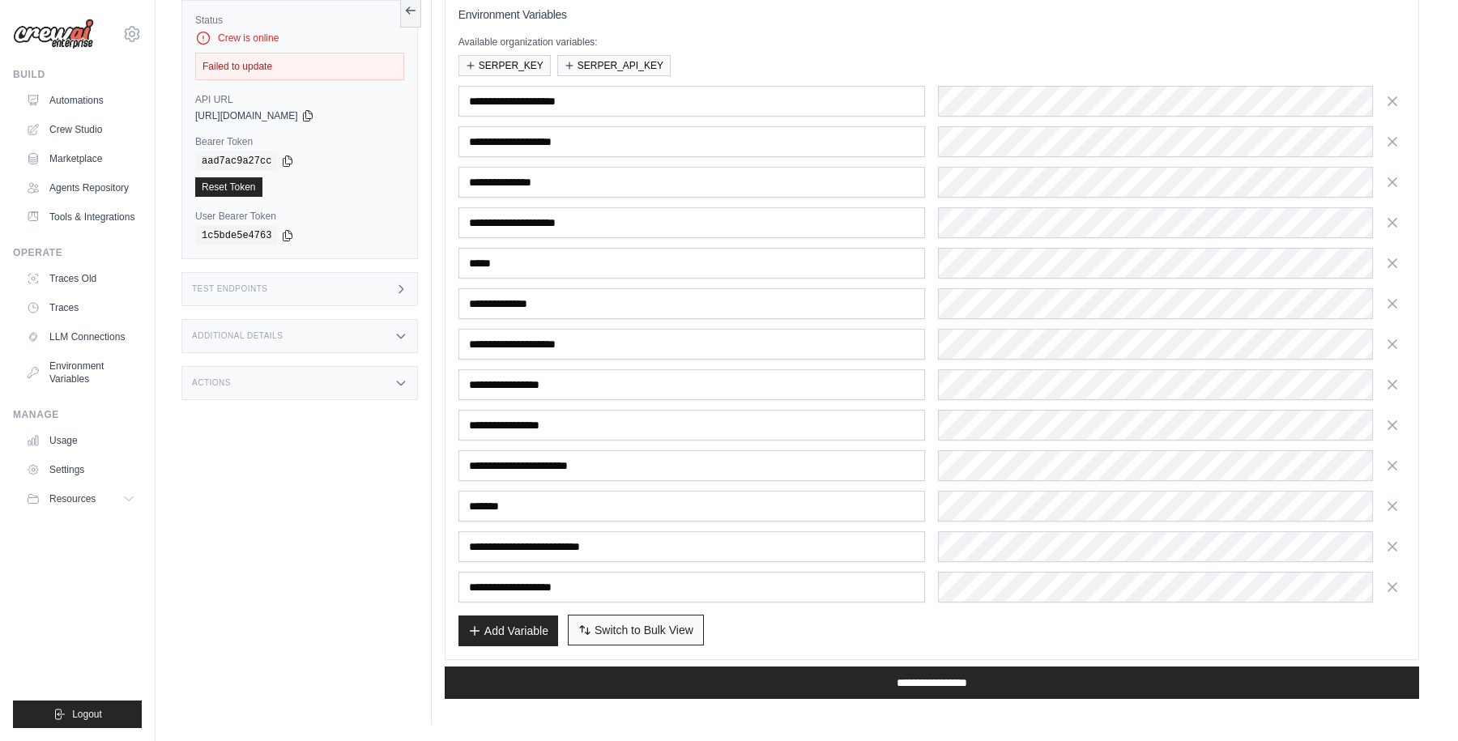
click at [628, 635] on span "Switch to Bulk View" at bounding box center [644, 630] width 99 height 16
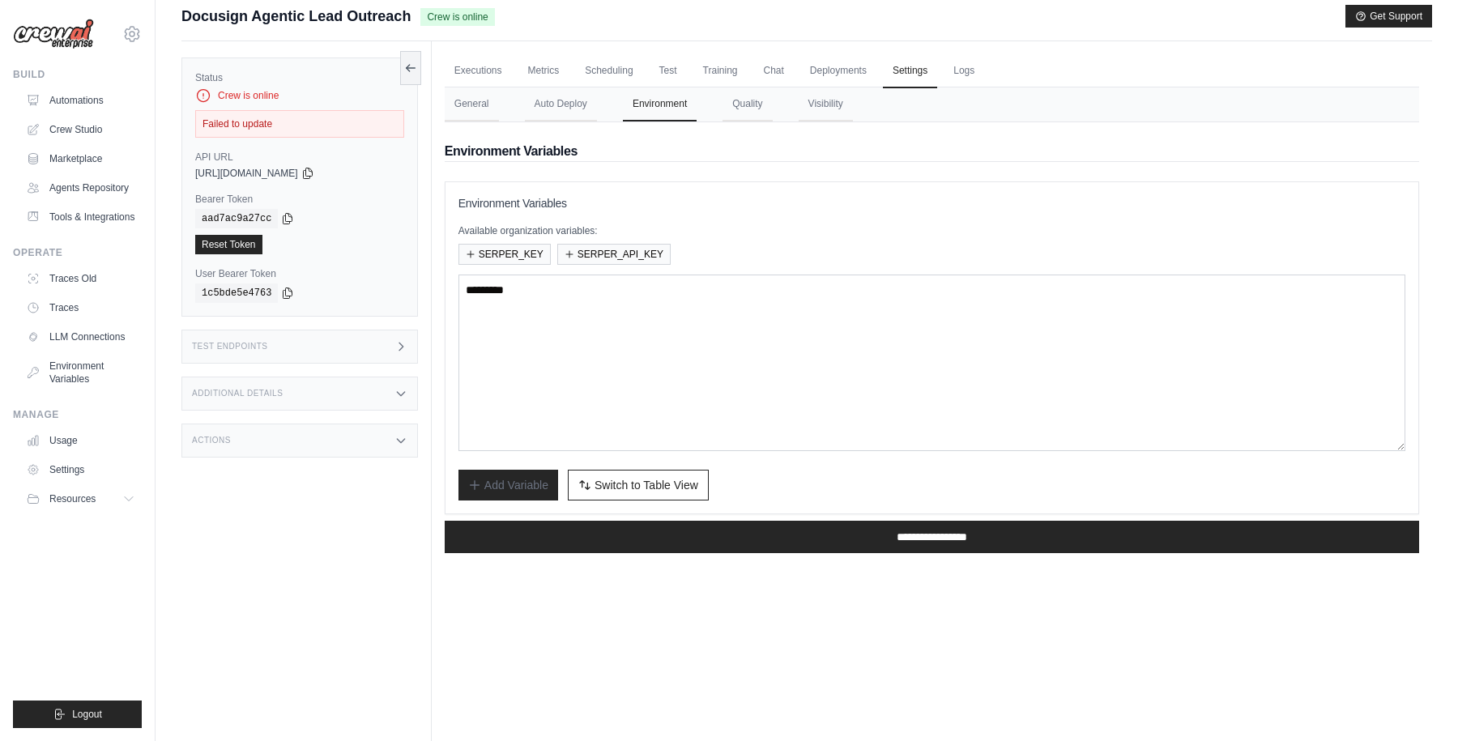
scroll to position [0, 0]
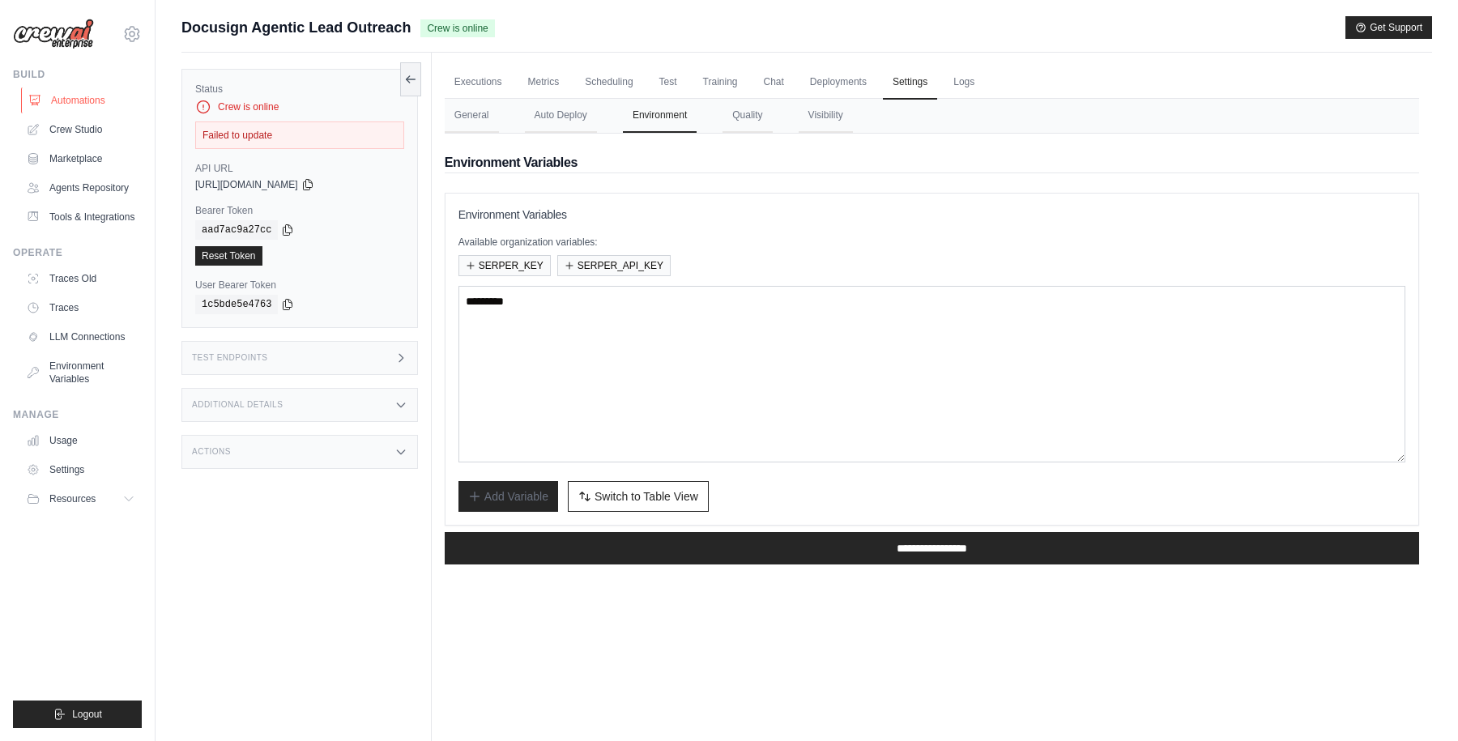
click at [95, 98] on link "Automations" at bounding box center [82, 100] width 122 height 26
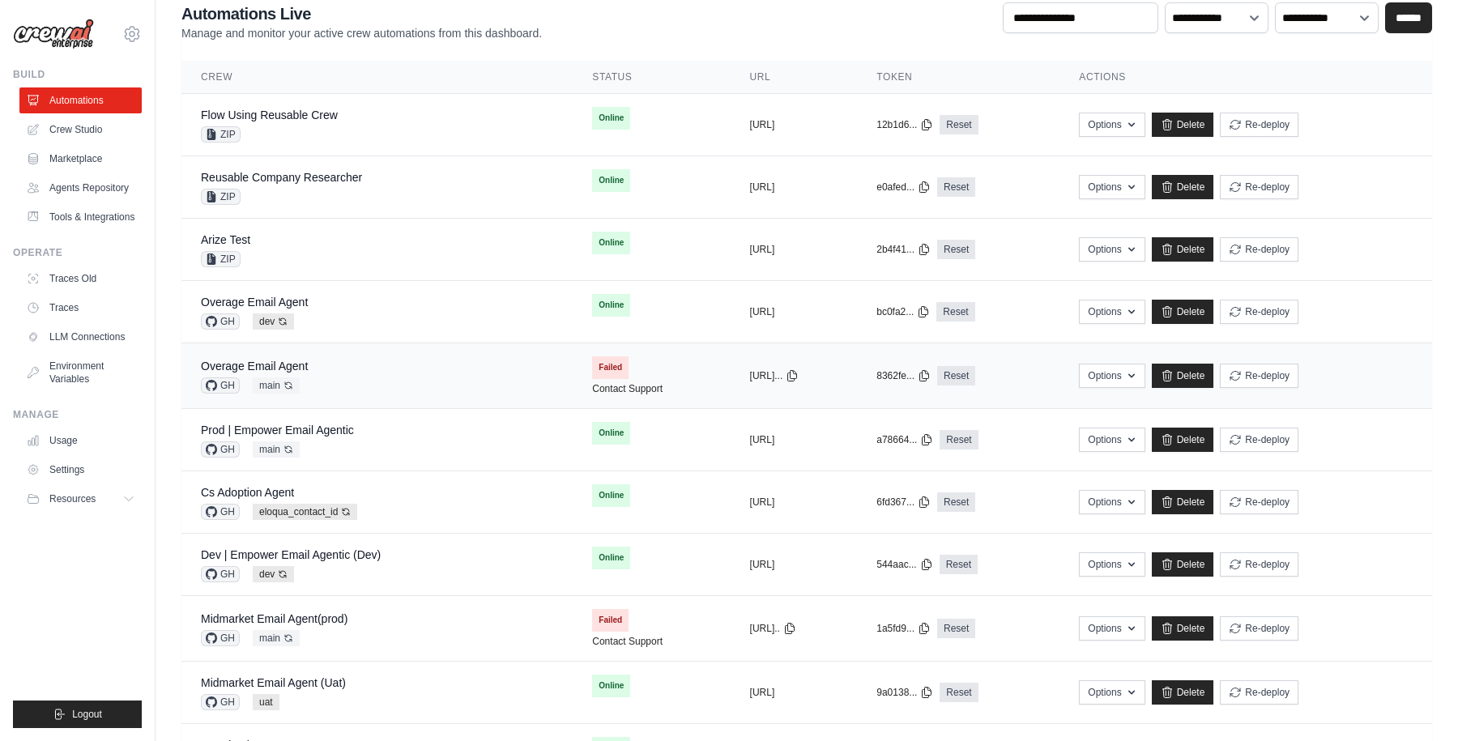
scroll to position [152, 0]
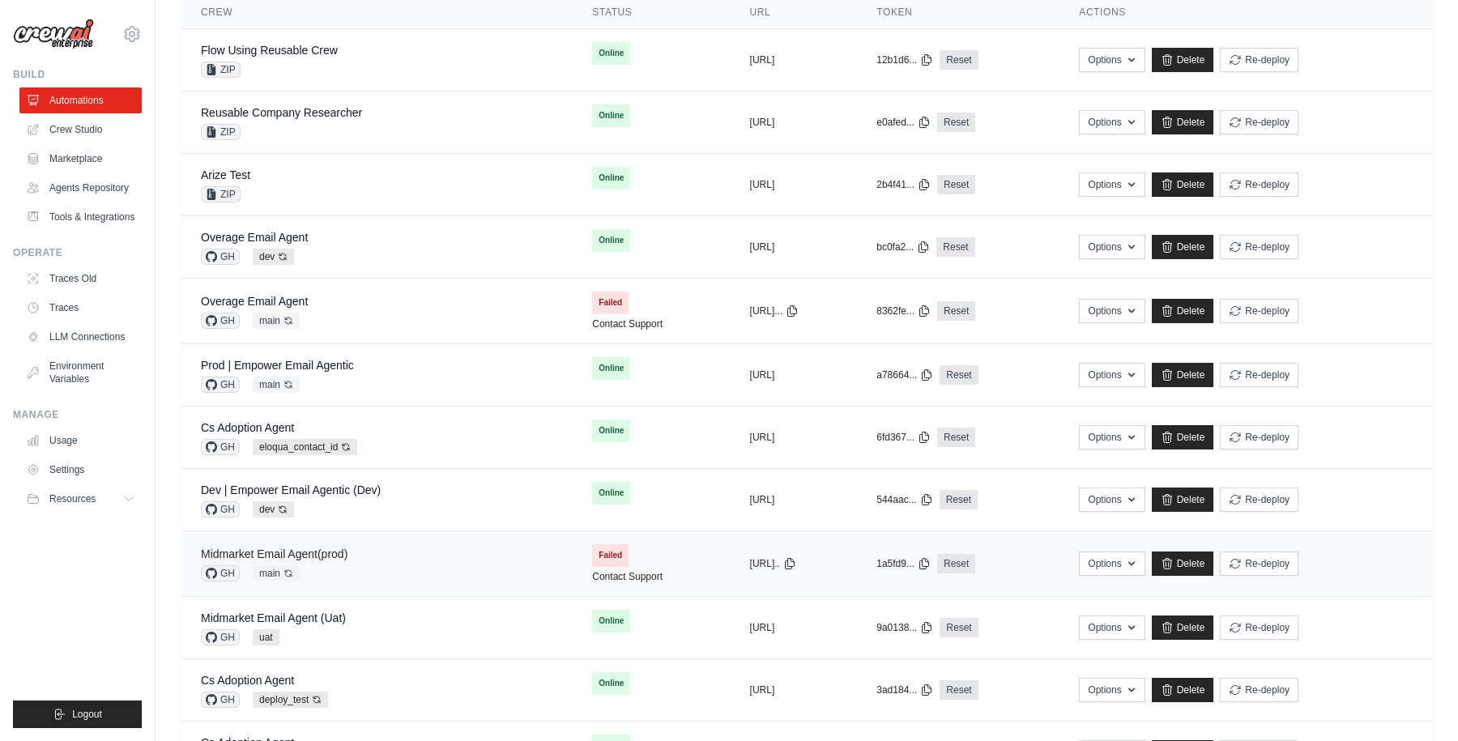
click at [296, 551] on link "Midmarket Email Agent(prod)" at bounding box center [274, 554] width 147 height 13
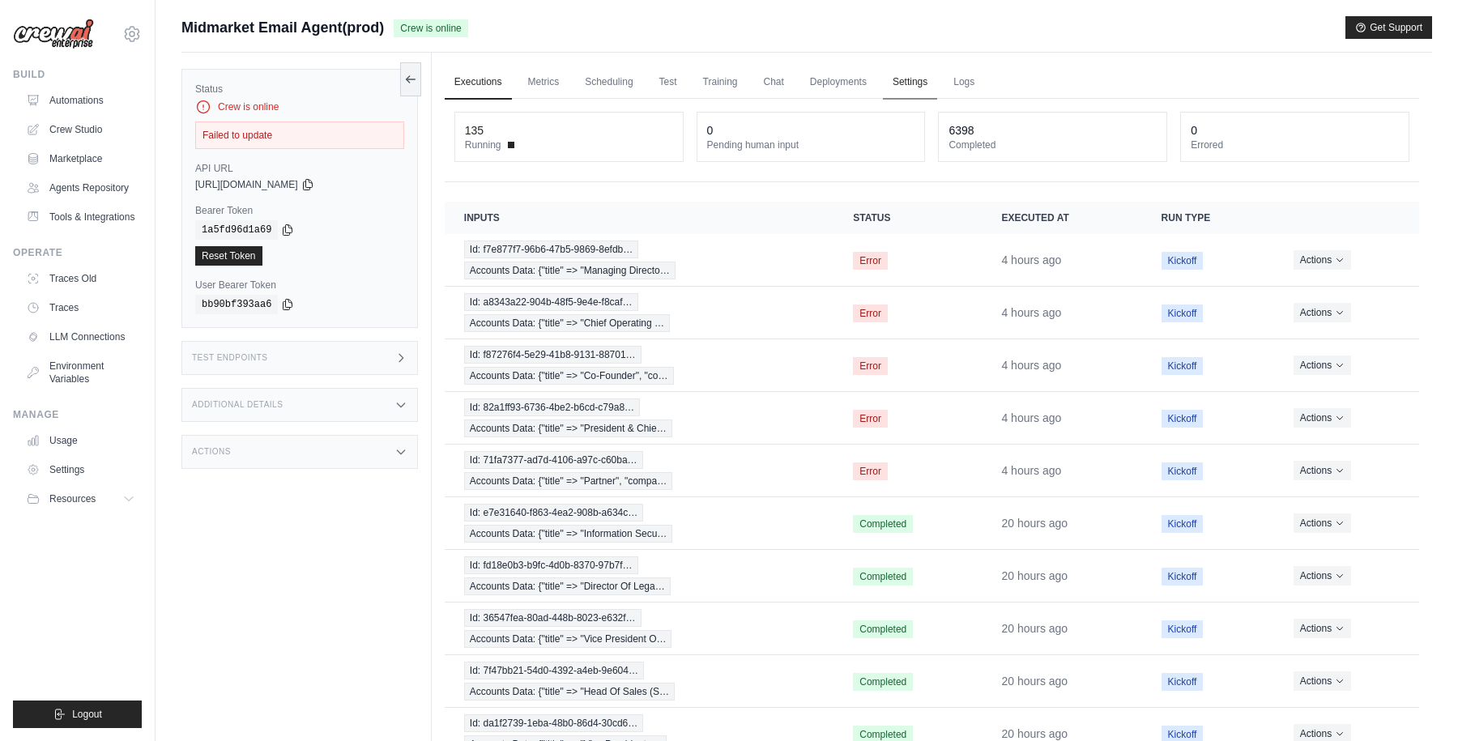
click at [910, 83] on link "Settings" at bounding box center [910, 83] width 54 height 34
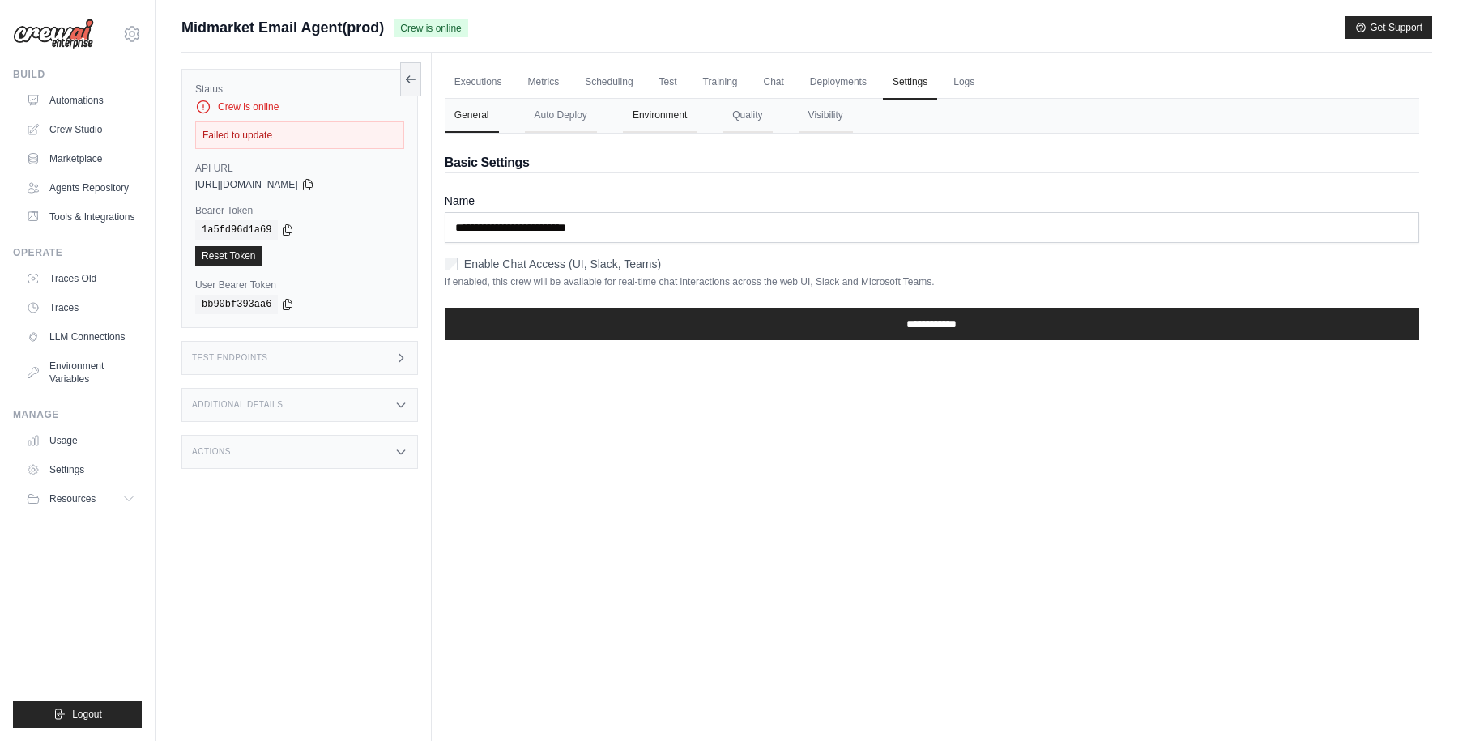
click at [672, 123] on button "Environment" at bounding box center [660, 116] width 74 height 34
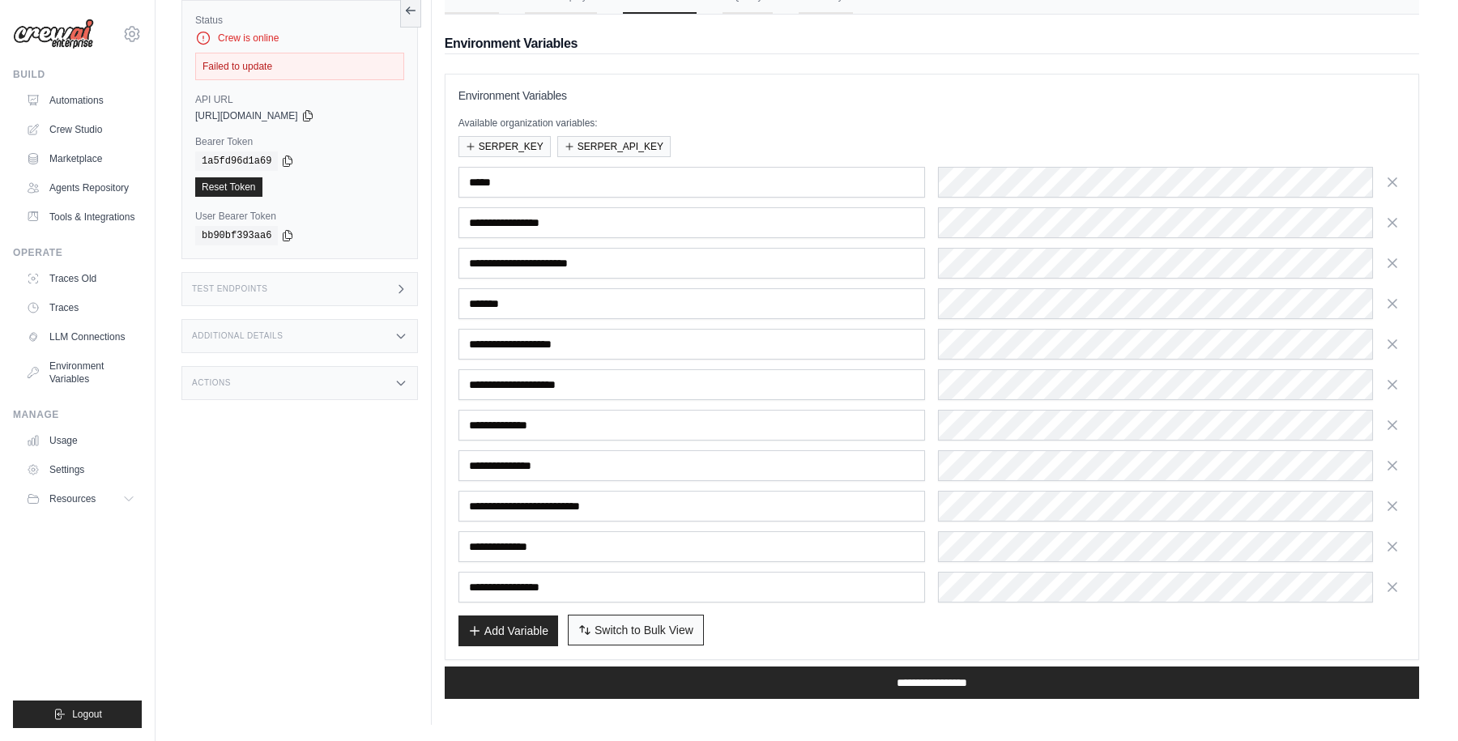
click at [637, 625] on span "Switch to Bulk View" at bounding box center [644, 630] width 99 height 16
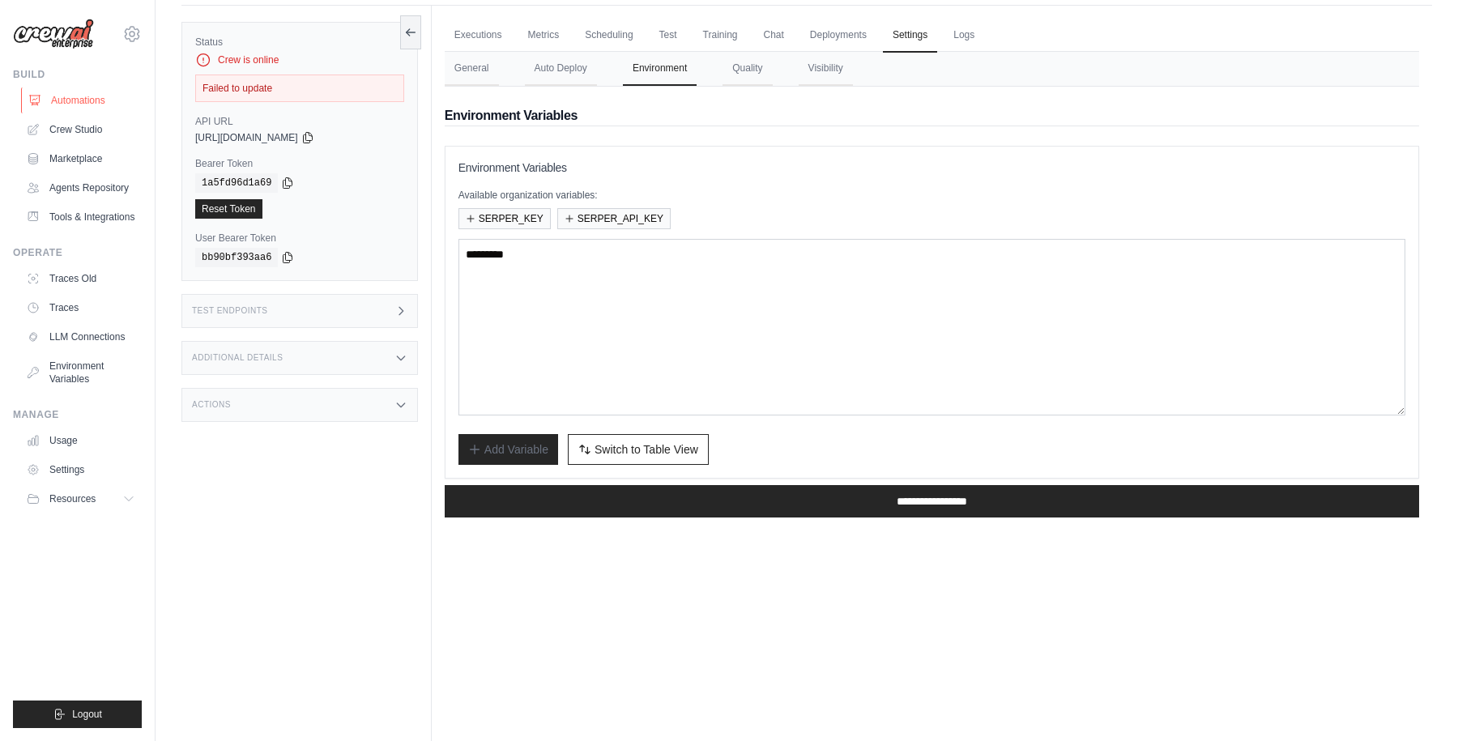
click at [72, 98] on link "Automations" at bounding box center [82, 100] width 122 height 26
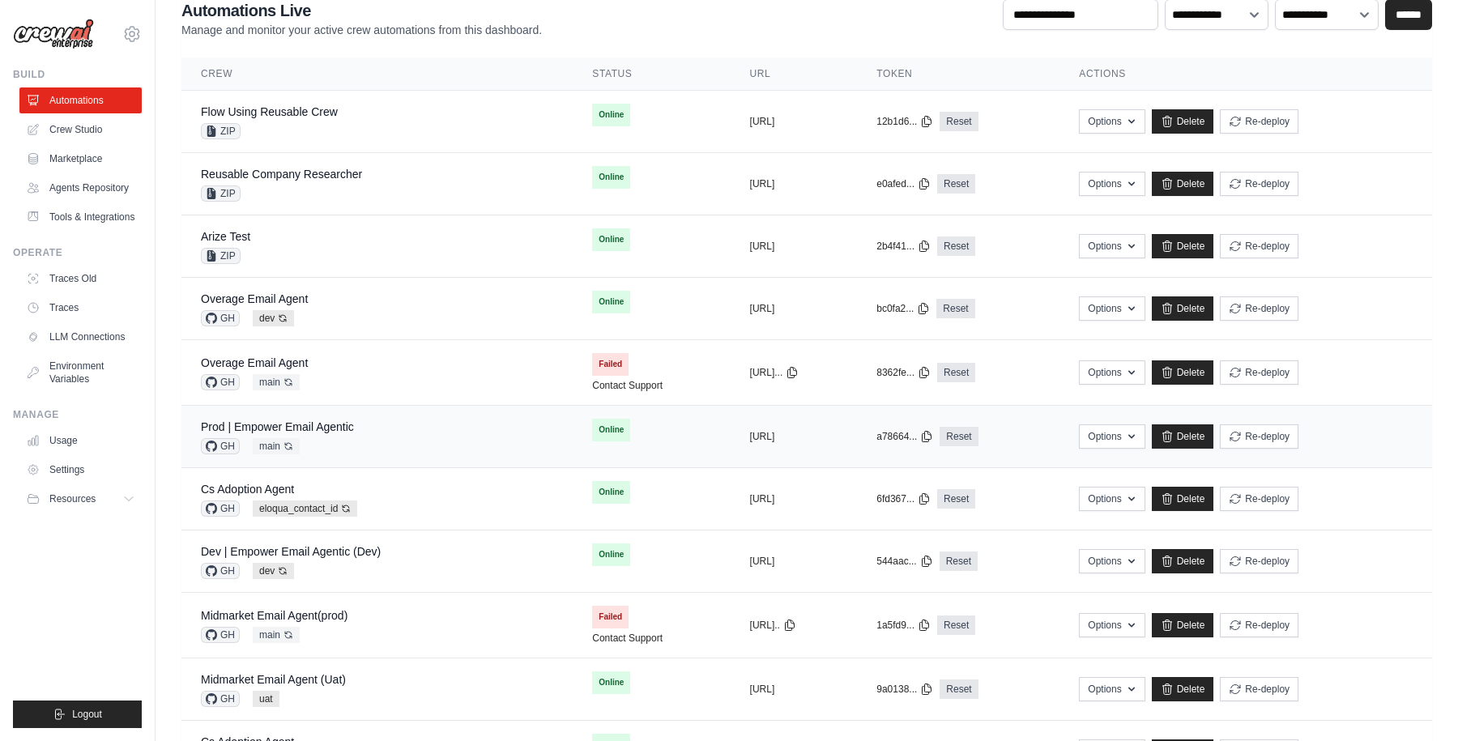
scroll to position [218, 0]
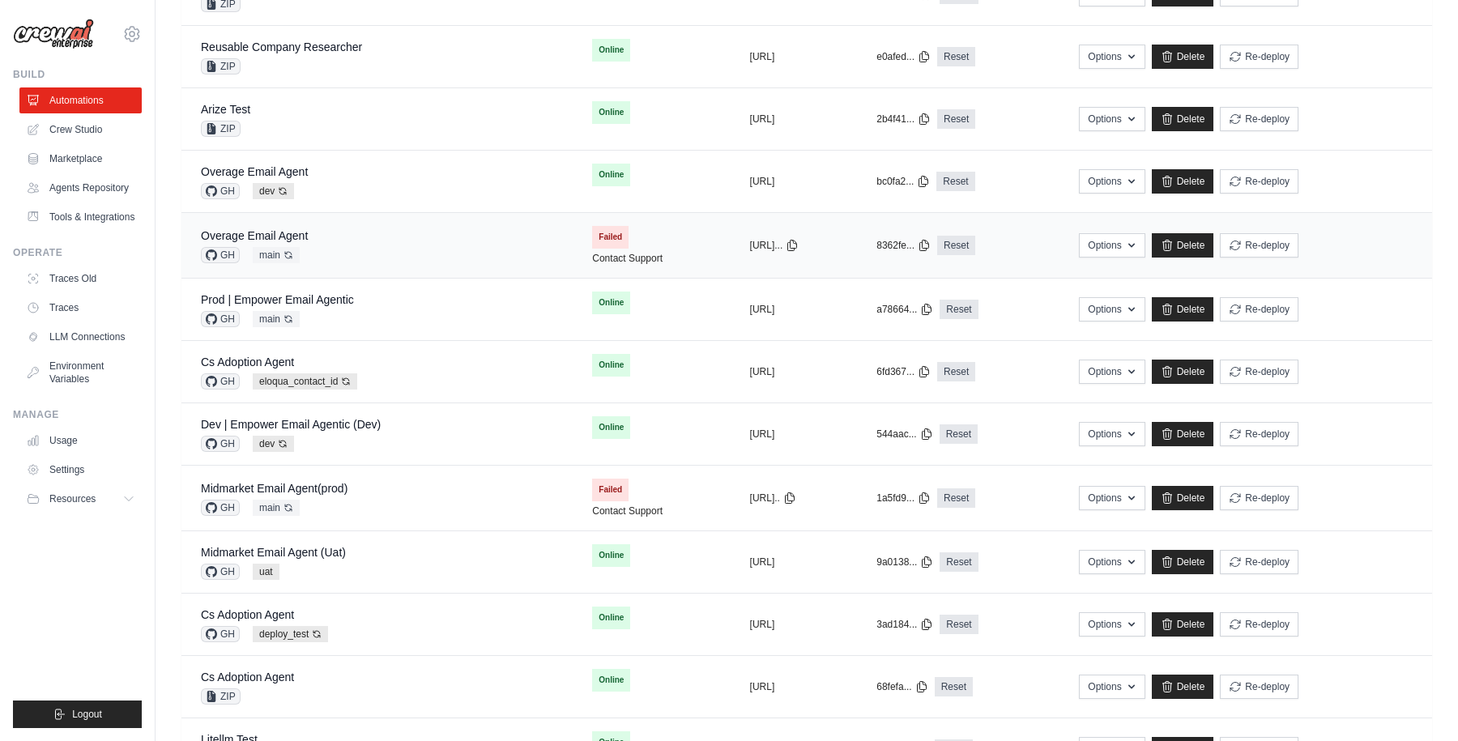
click at [454, 250] on div "Overage Email Agent GH main Auto-deploy enabled" at bounding box center [377, 246] width 352 height 36
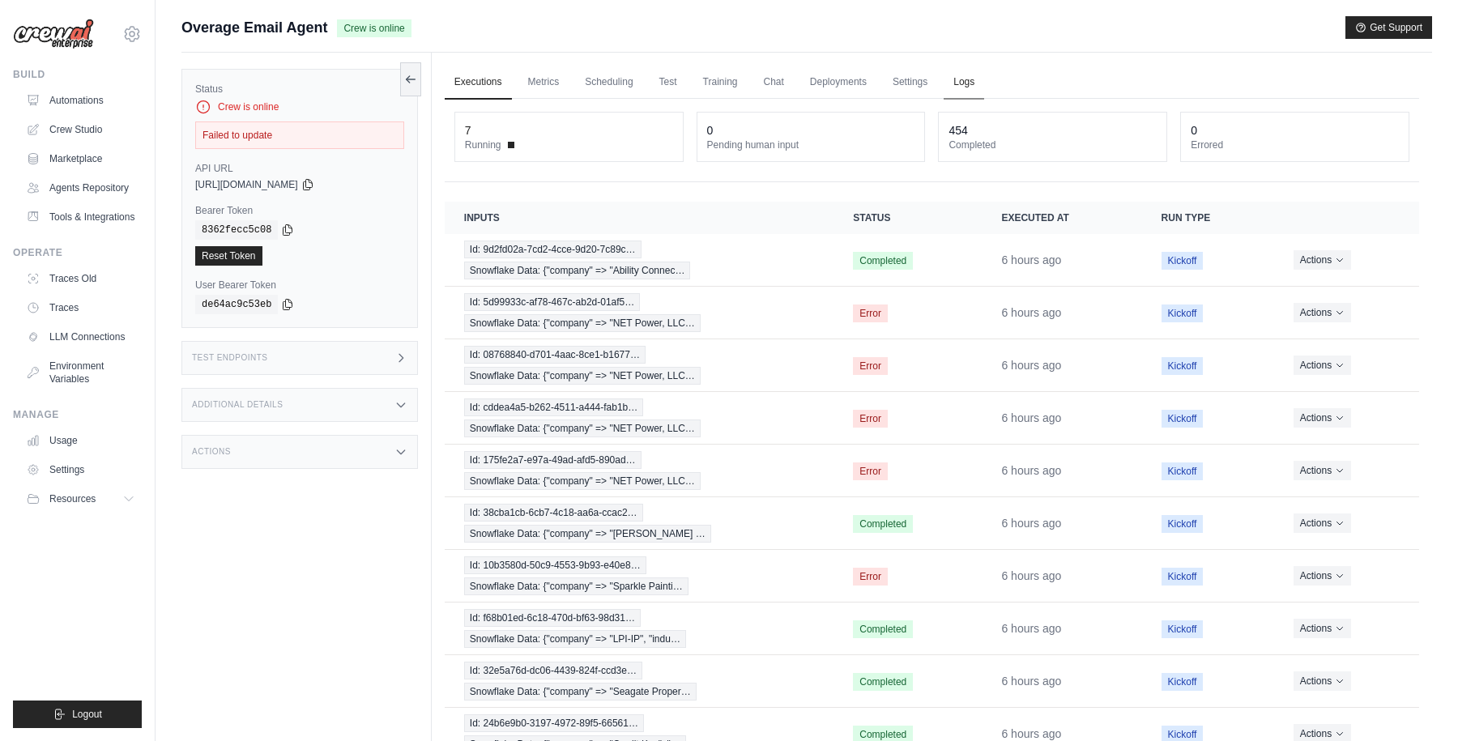
click at [966, 81] on link "Logs" at bounding box center [964, 83] width 41 height 34
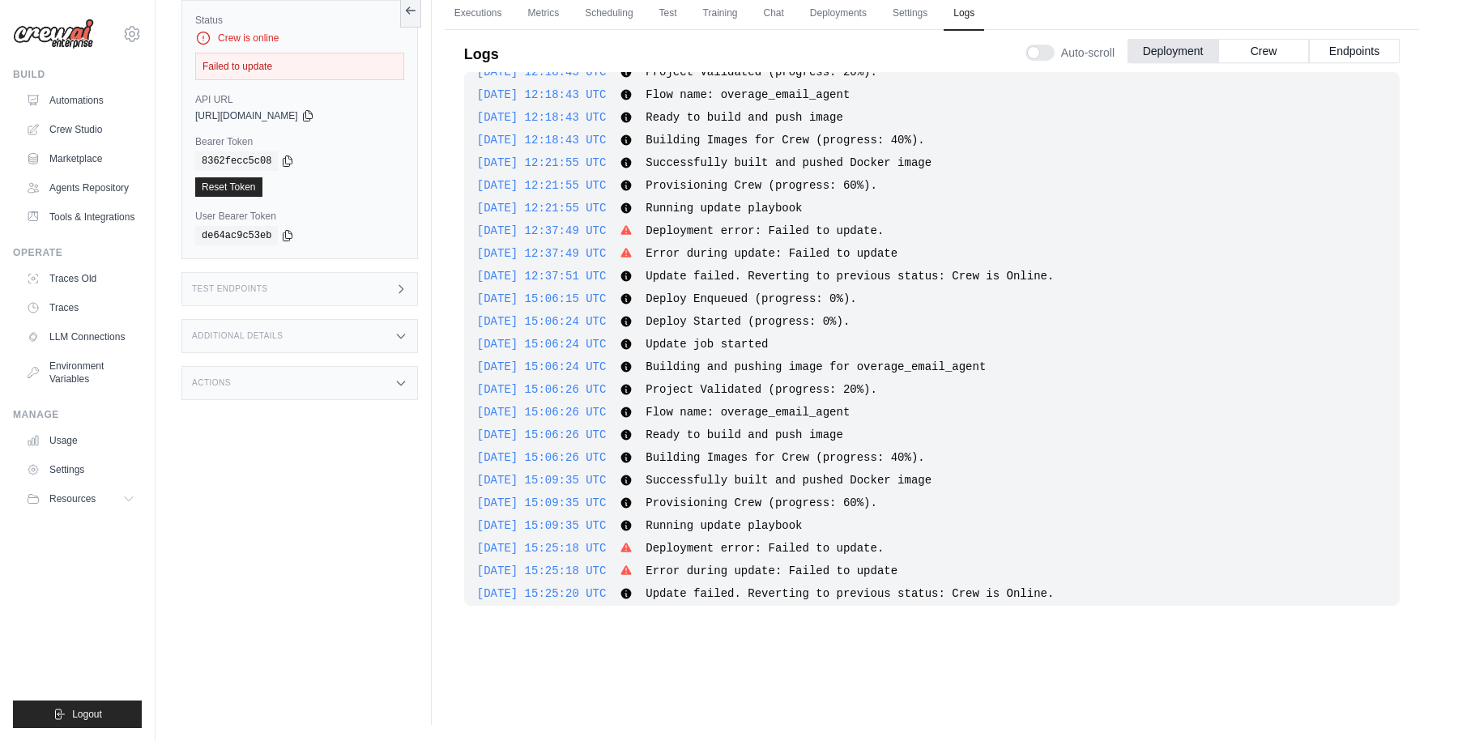
scroll to position [422, 0]
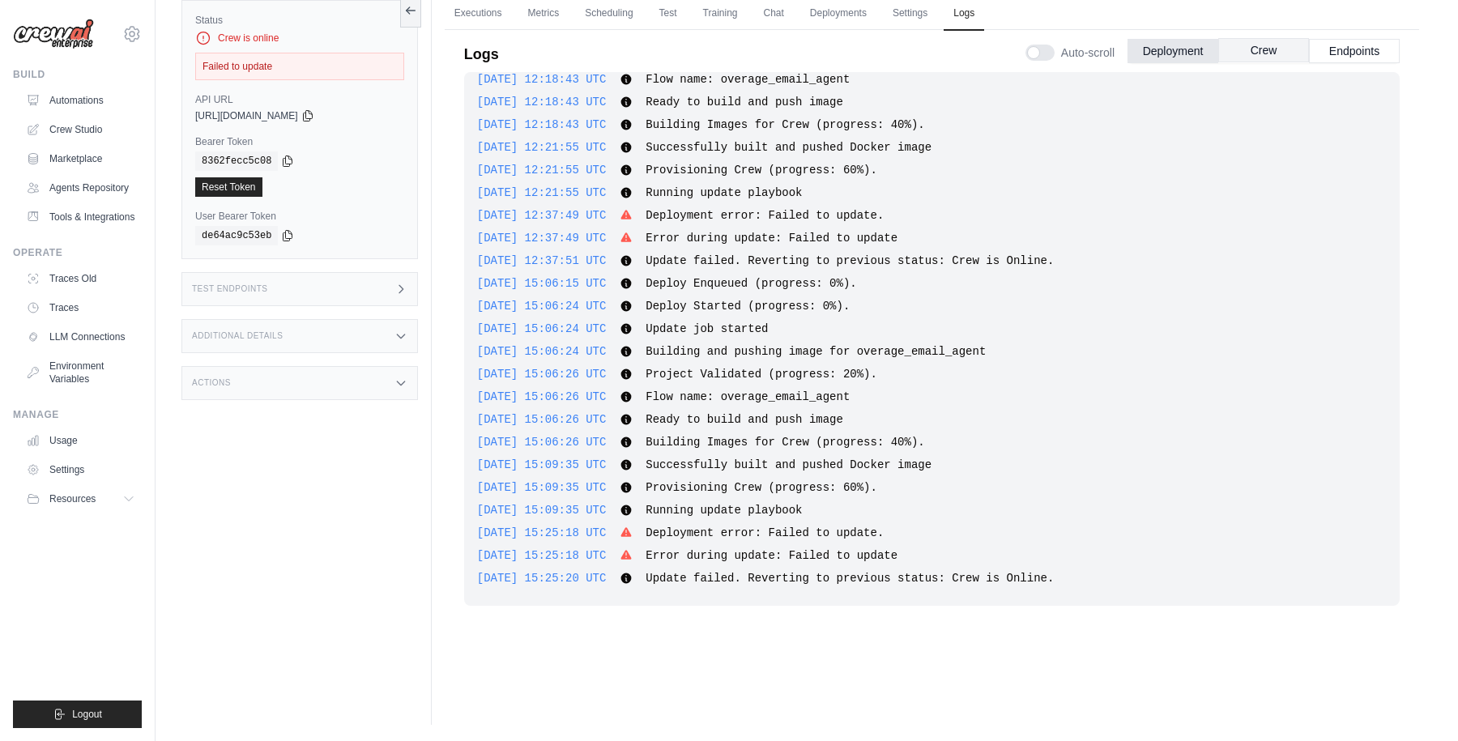
click at [1256, 49] on button "Crew" at bounding box center [1263, 50] width 91 height 24
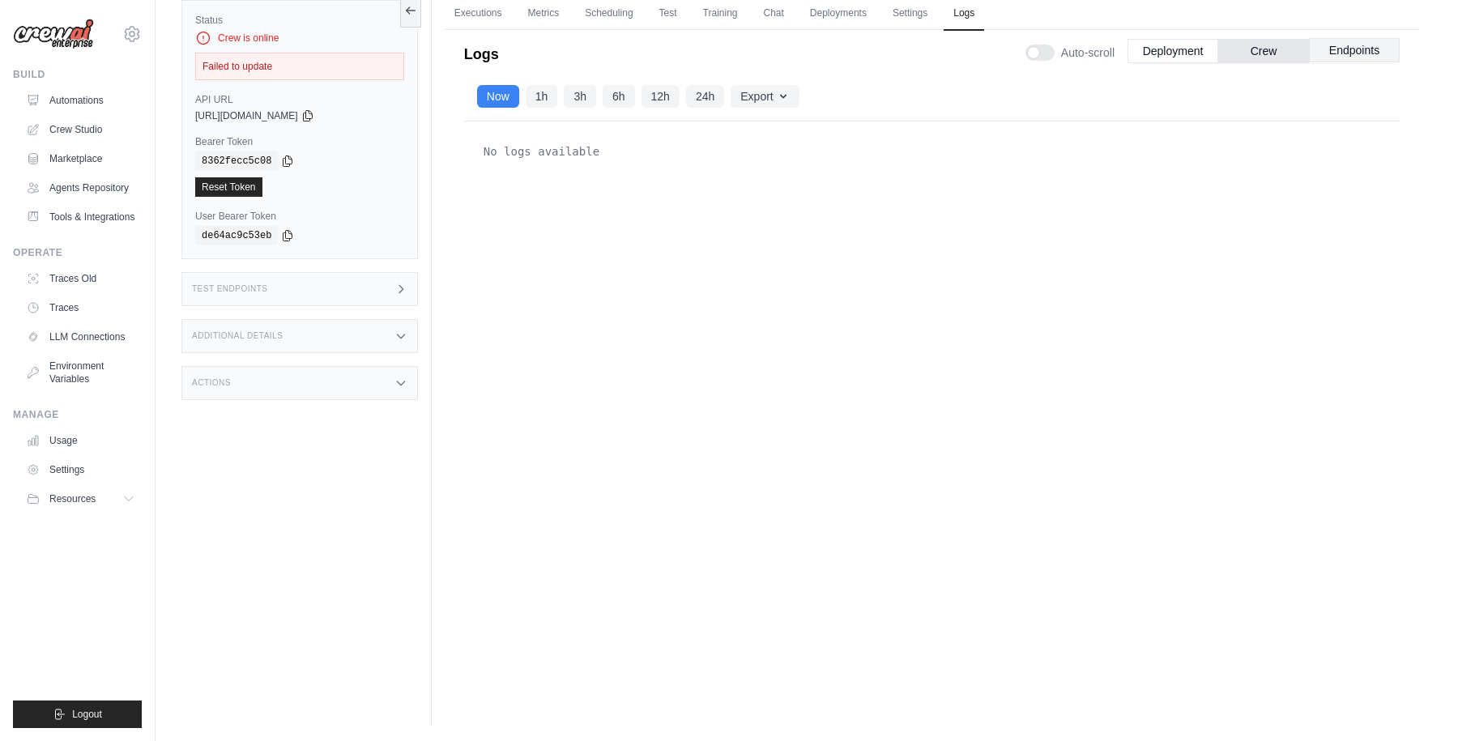
click at [1359, 38] on button "Endpoints" at bounding box center [1354, 50] width 91 height 24
click at [1154, 49] on button "Deployment" at bounding box center [1173, 50] width 91 height 24
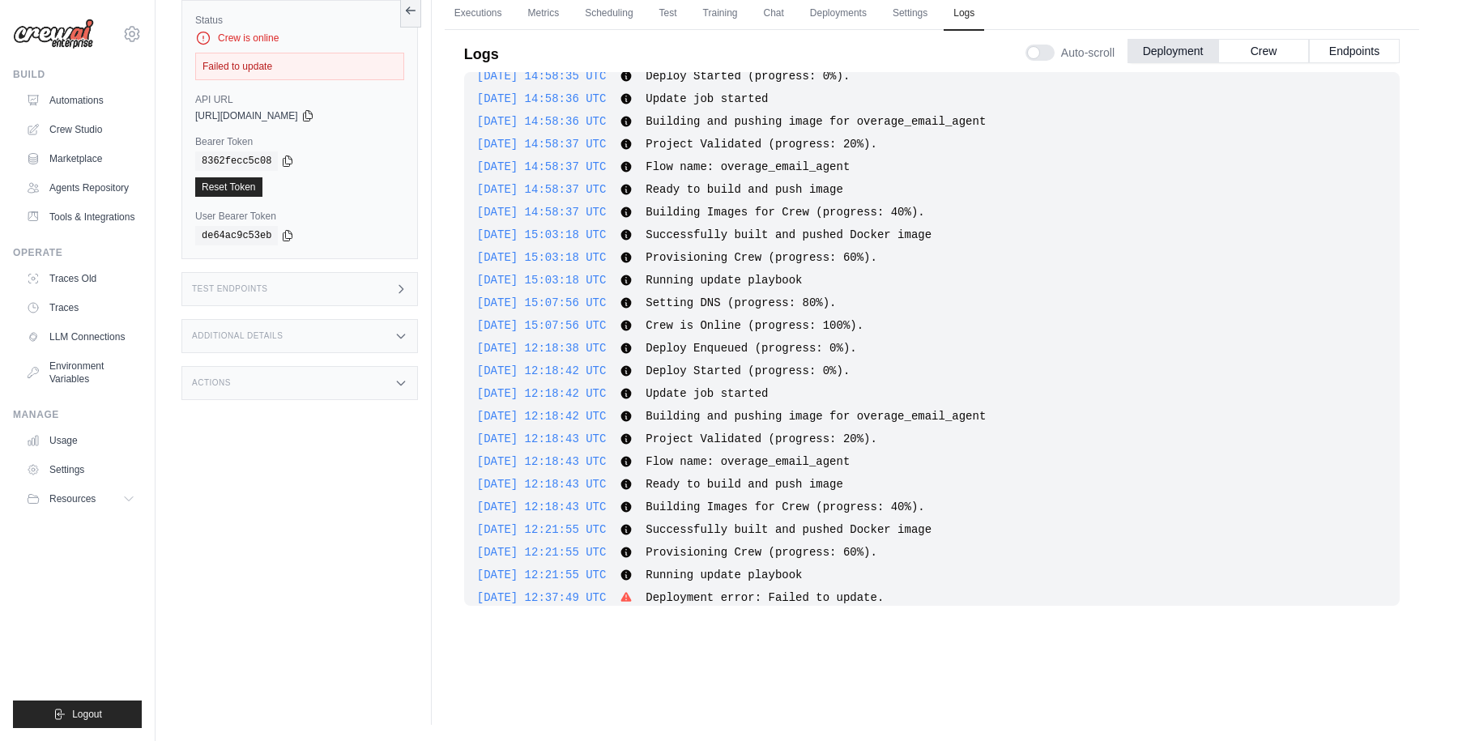
scroll to position [0, 0]
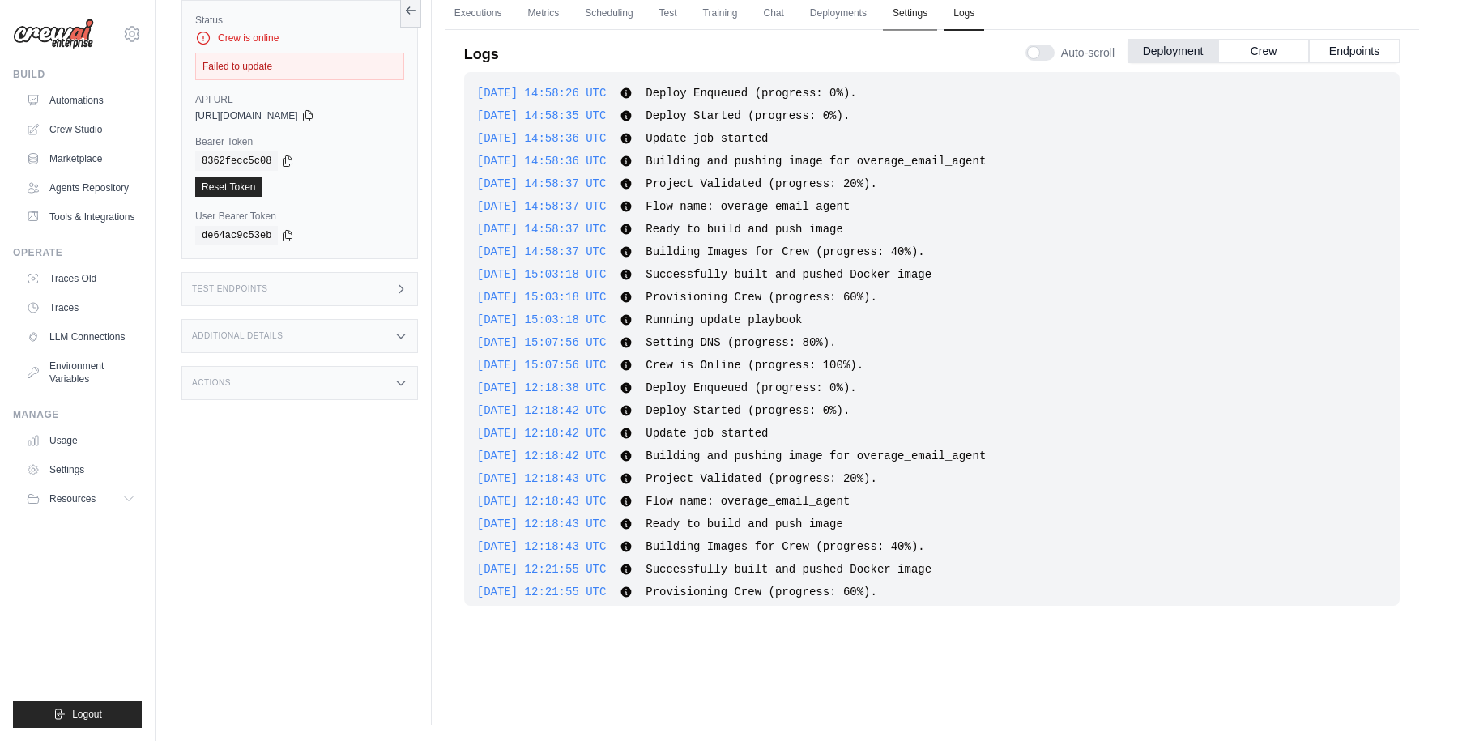
click at [894, 12] on link "Settings" at bounding box center [910, 14] width 54 height 34
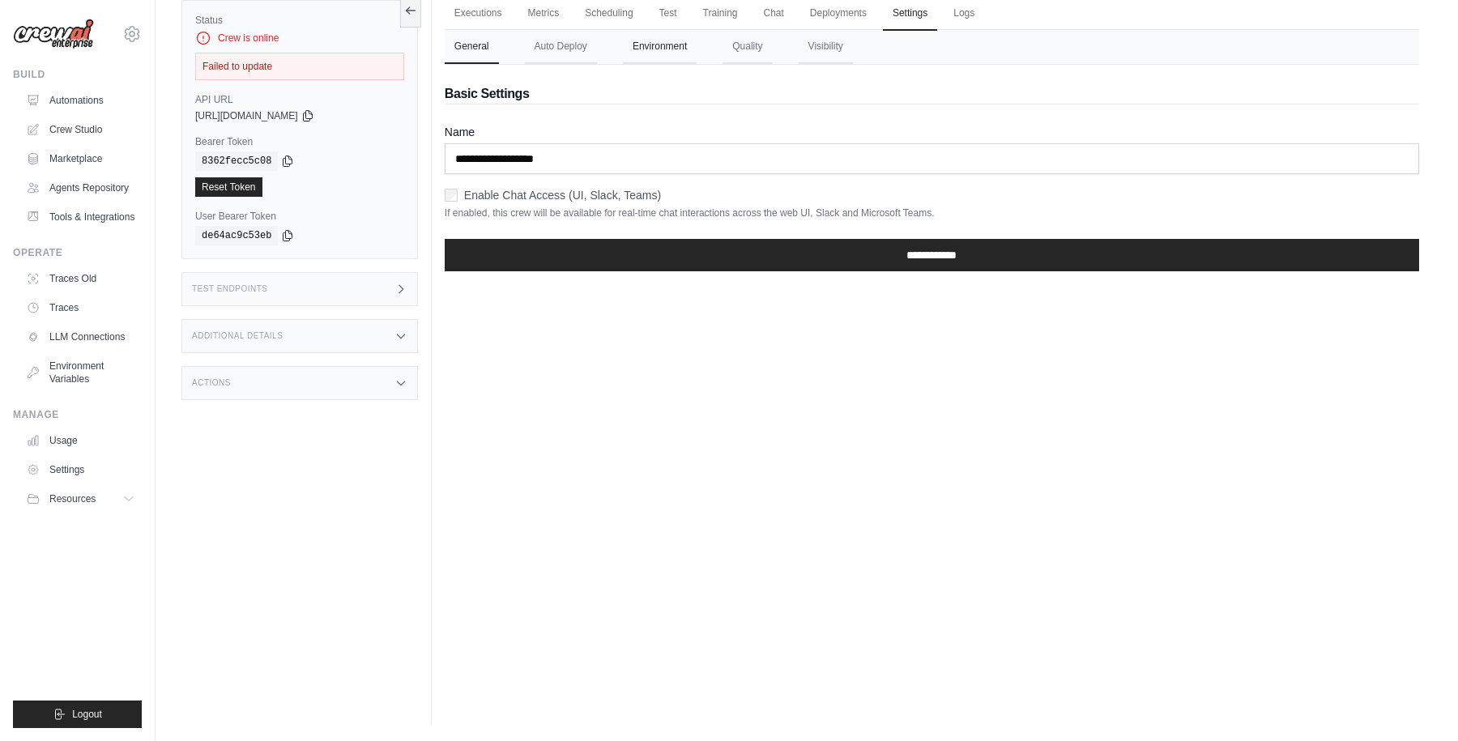
click at [668, 33] on button "Environment" at bounding box center [660, 47] width 74 height 34
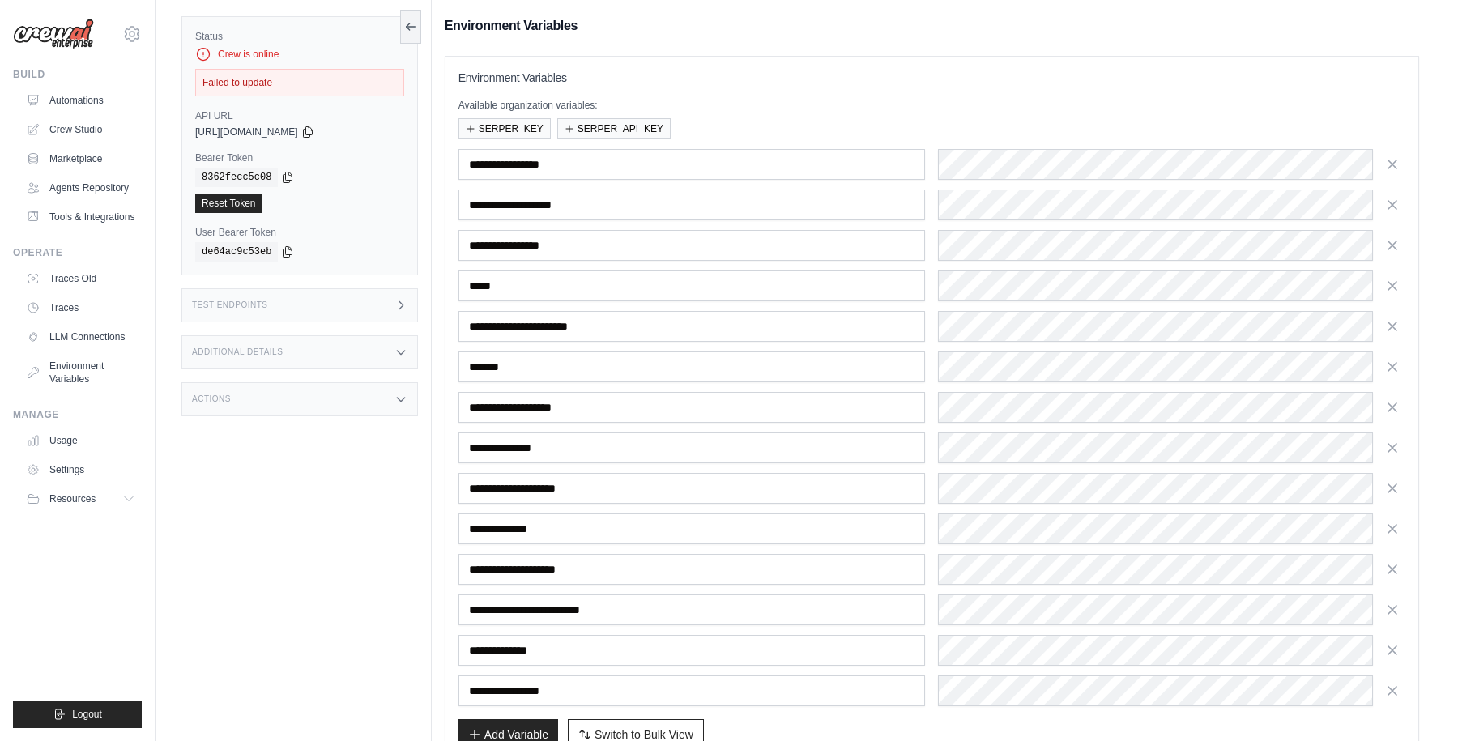
scroll to position [146, 0]
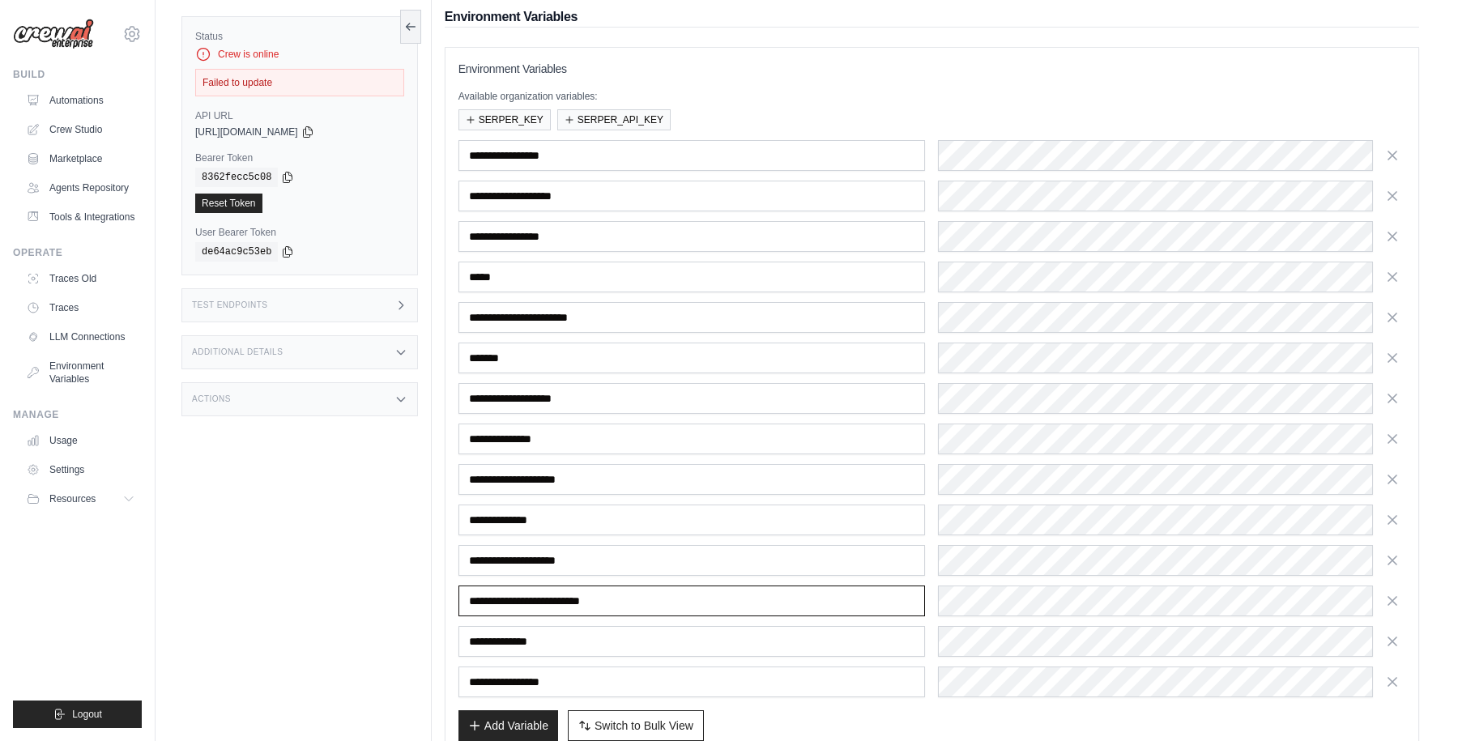
click at [555, 592] on input "**********" at bounding box center [692, 601] width 467 height 31
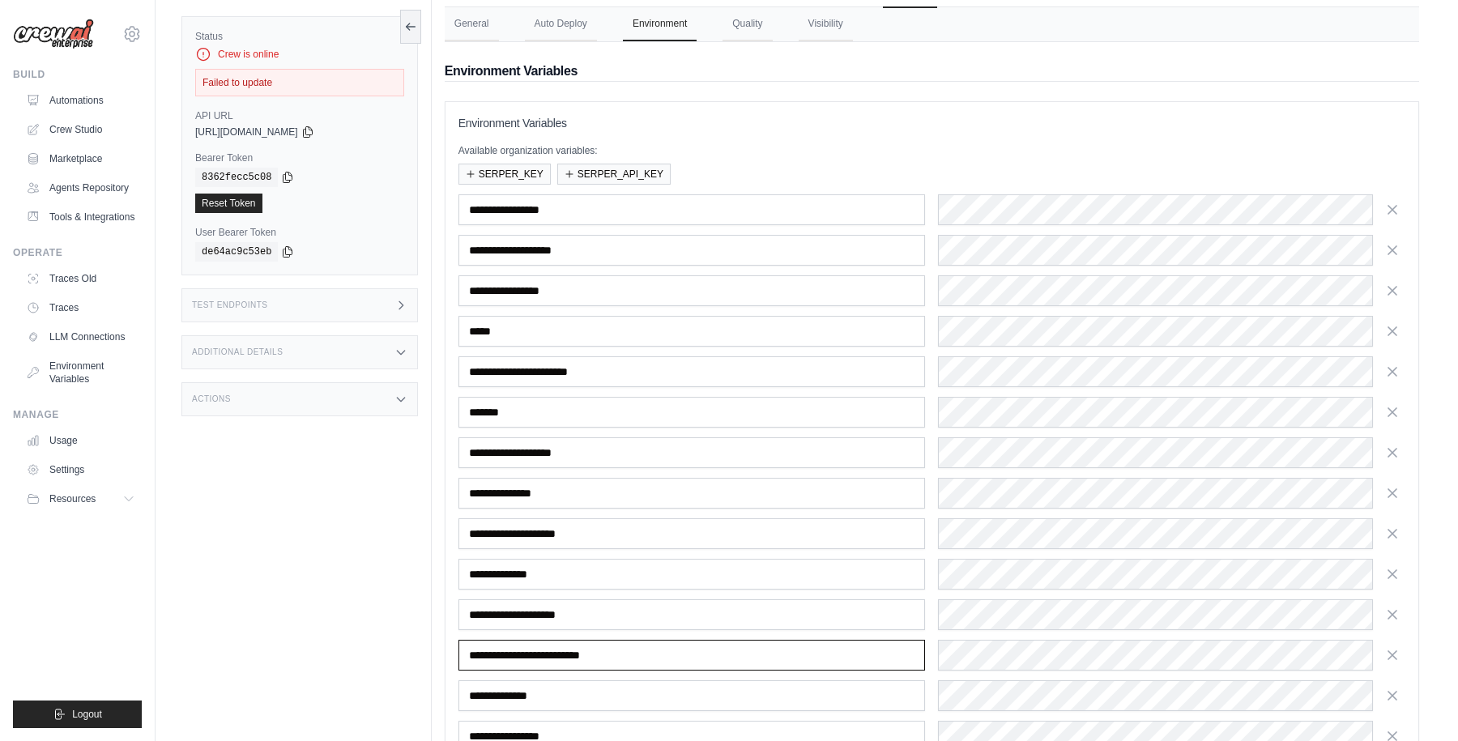
scroll to position [241, 0]
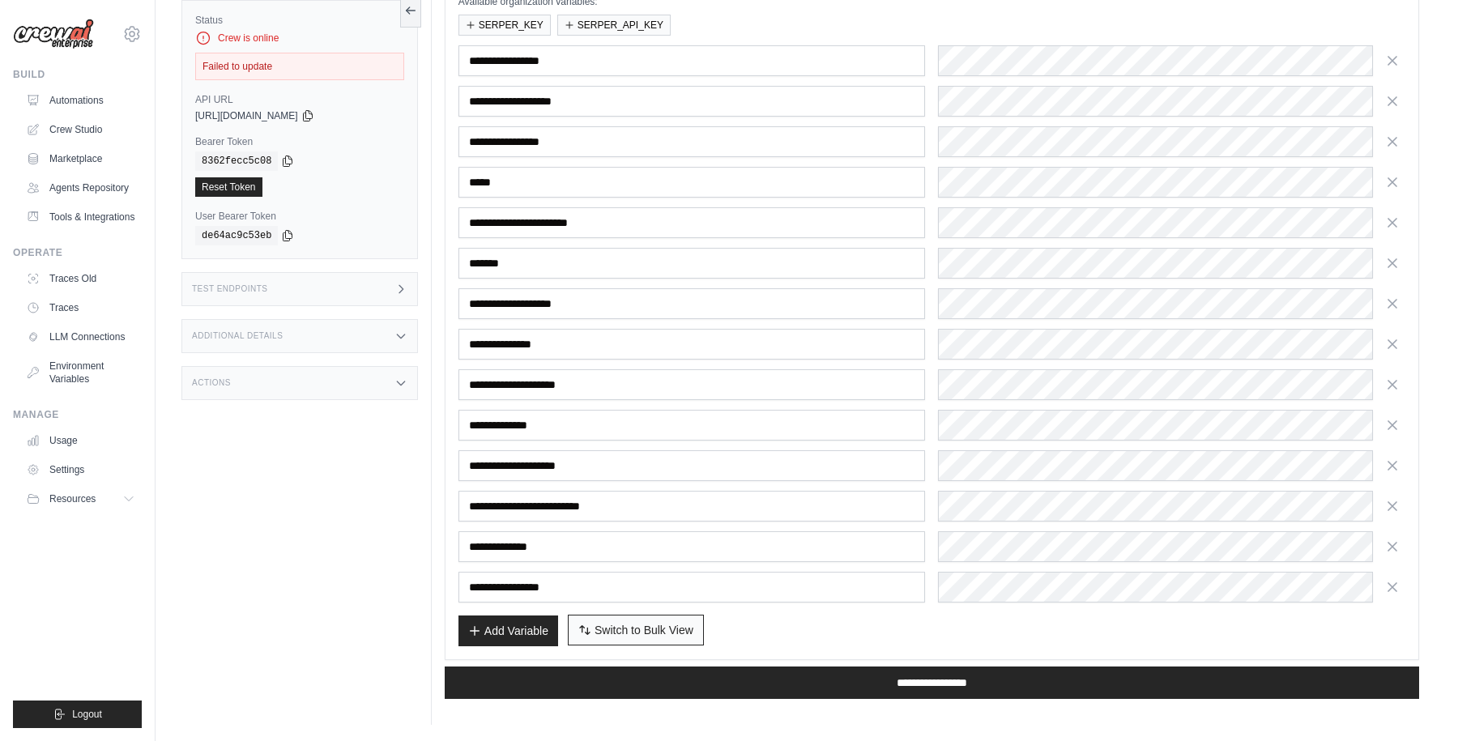
click at [640, 635] on span "Switch to Bulk View" at bounding box center [644, 630] width 99 height 16
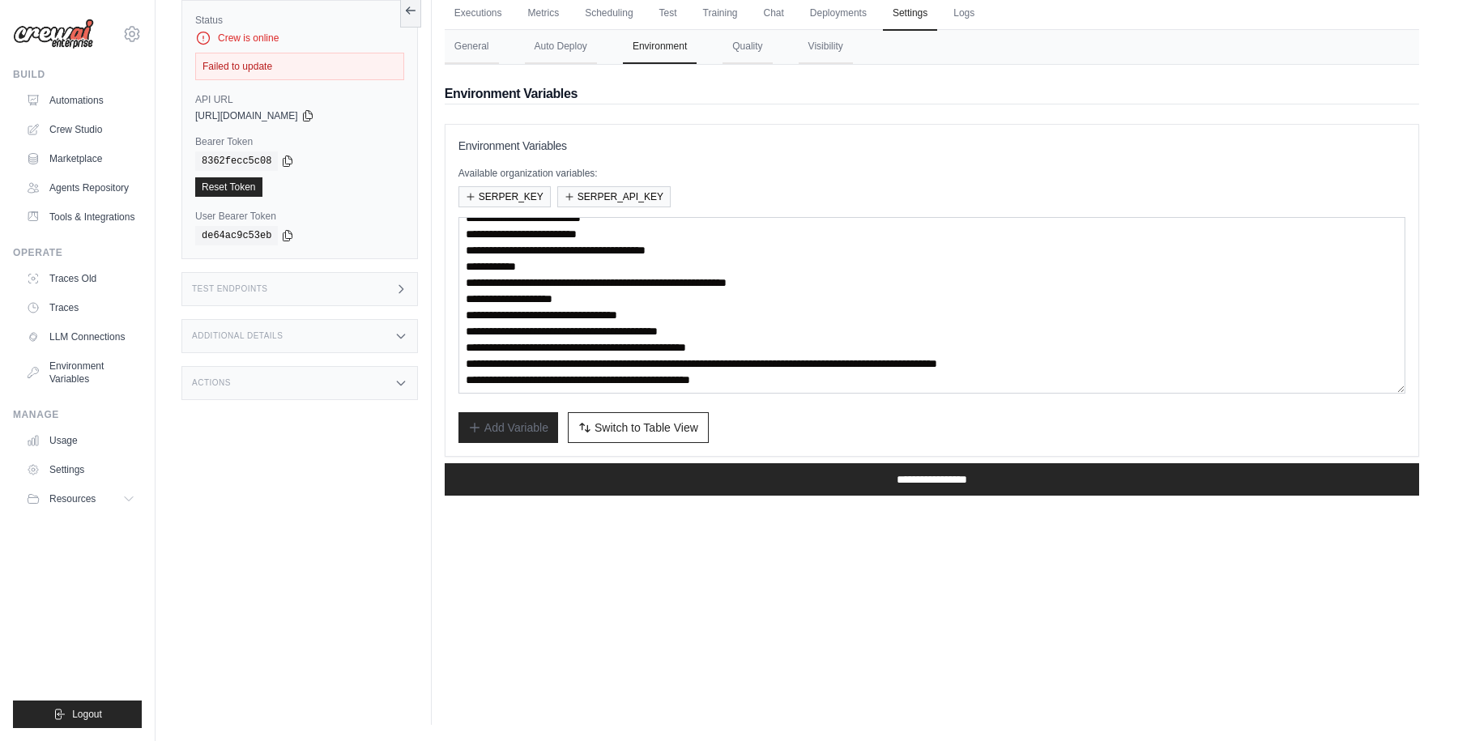
scroll to position [65, 0]
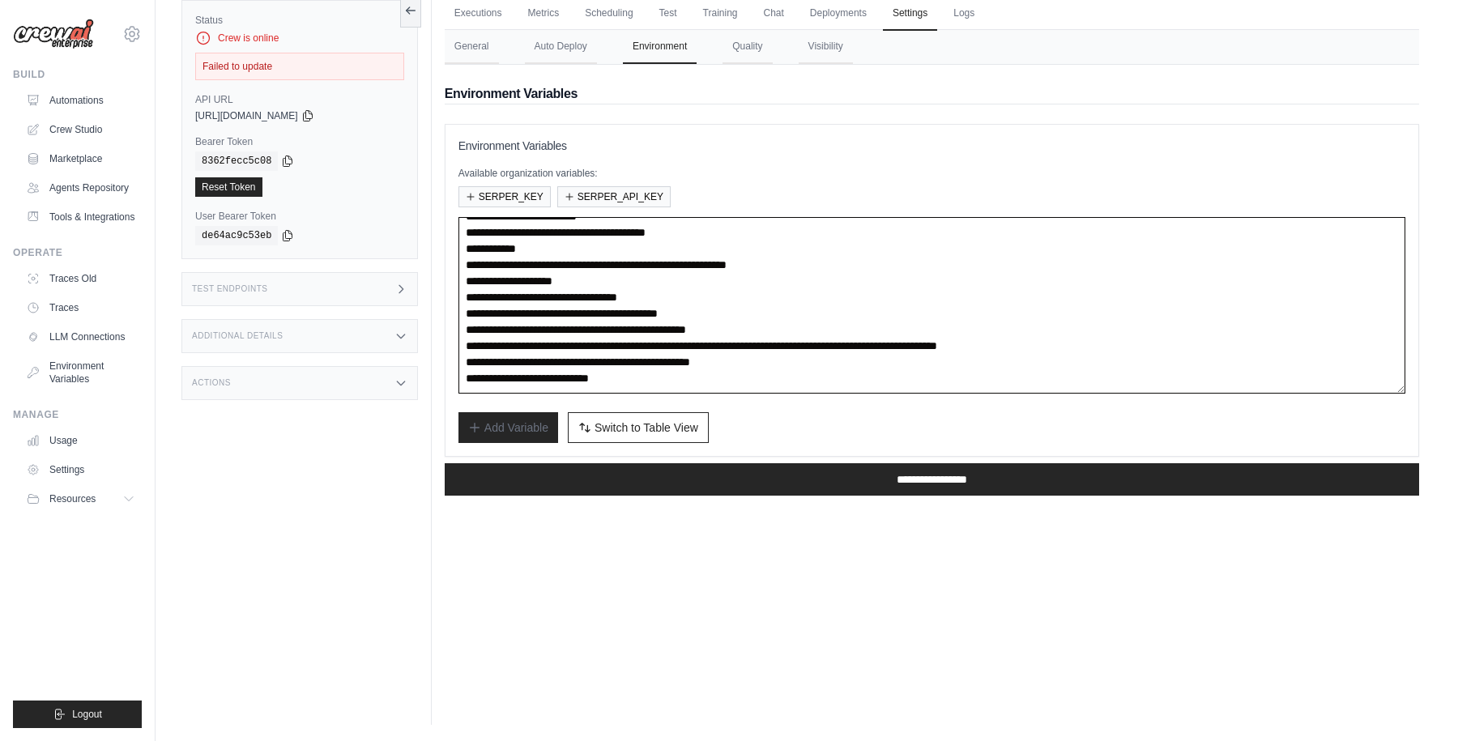
click at [659, 345] on textarea "**********" at bounding box center [932, 305] width 947 height 177
type textarea "**********"
click at [799, 417] on div "Add Variable Switch to Bulk View Switch to Table View" at bounding box center [932, 427] width 947 height 31
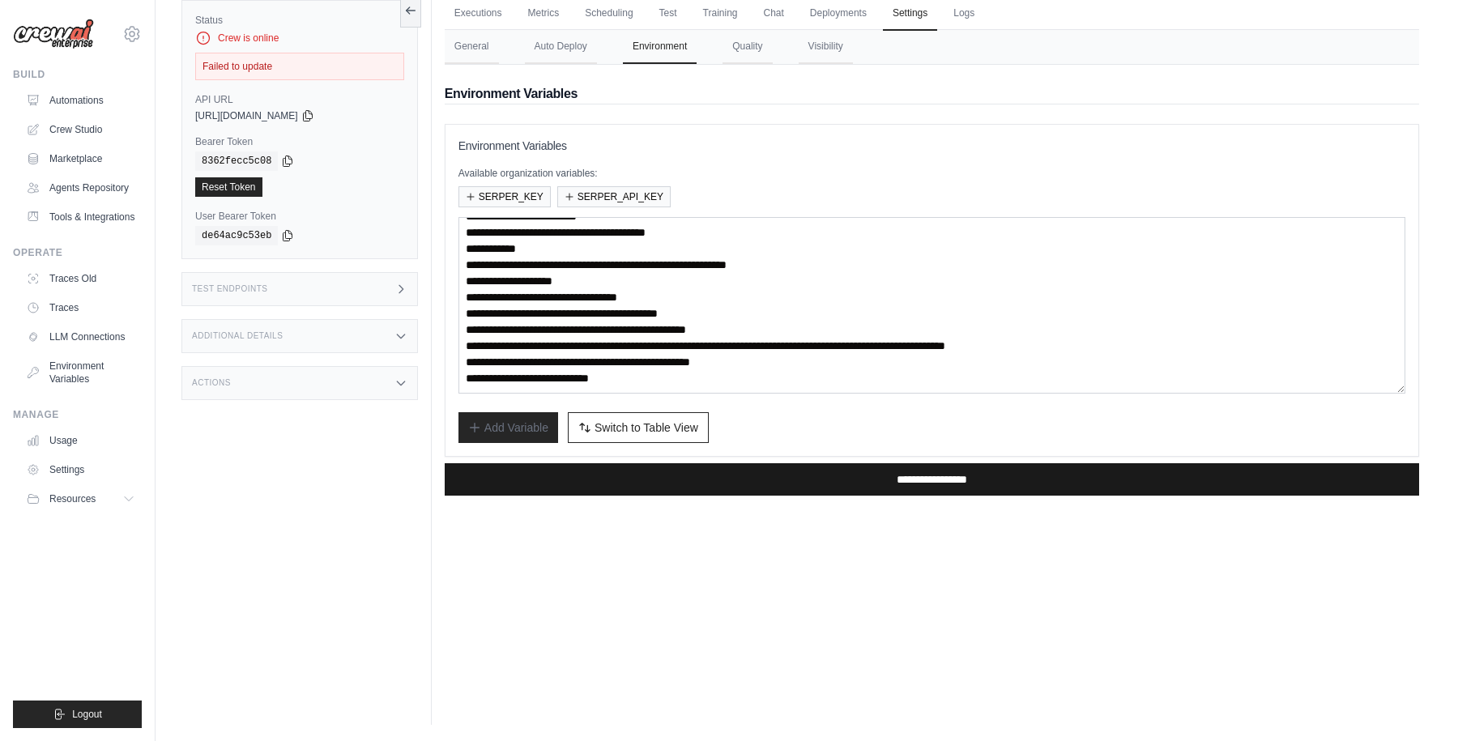
click at [885, 480] on input "**********" at bounding box center [932, 479] width 975 height 32
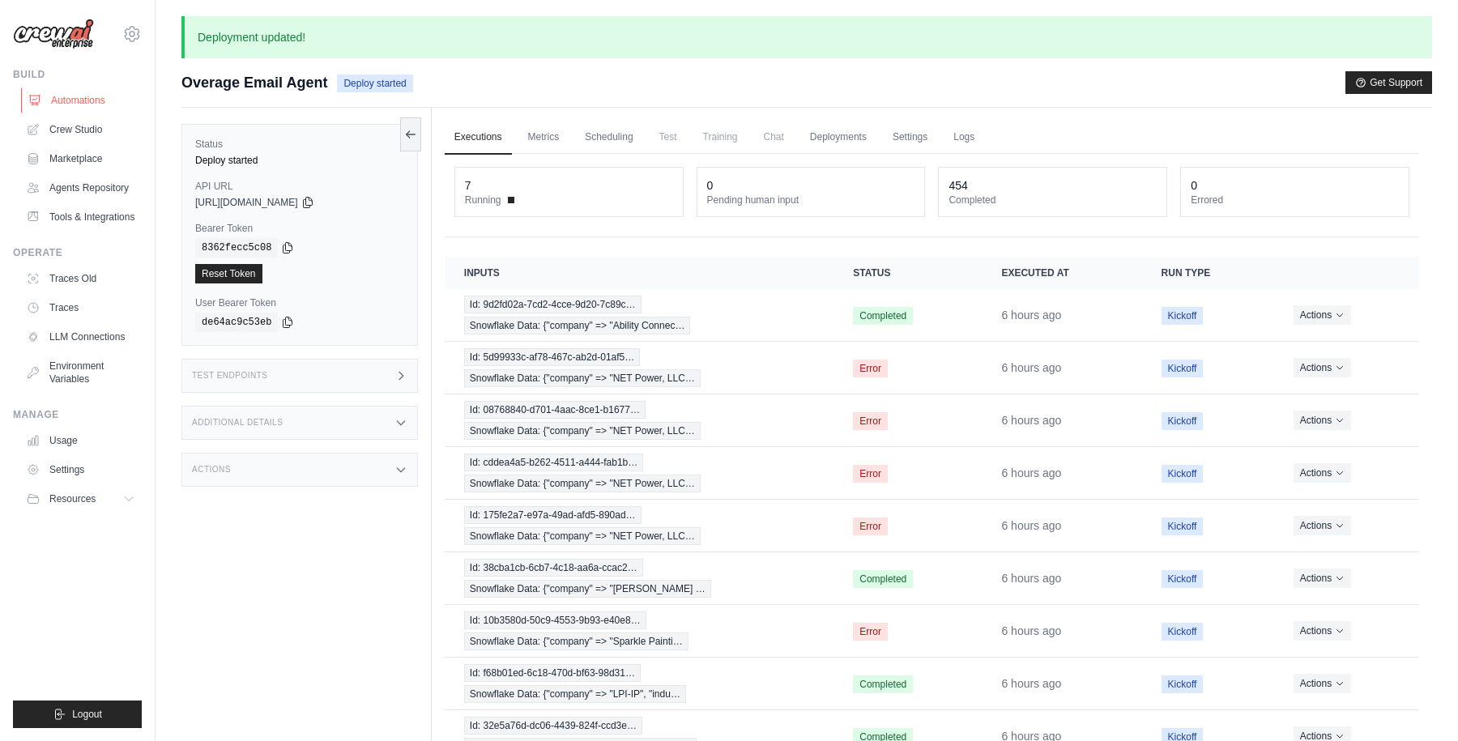
click at [81, 102] on link "Automations" at bounding box center [82, 100] width 122 height 26
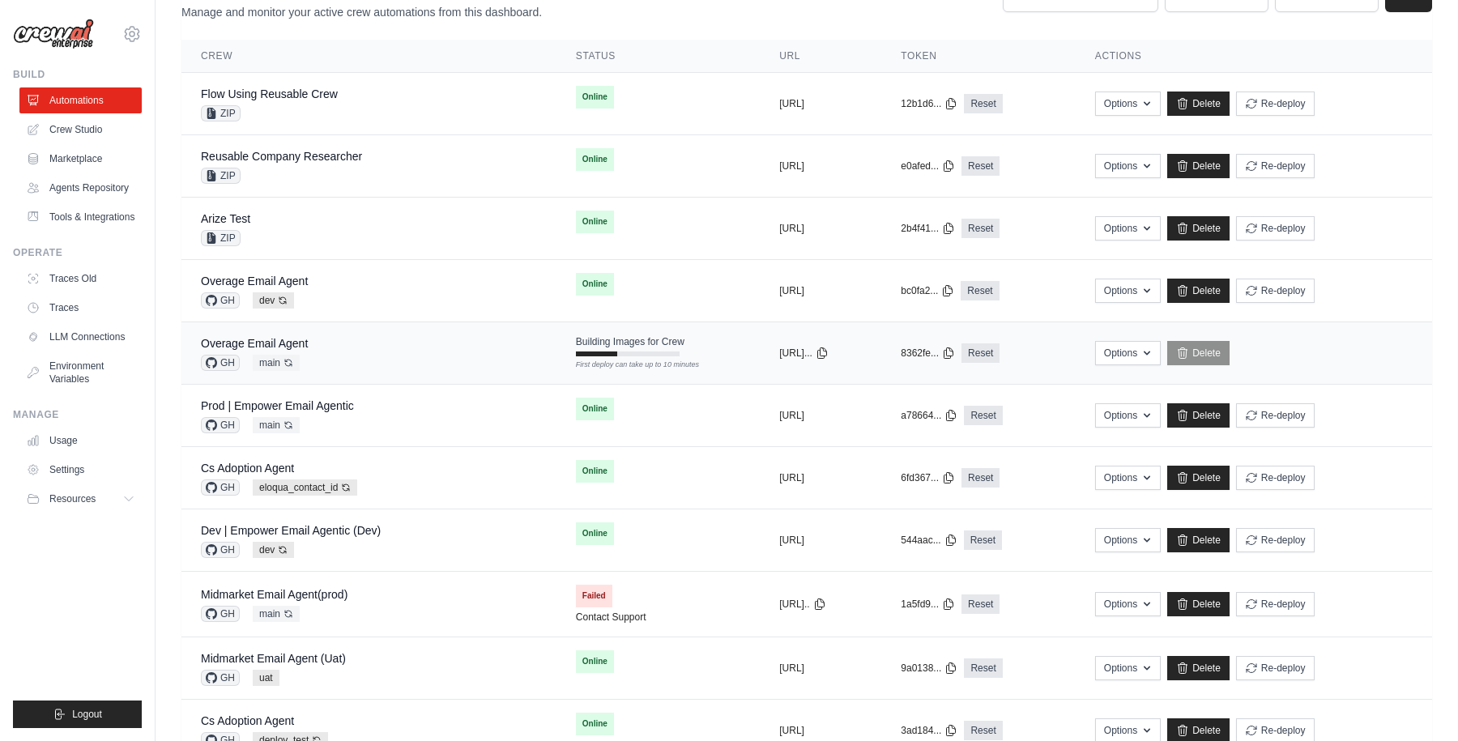
scroll to position [164, 0]
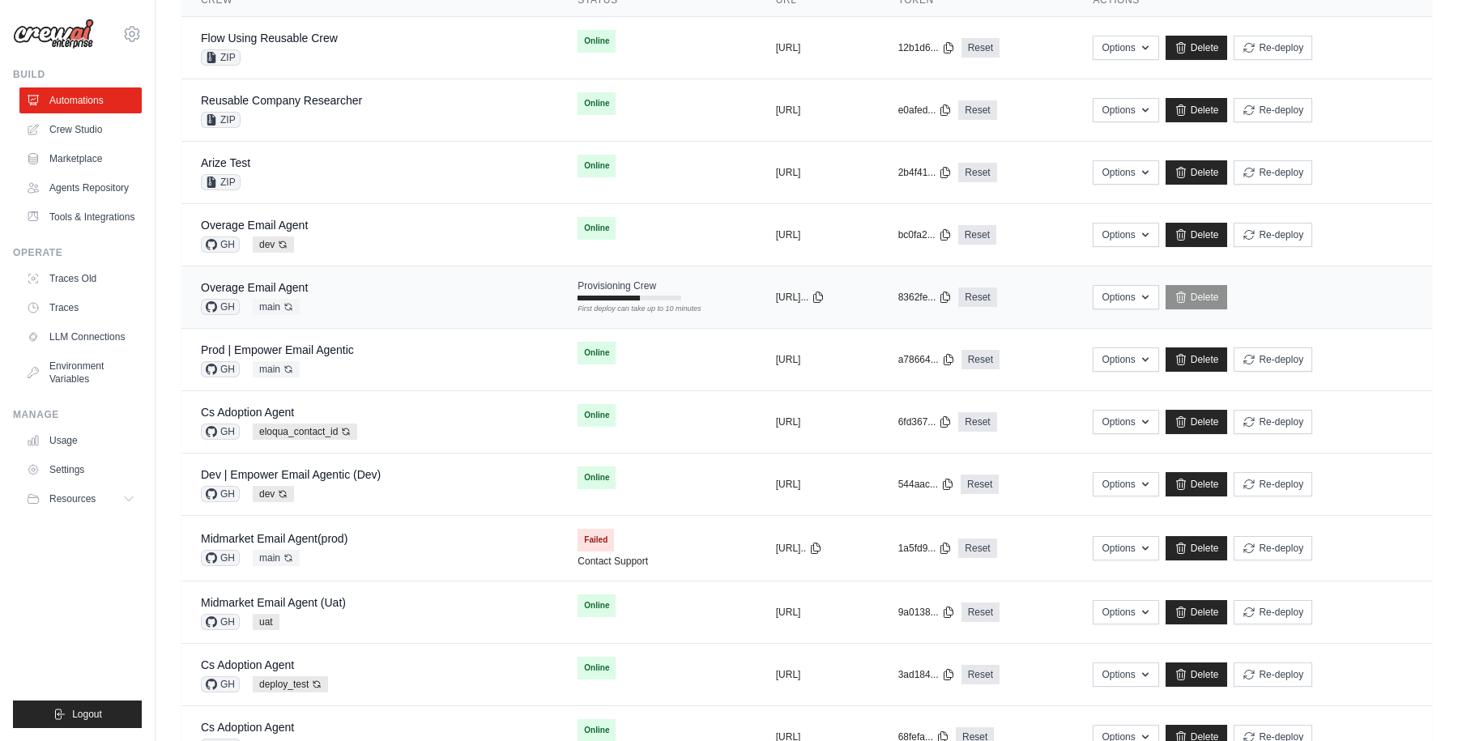
click at [347, 295] on div "Overage Email Agent GH main Auto-deploy enabled" at bounding box center [370, 297] width 338 height 36
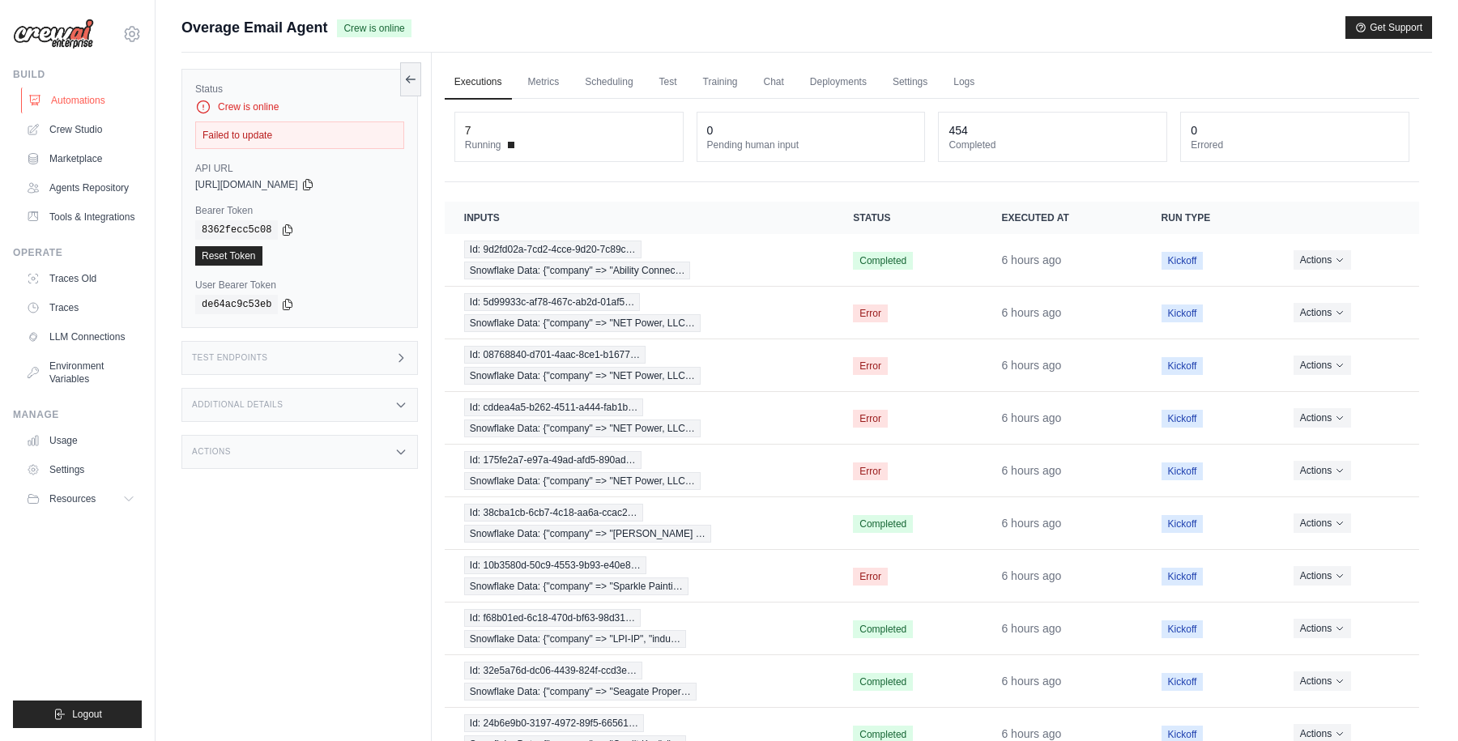
click at [65, 93] on link "Automations" at bounding box center [82, 100] width 122 height 26
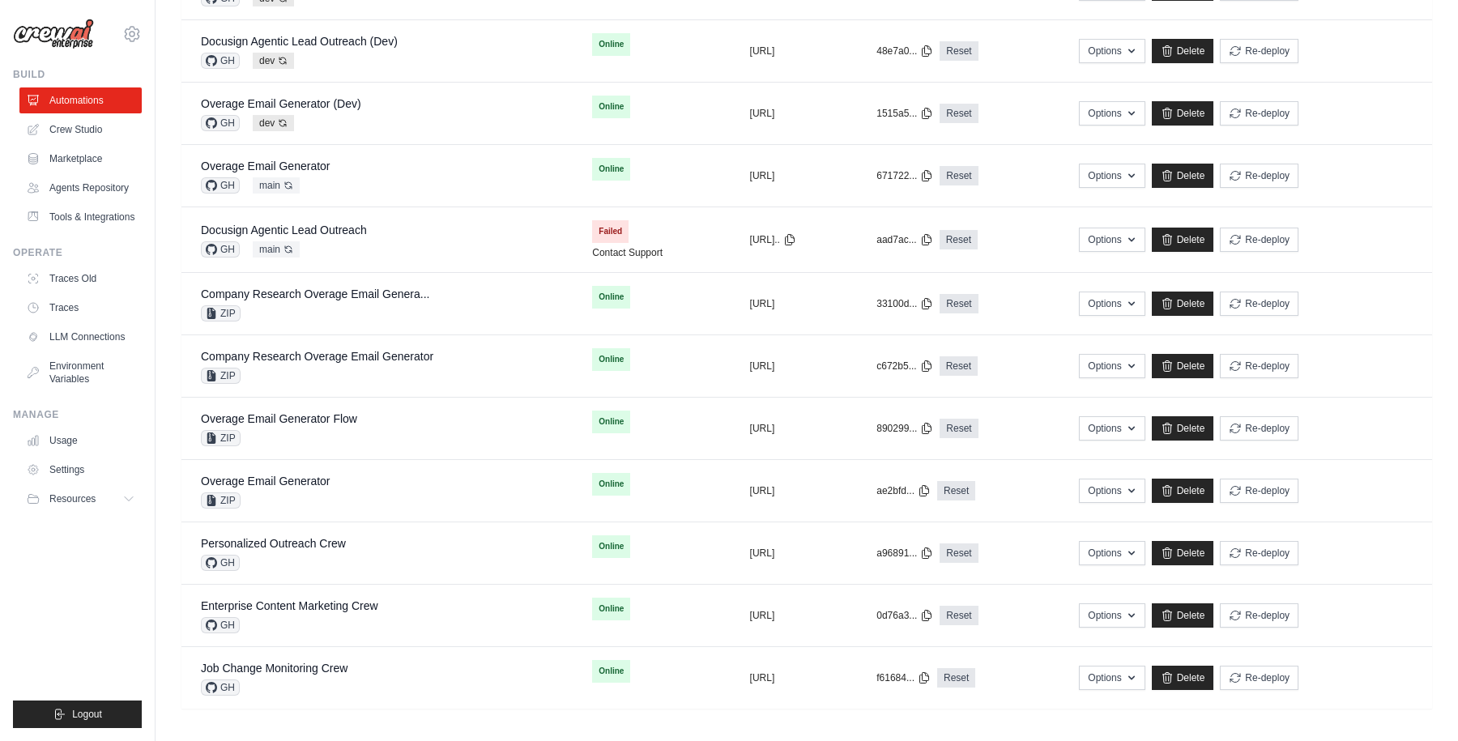
scroll to position [1044, 0]
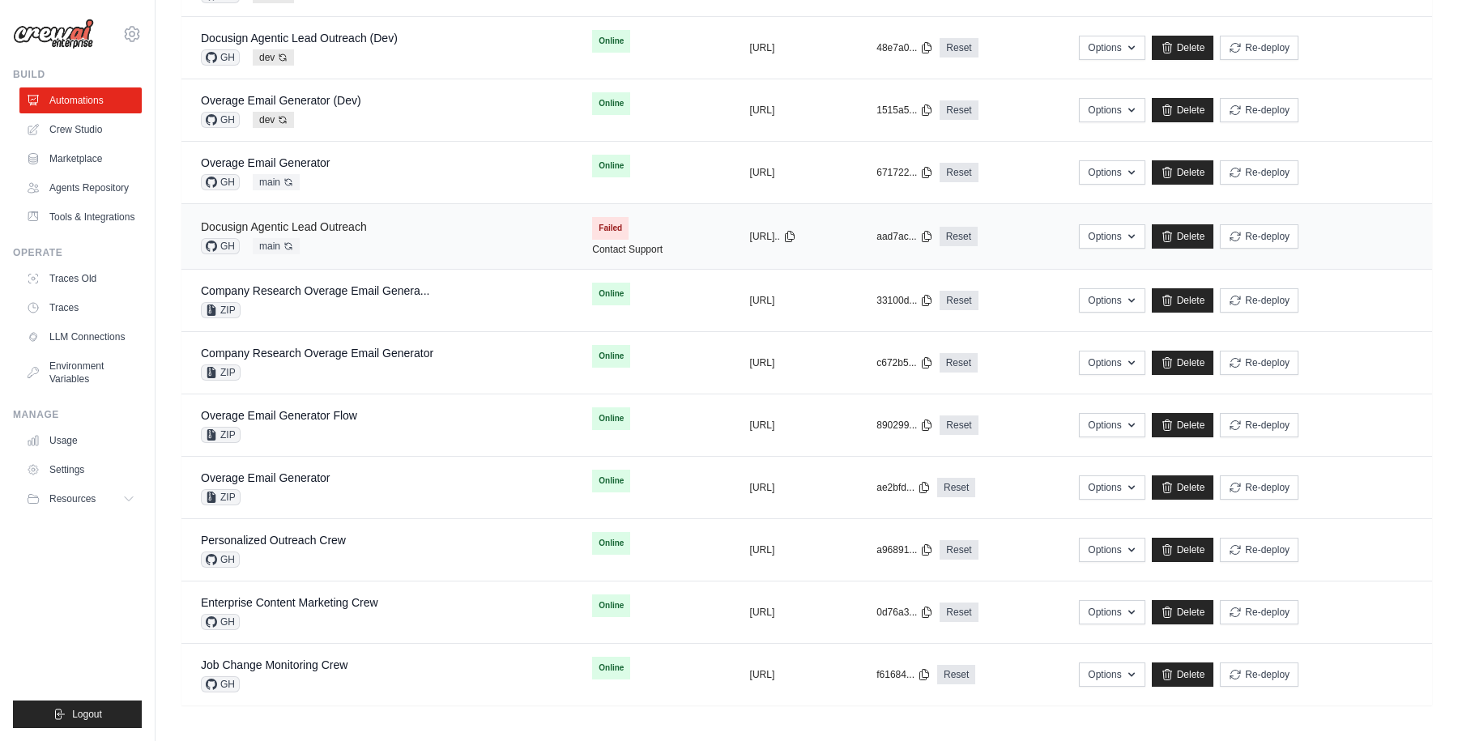
click at [315, 230] on link "Docusign Agentic Lead Outreach" at bounding box center [284, 226] width 166 height 13
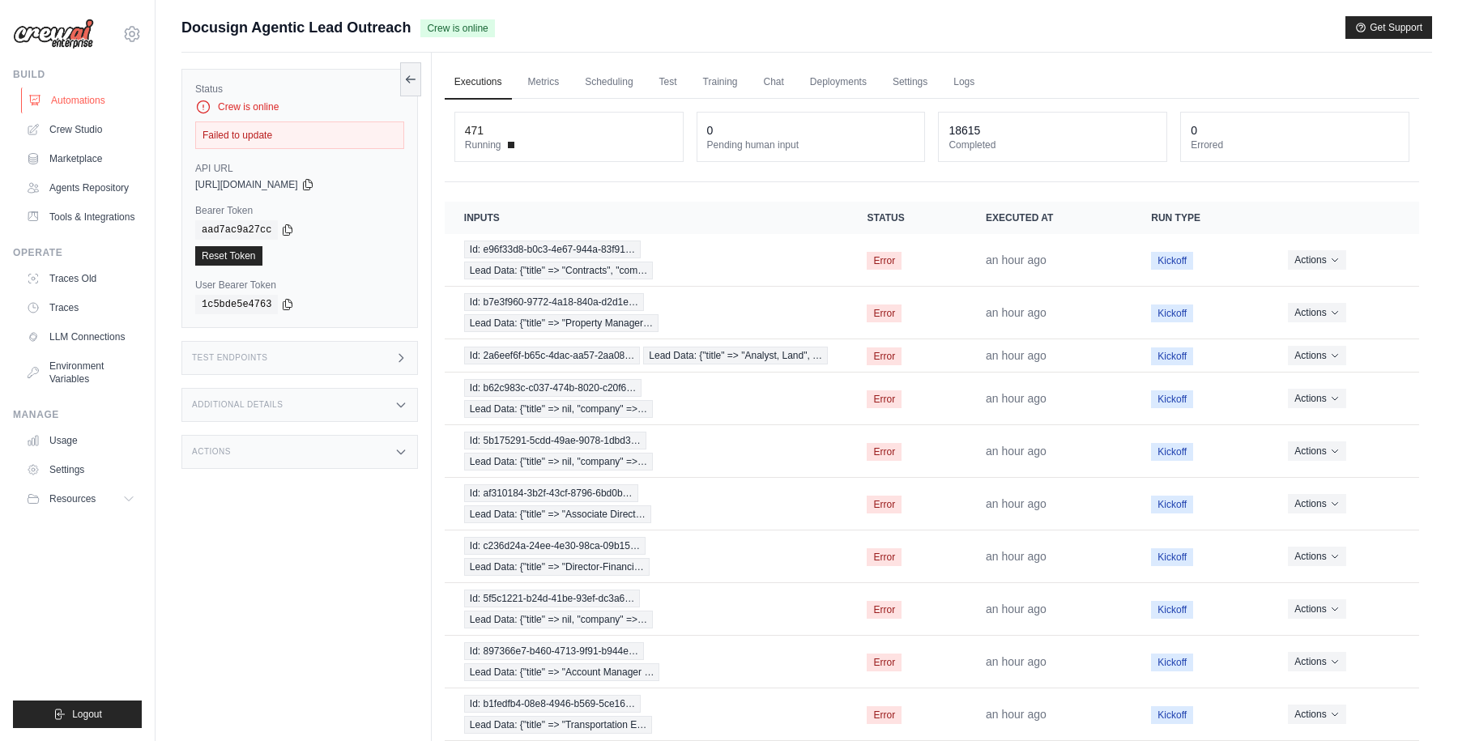
click at [99, 96] on link "Automations" at bounding box center [82, 100] width 122 height 26
